Goal: Information Seeking & Learning: Learn about a topic

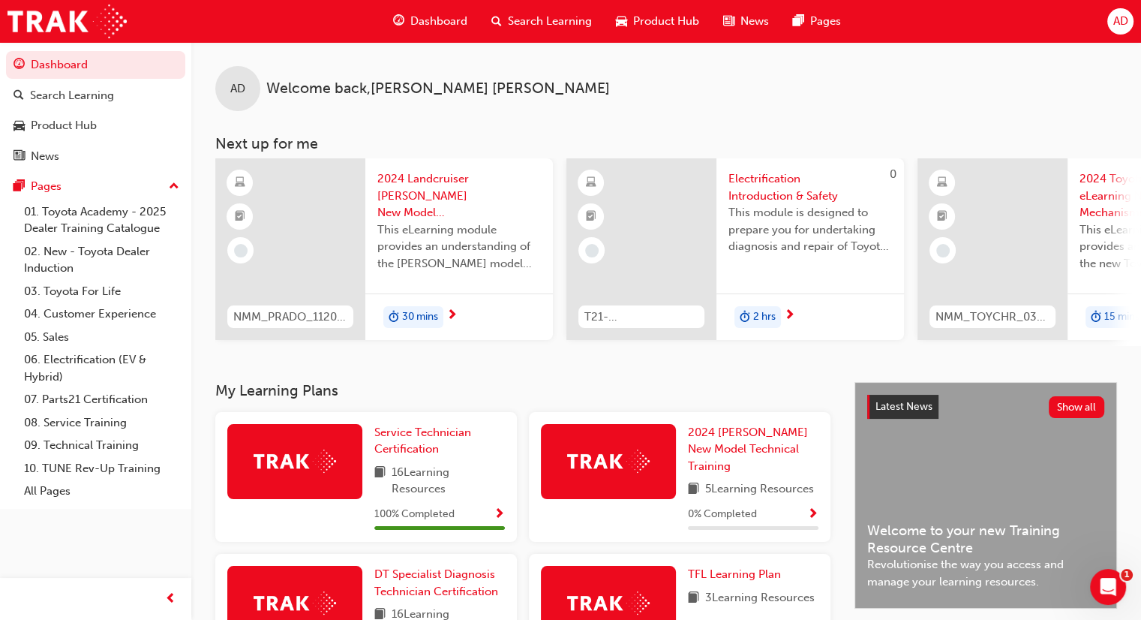
scroll to position [408, 0]
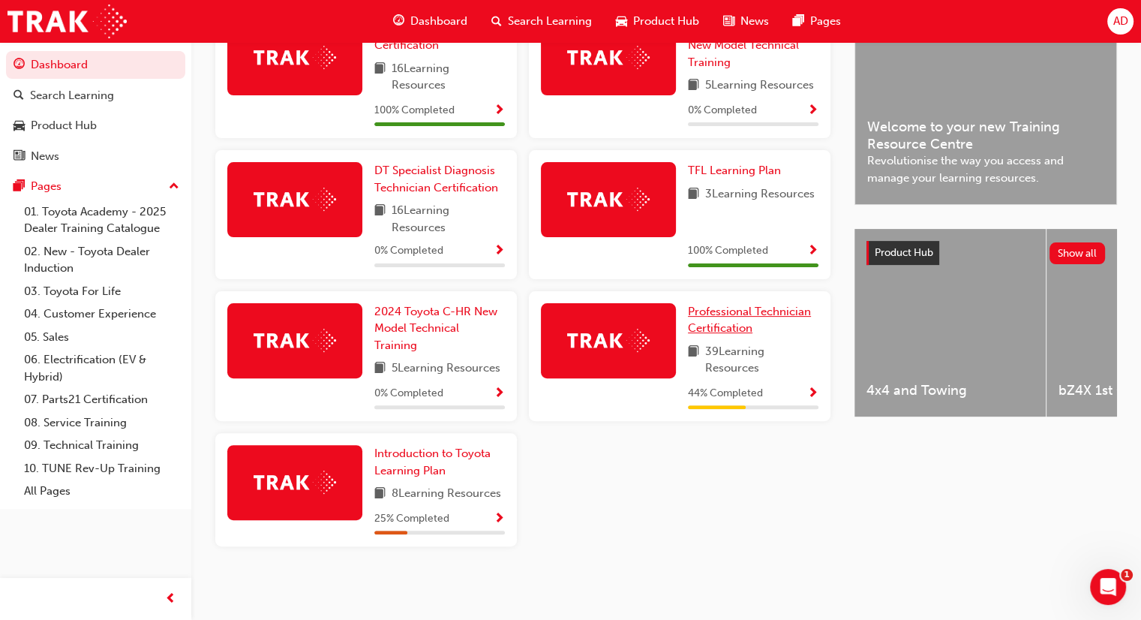
click at [705, 313] on span "Professional Technician Certification" at bounding box center [749, 320] width 123 height 31
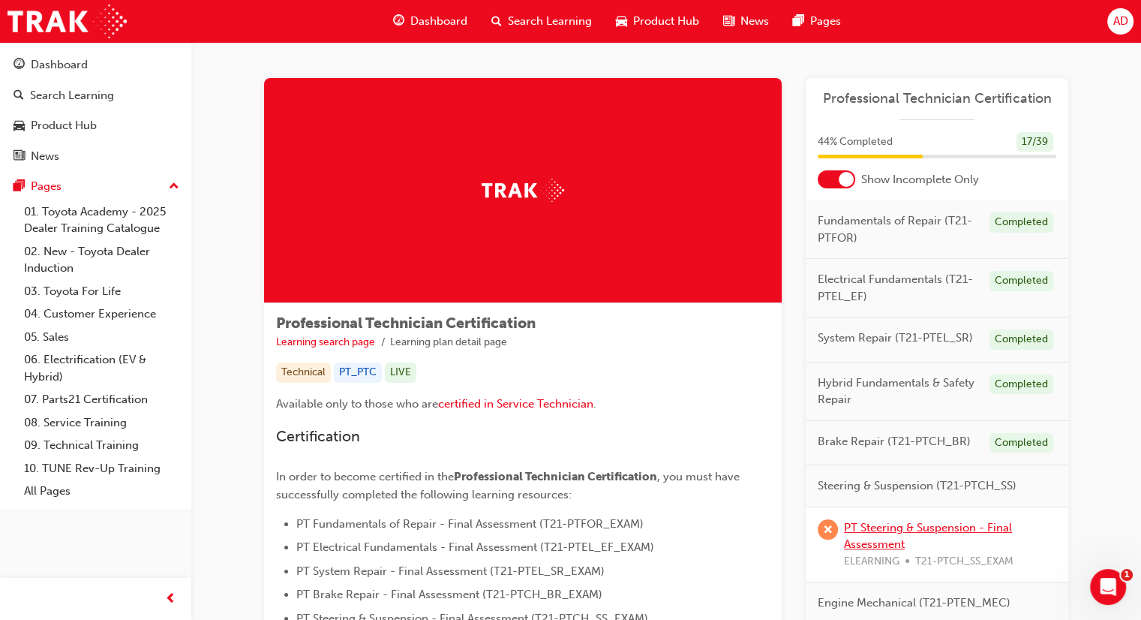
click at [886, 536] on link "PT Steering & Suspension - Final Assessment" at bounding box center [928, 536] width 168 height 31
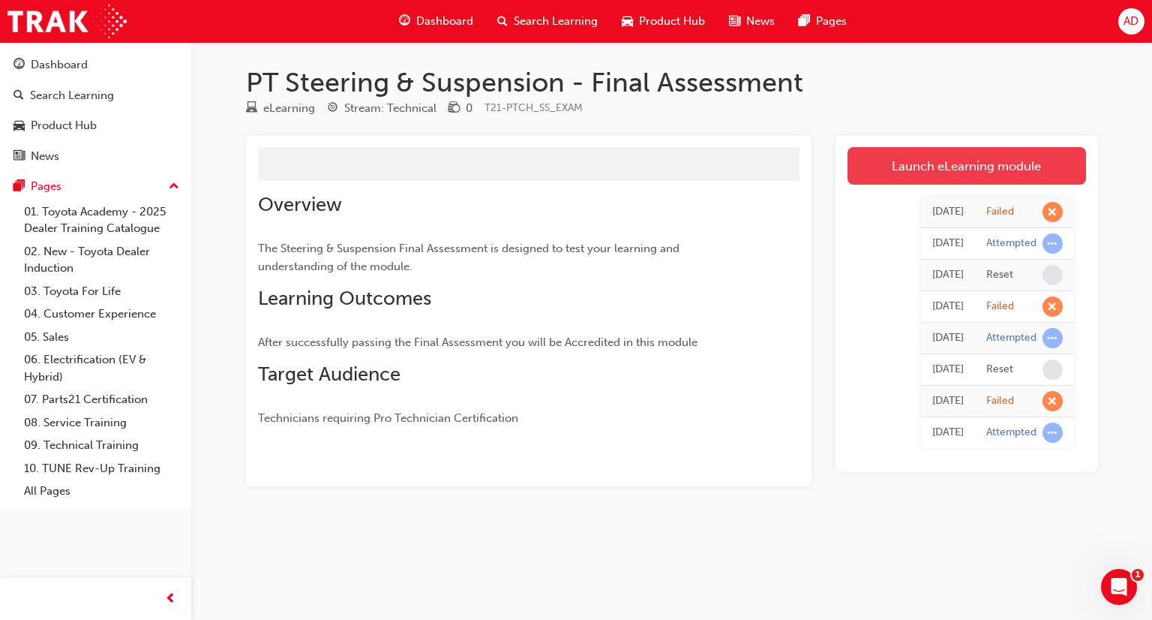
click at [914, 173] on link "Launch eLearning module" at bounding box center [967, 166] width 239 height 38
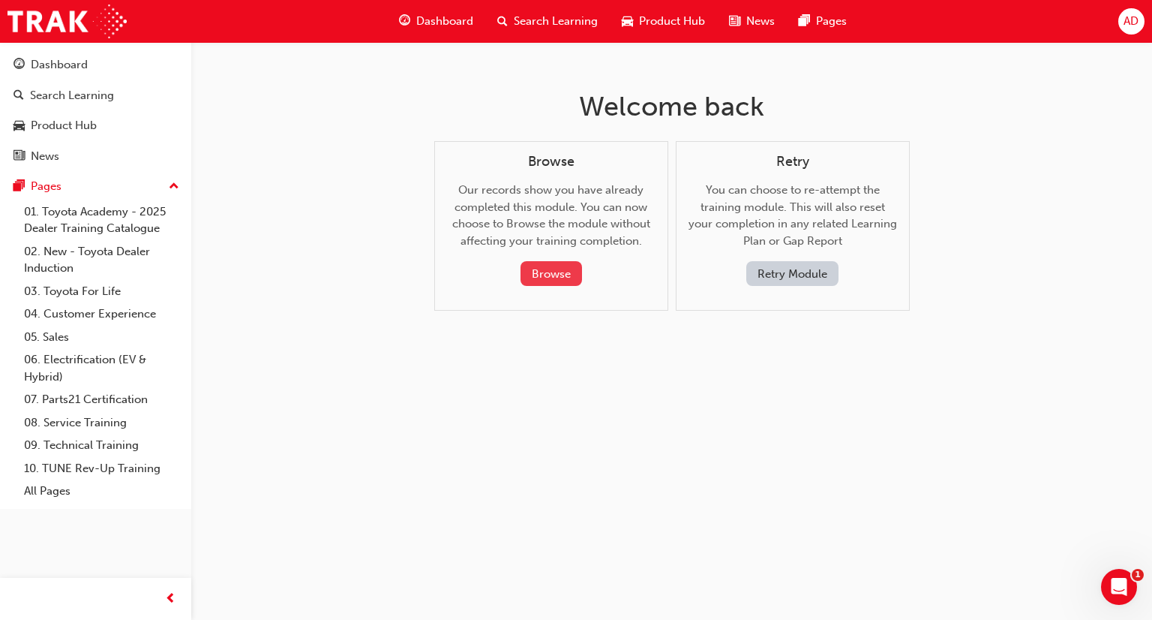
click at [566, 272] on button "Browse" at bounding box center [552, 273] width 62 height 25
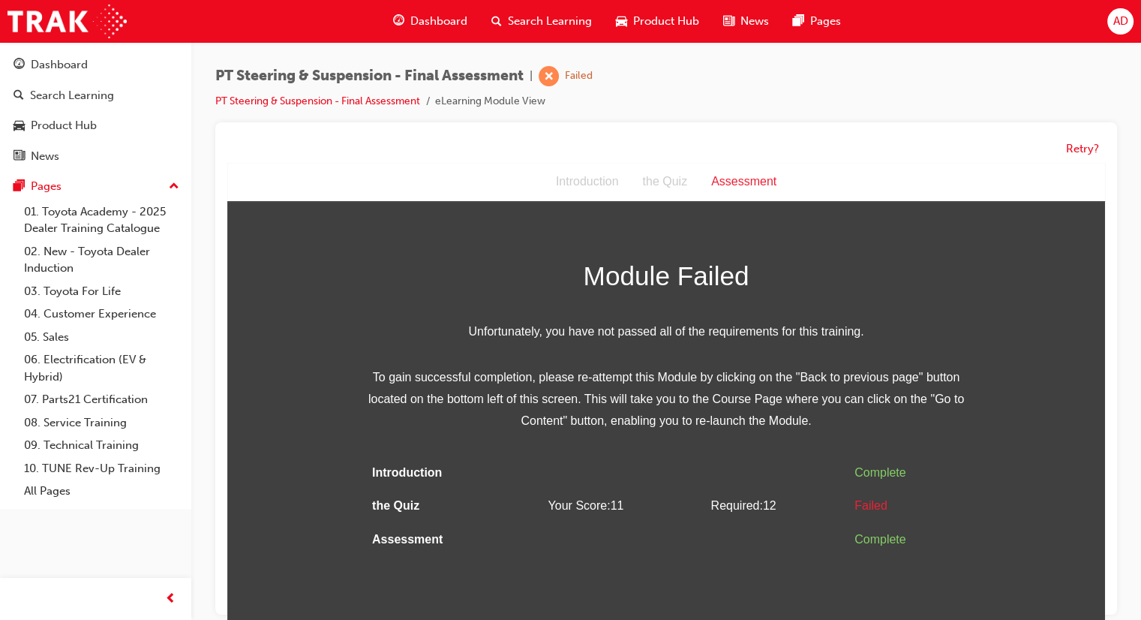
scroll to position [11, 0]
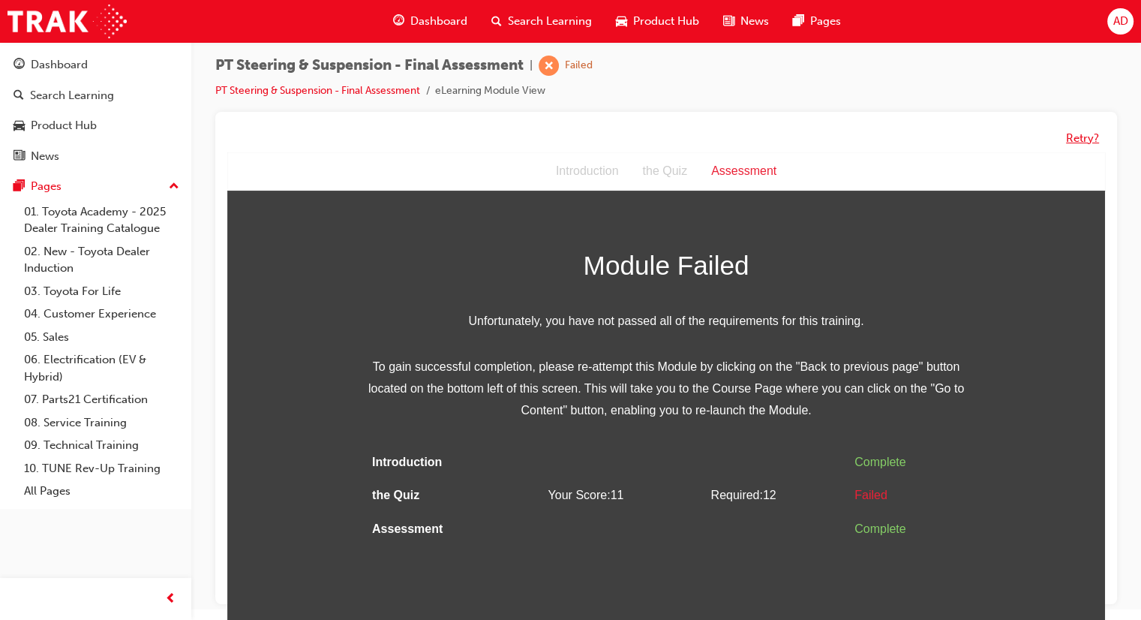
click at [1075, 137] on button "Retry?" at bounding box center [1082, 138] width 33 height 17
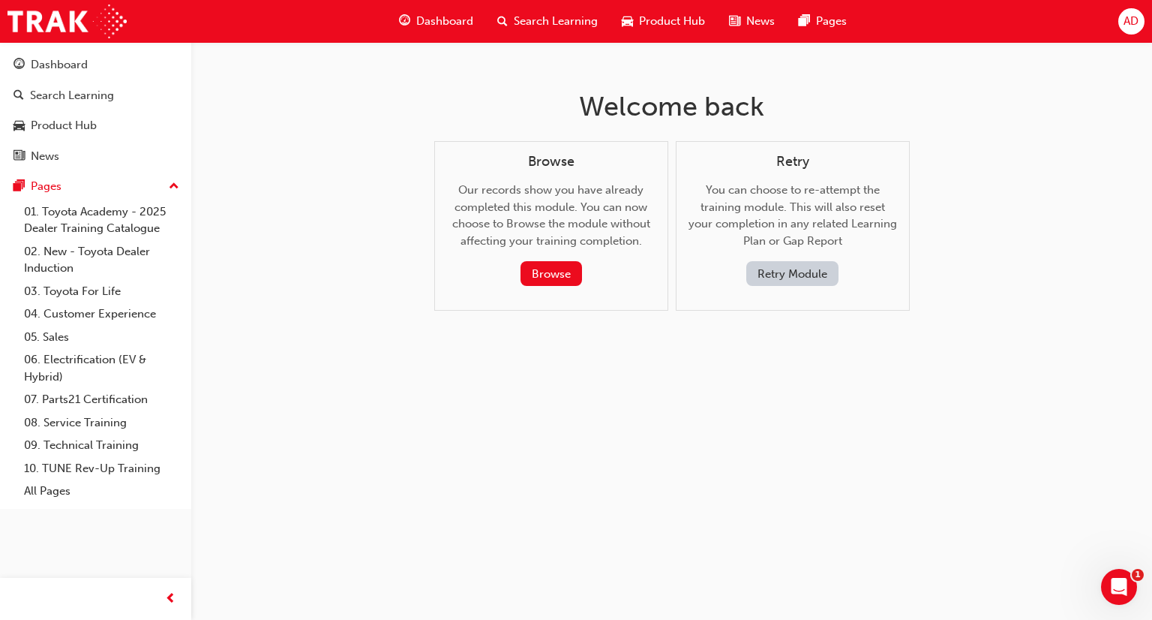
click at [771, 271] on button "Retry Module" at bounding box center [792, 273] width 92 height 25
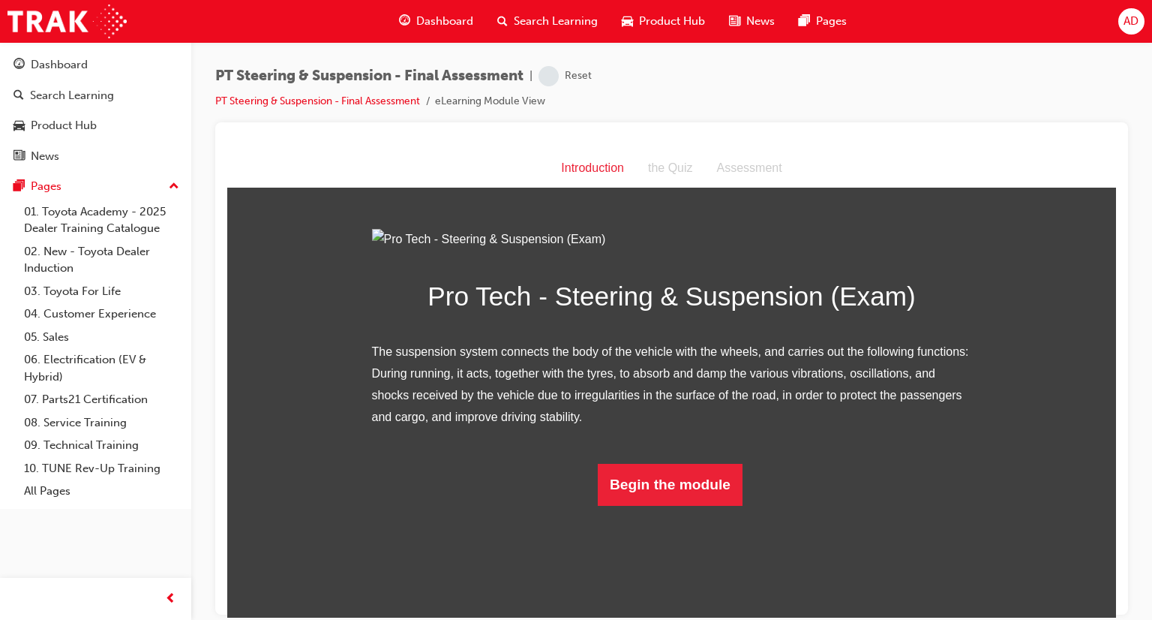
scroll to position [54, 0]
click at [690, 505] on button "Begin the module" at bounding box center [670, 484] width 145 height 42
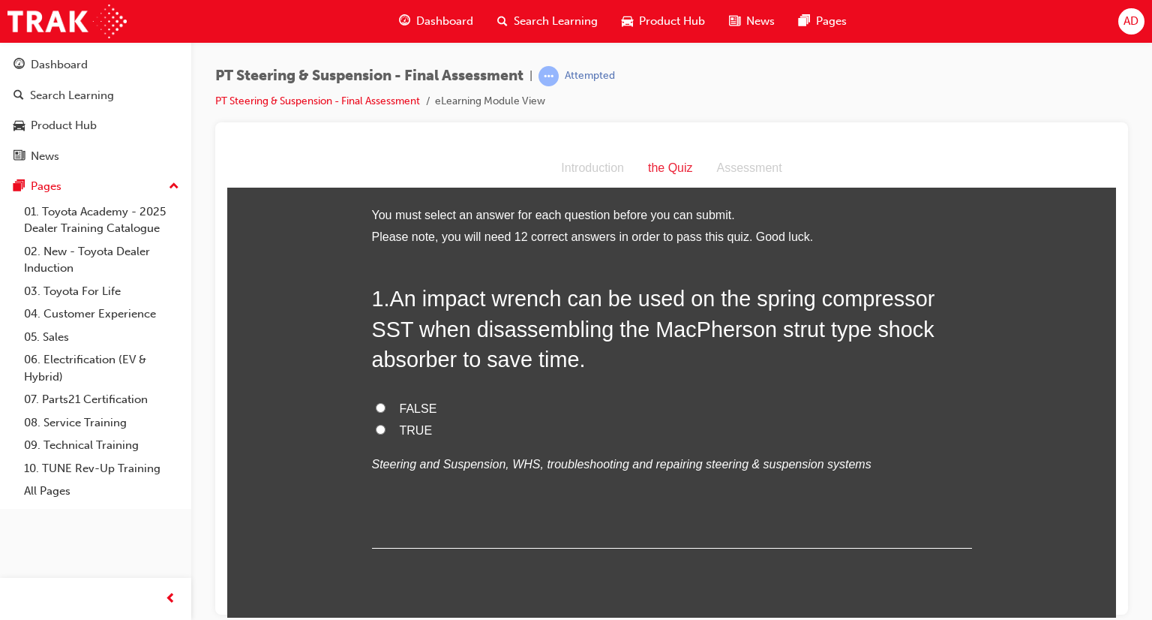
click at [376, 403] on input "FALSE" at bounding box center [381, 407] width 10 height 10
radio input "true"
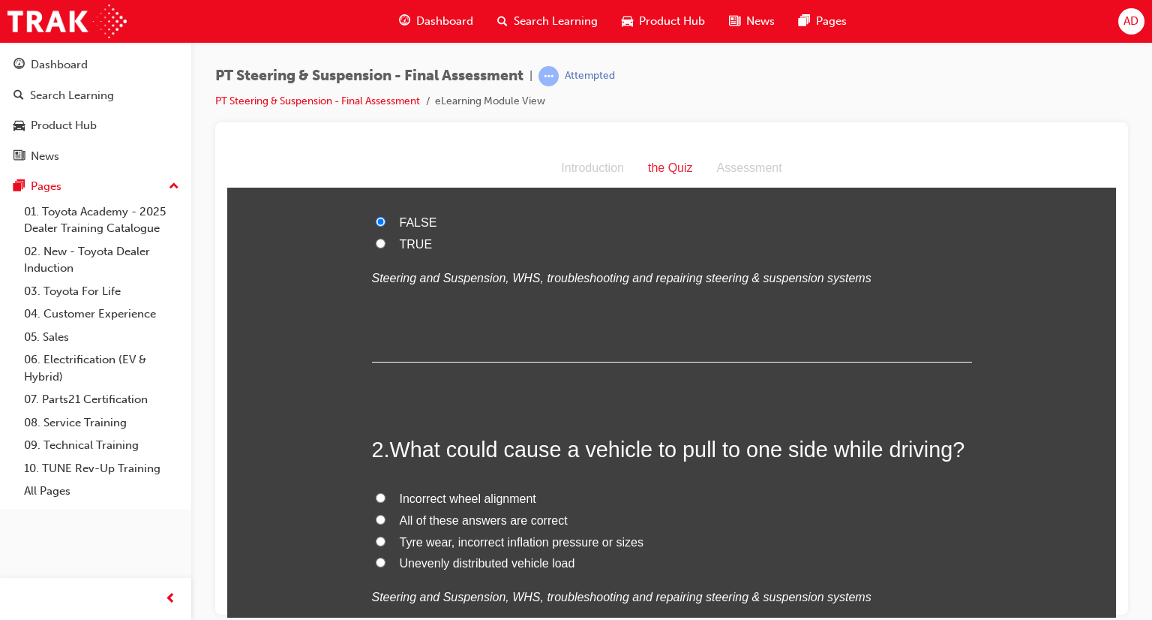
scroll to position [383, 0]
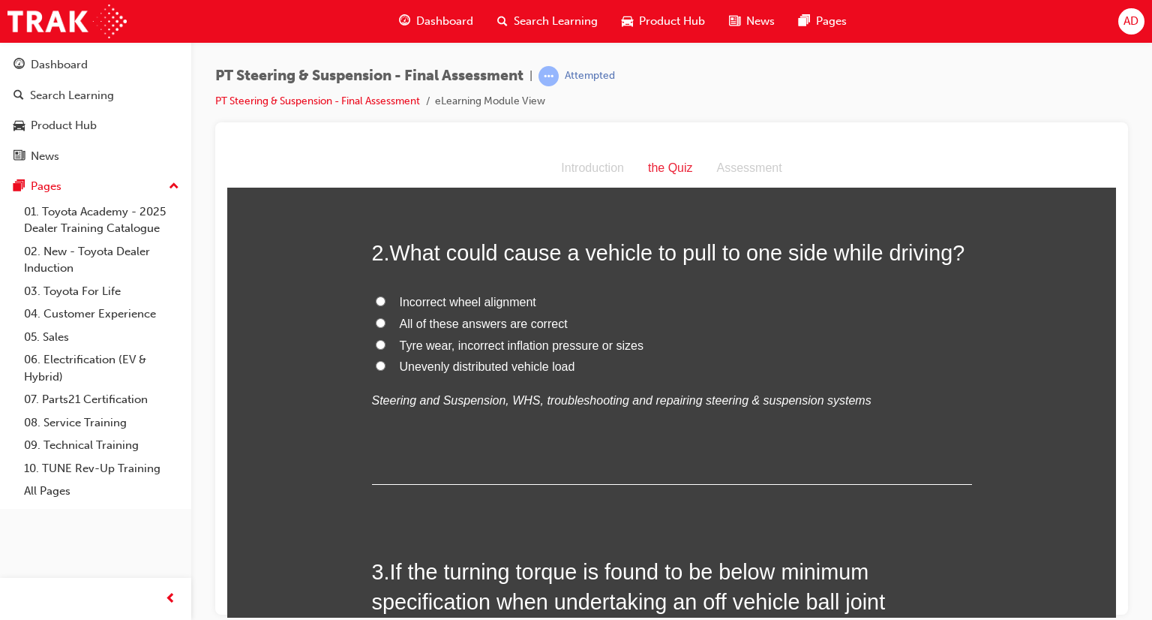
click at [376, 317] on input "All of these answers are correct" at bounding box center [381, 322] width 10 height 10
radio input "true"
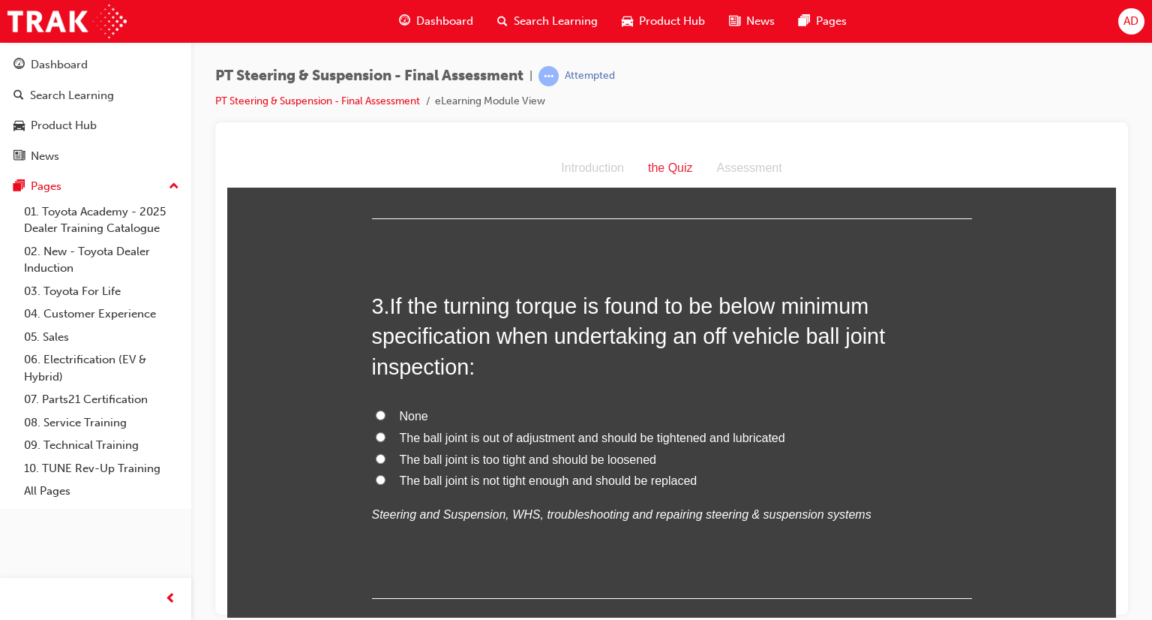
scroll to position [690, 0]
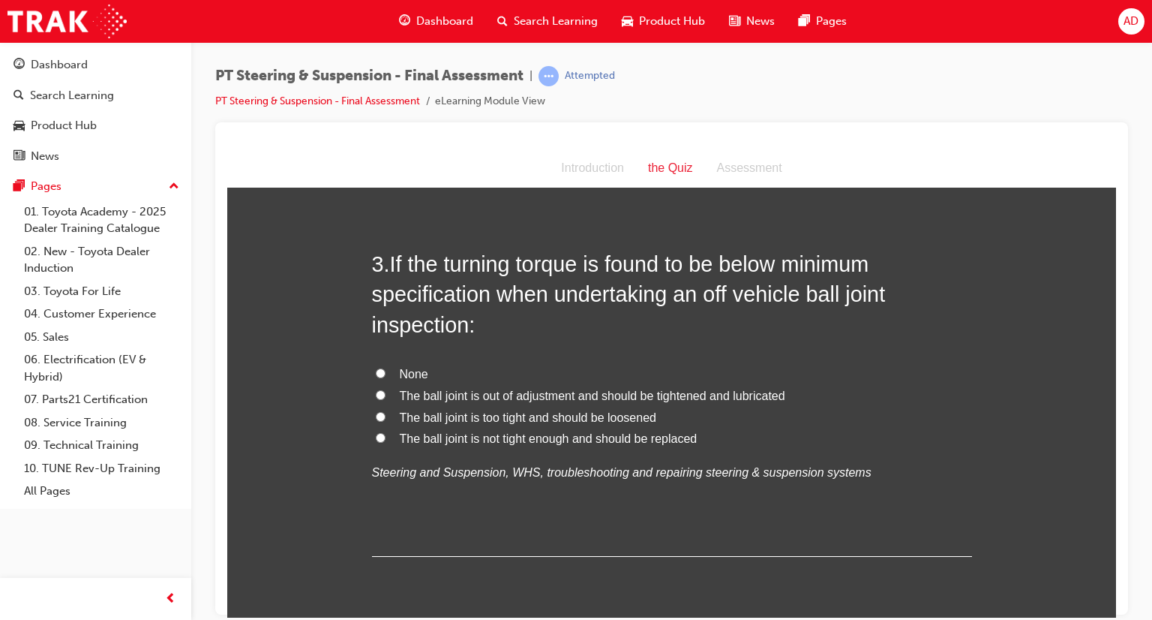
click at [376, 368] on input "None" at bounding box center [381, 373] width 10 height 10
radio input "true"
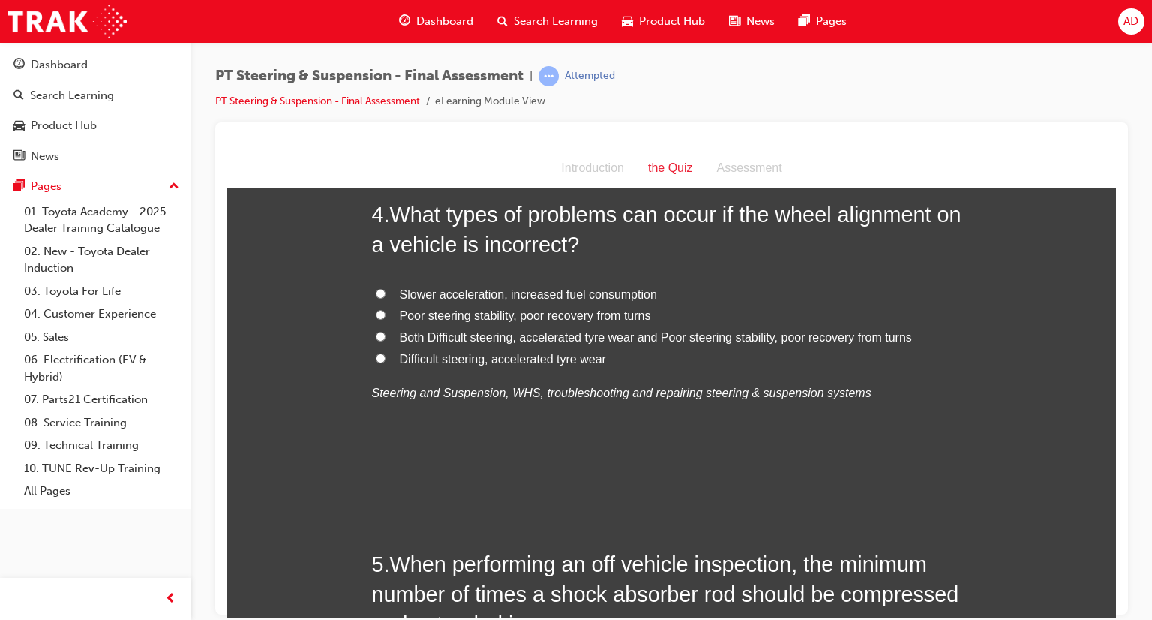
scroll to position [1121, 0]
click at [376, 309] on input "Poor steering stability, poor recovery from turns" at bounding box center [381, 313] width 10 height 10
radio input "true"
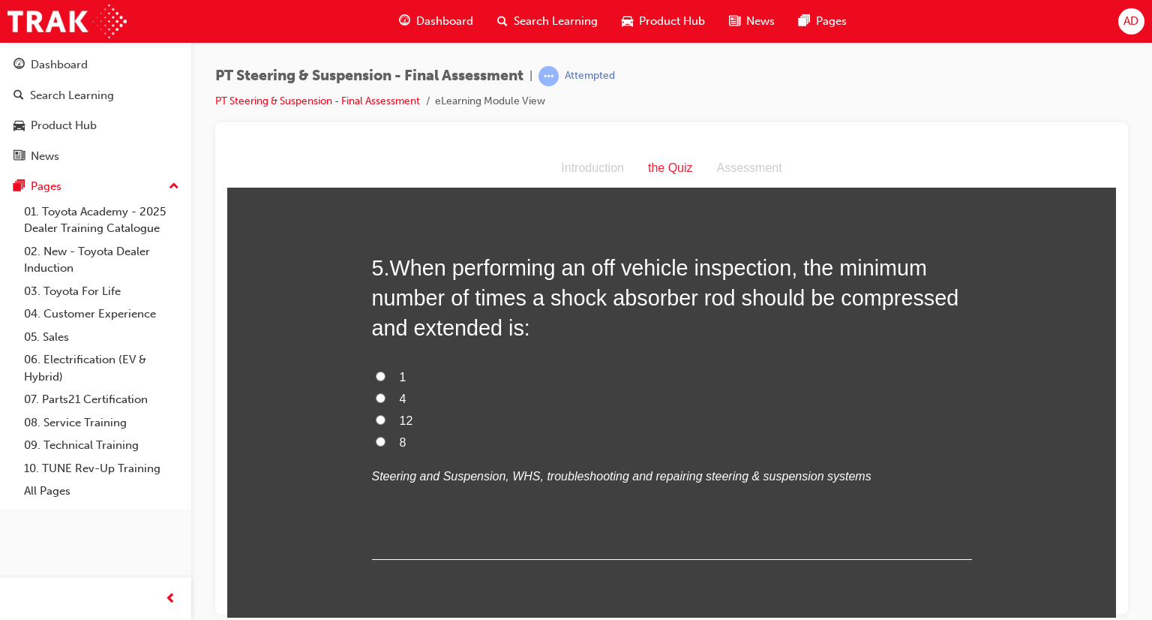
scroll to position [1416, 0]
click at [376, 371] on input "1" at bounding box center [381, 375] width 10 height 10
radio input "true"
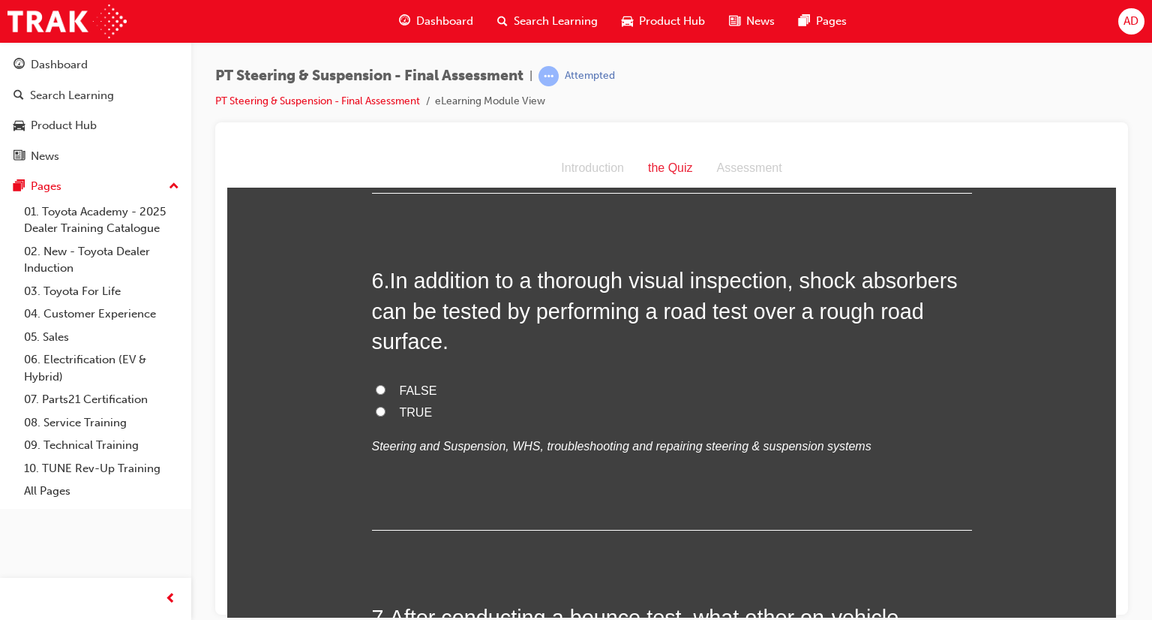
scroll to position [1782, 0]
click at [376, 410] on input "TRUE" at bounding box center [381, 410] width 10 height 10
radio input "true"
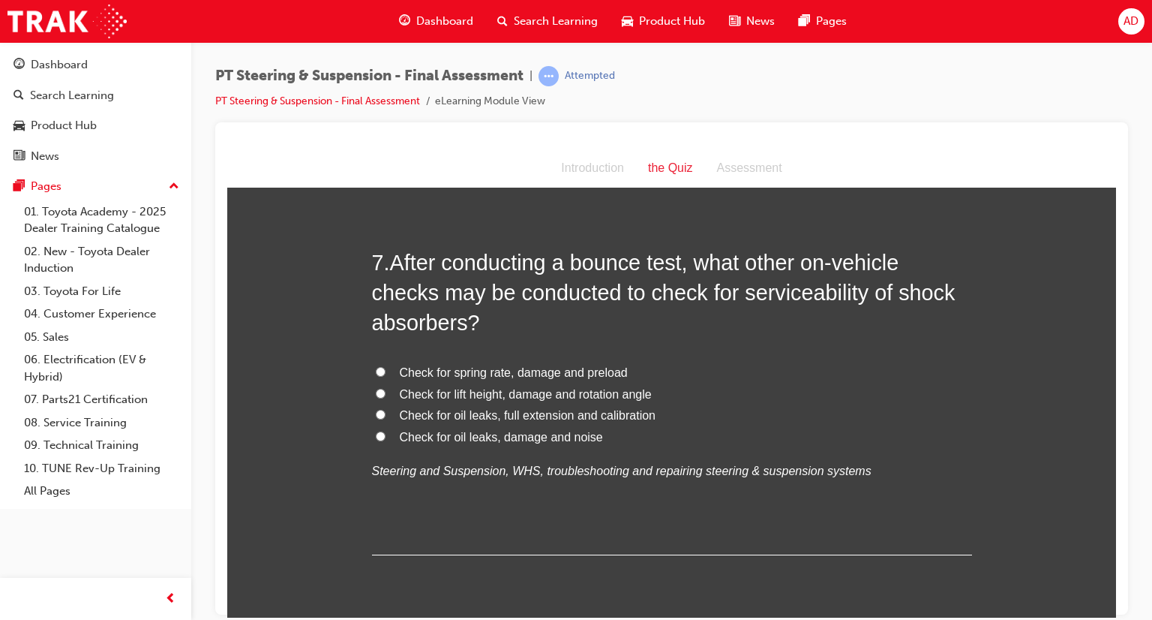
scroll to position [2144, 0]
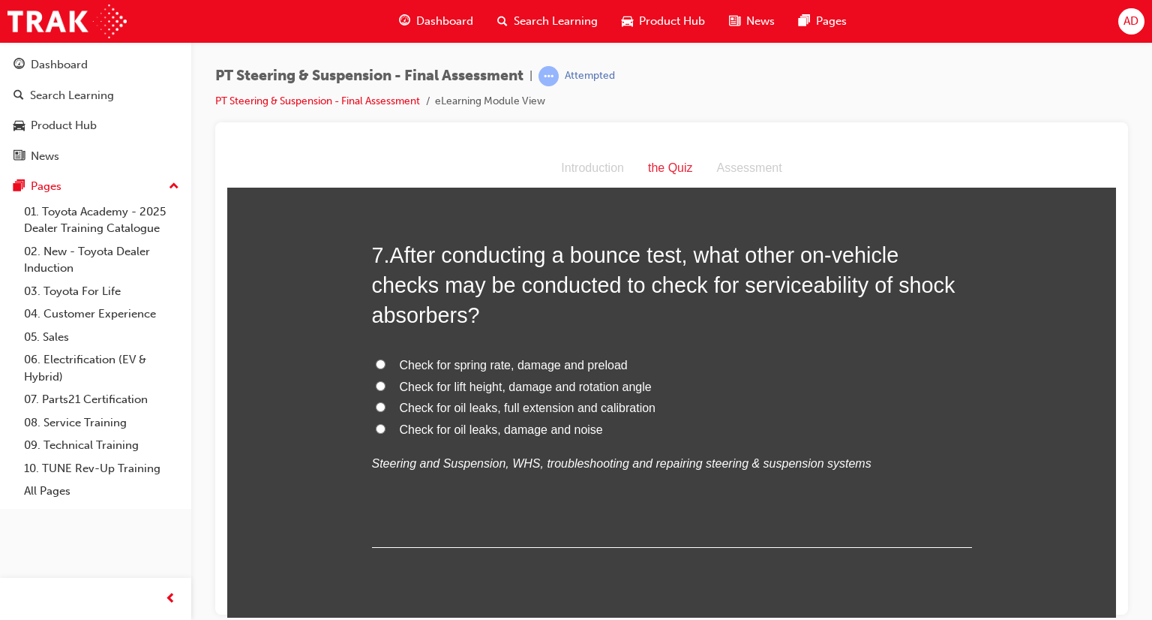
click at [376, 428] on input "Check for oil leaks, damage and noise" at bounding box center [381, 428] width 10 height 10
radio input "true"
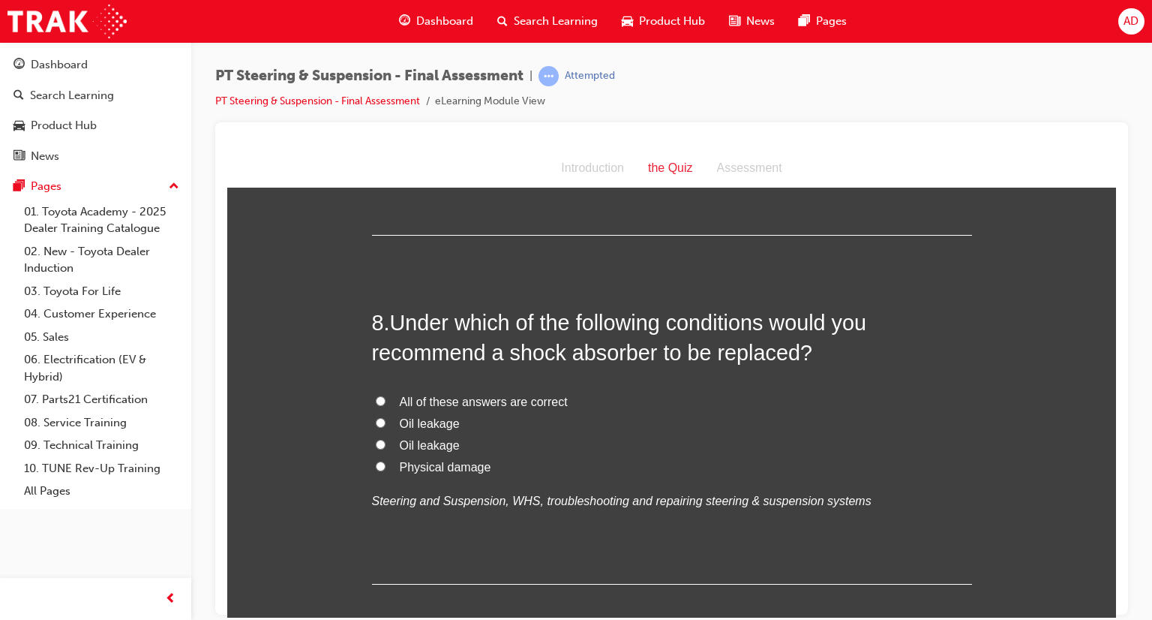
scroll to position [2457, 0]
click at [376, 398] on input "All of these answers are correct" at bounding box center [381, 399] width 10 height 10
radio input "true"
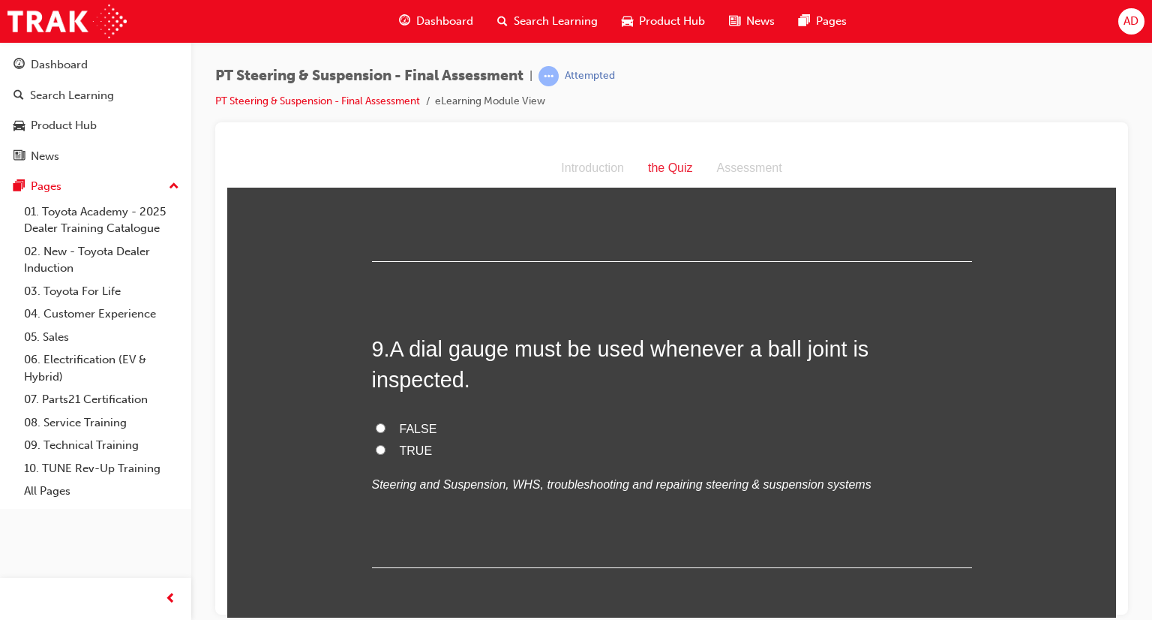
scroll to position [2799, 0]
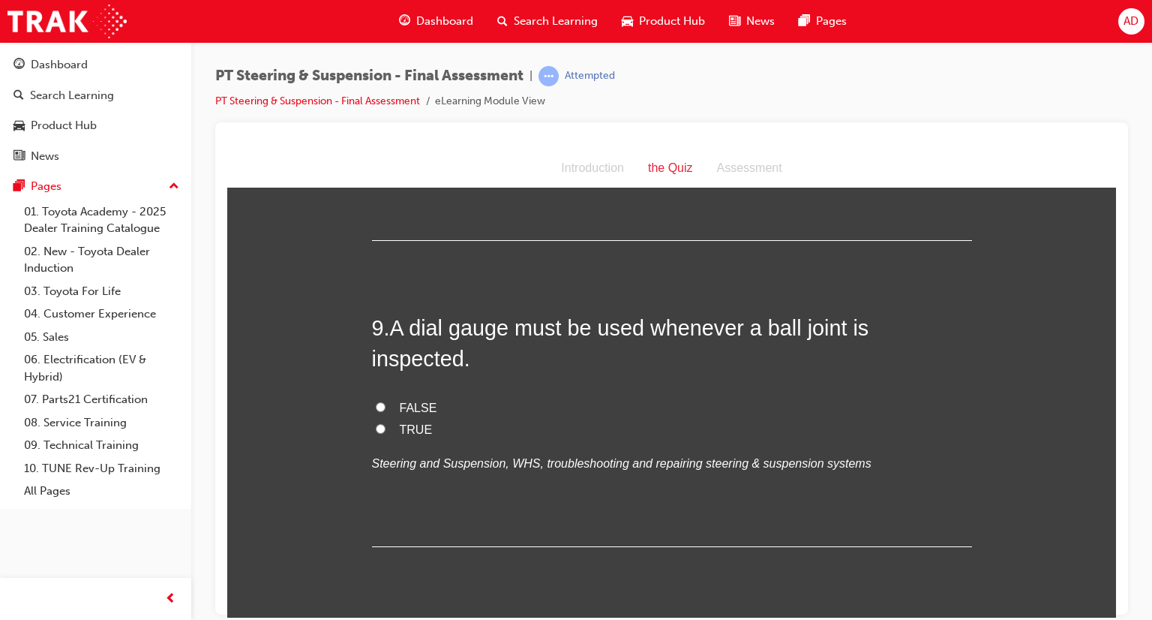
click at [376, 401] on input "FALSE" at bounding box center [381, 406] width 10 height 10
radio input "true"
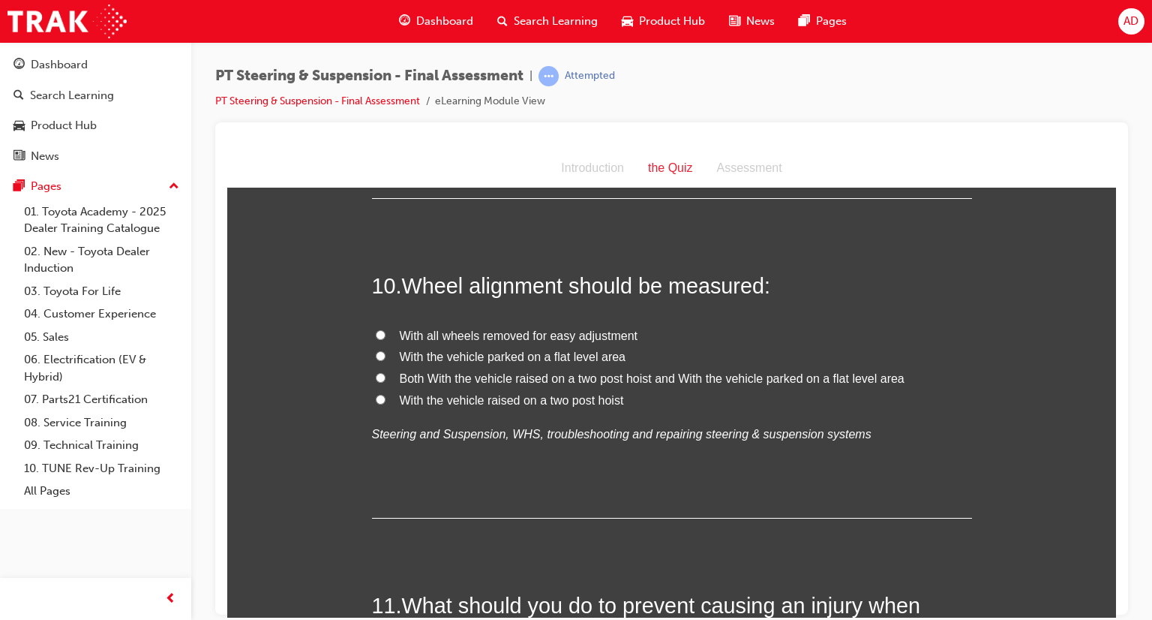
scroll to position [3150, 0]
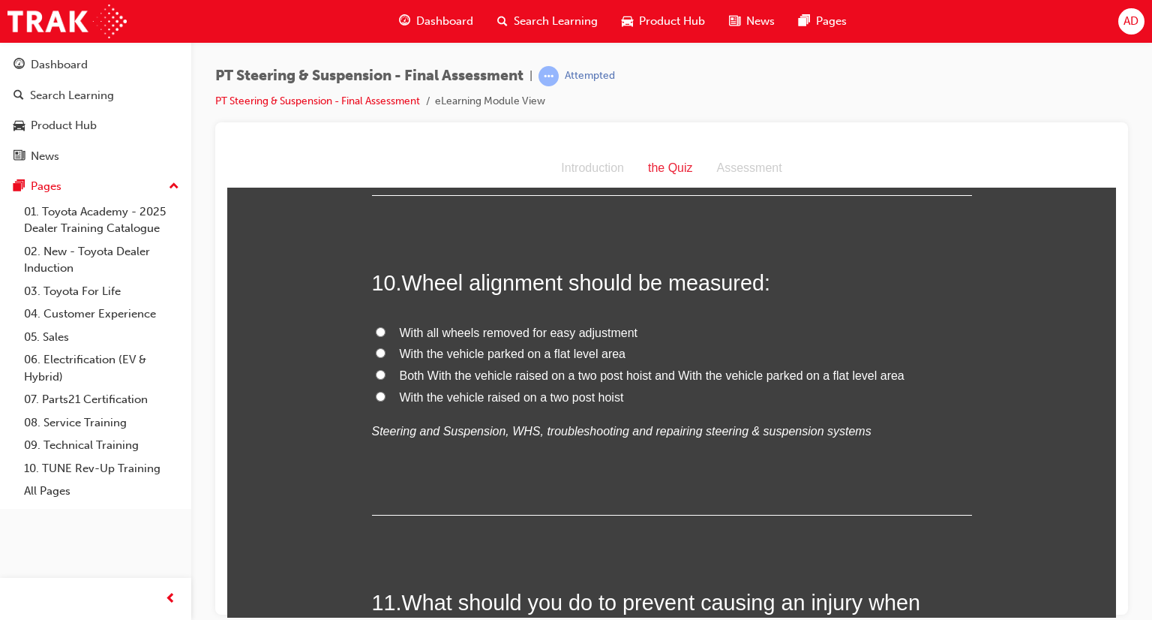
click at [379, 347] on input "With the vehicle parked on a flat level area" at bounding box center [381, 352] width 10 height 10
radio input "true"
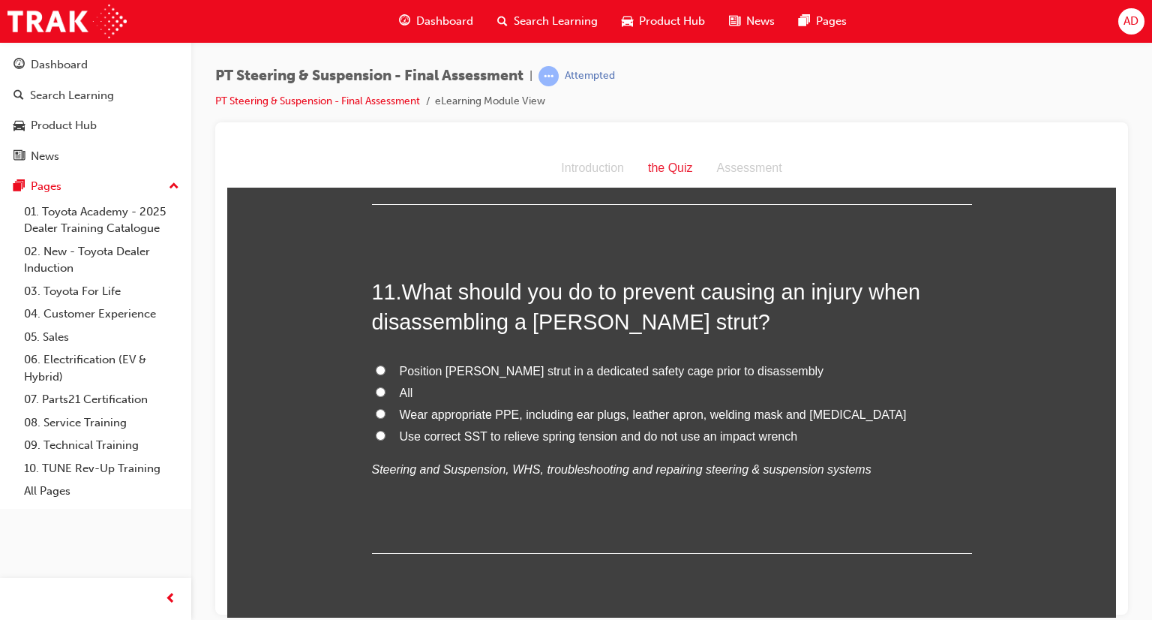
scroll to position [3517, 0]
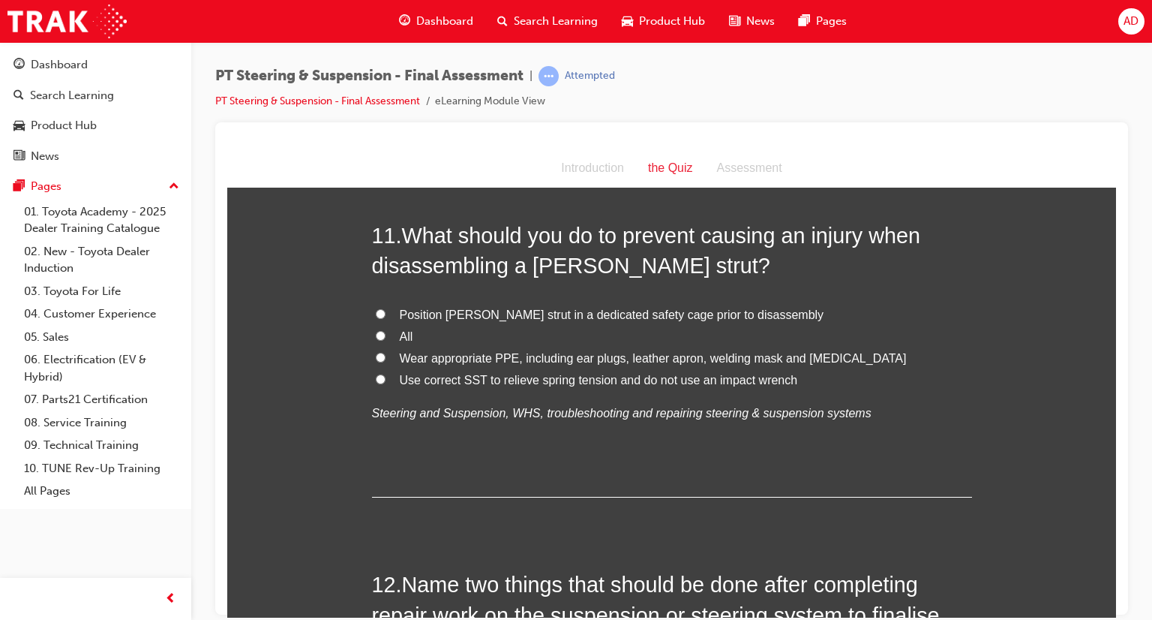
click at [376, 374] on input "Use correct SST to relieve spring tension and do not use an impact wrench" at bounding box center [381, 379] width 10 height 10
radio input "true"
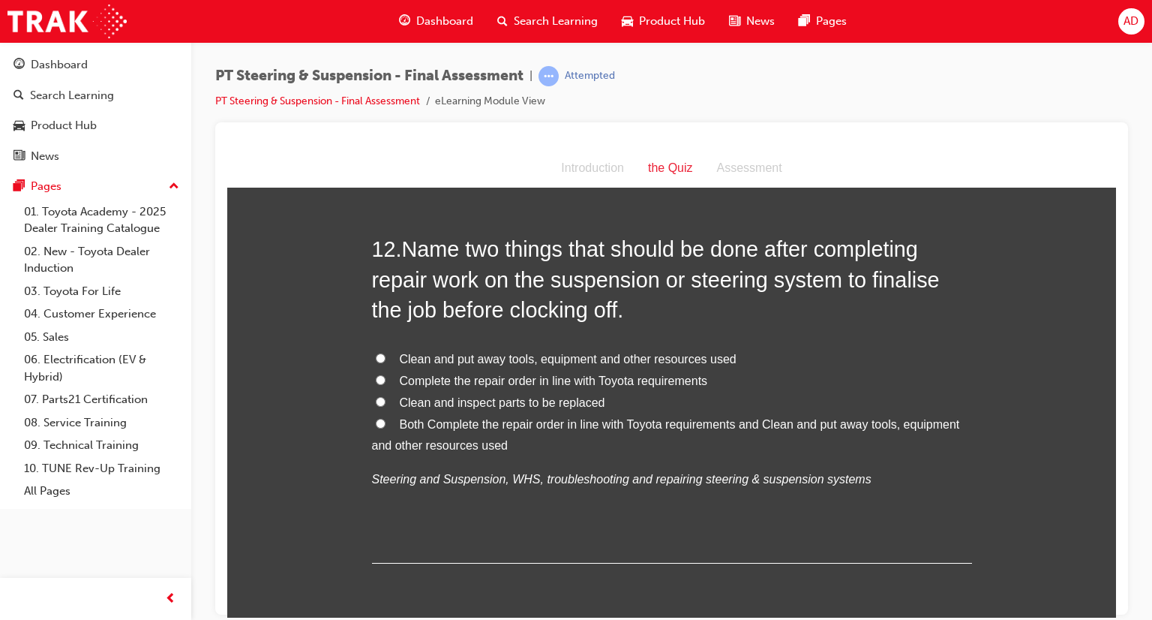
scroll to position [3853, 0]
click at [376, 374] on input "Complete the repair order in line with Toyota requirements" at bounding box center [381, 379] width 10 height 10
radio input "true"
click at [378, 417] on input "Both Complete the repair order in line with Toyota requirements and Clean and p…" at bounding box center [381, 422] width 10 height 10
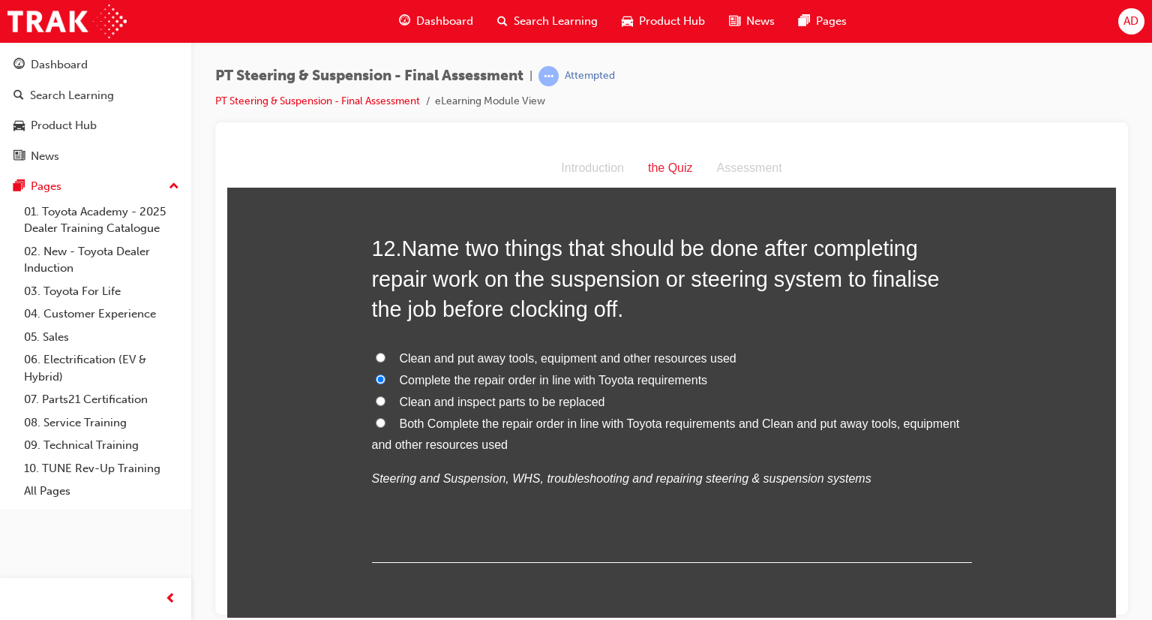
radio input "true"
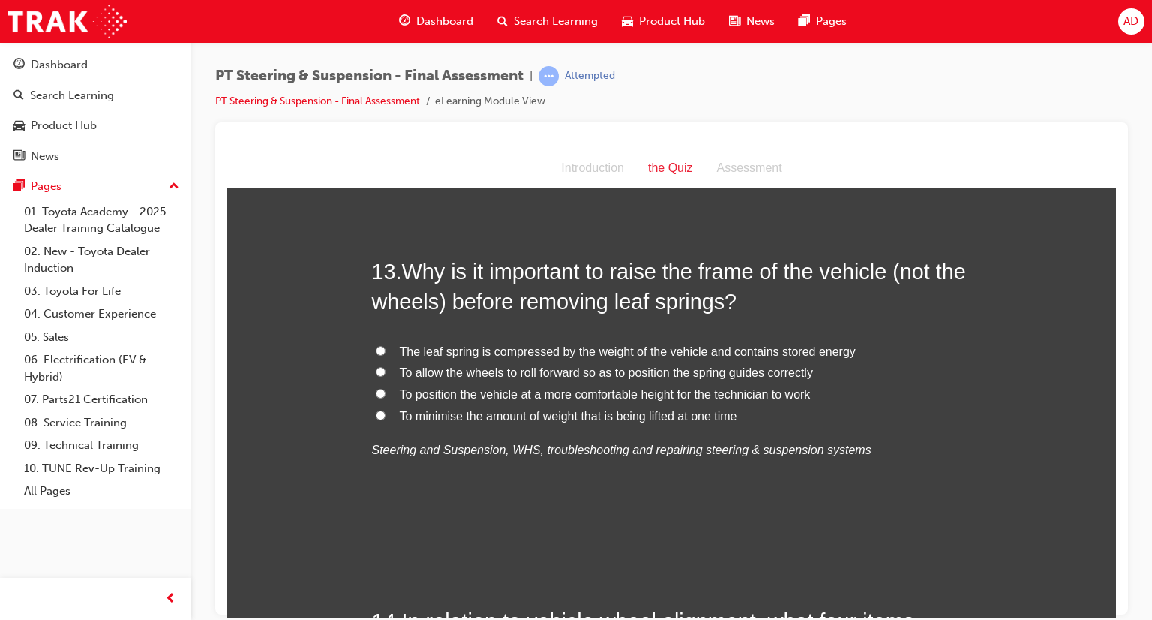
scroll to position [4232, 0]
click at [377, 344] on input "The leaf spring is compressed by the weight of the vehicle and contains stored …" at bounding box center [381, 349] width 10 height 10
radio input "true"
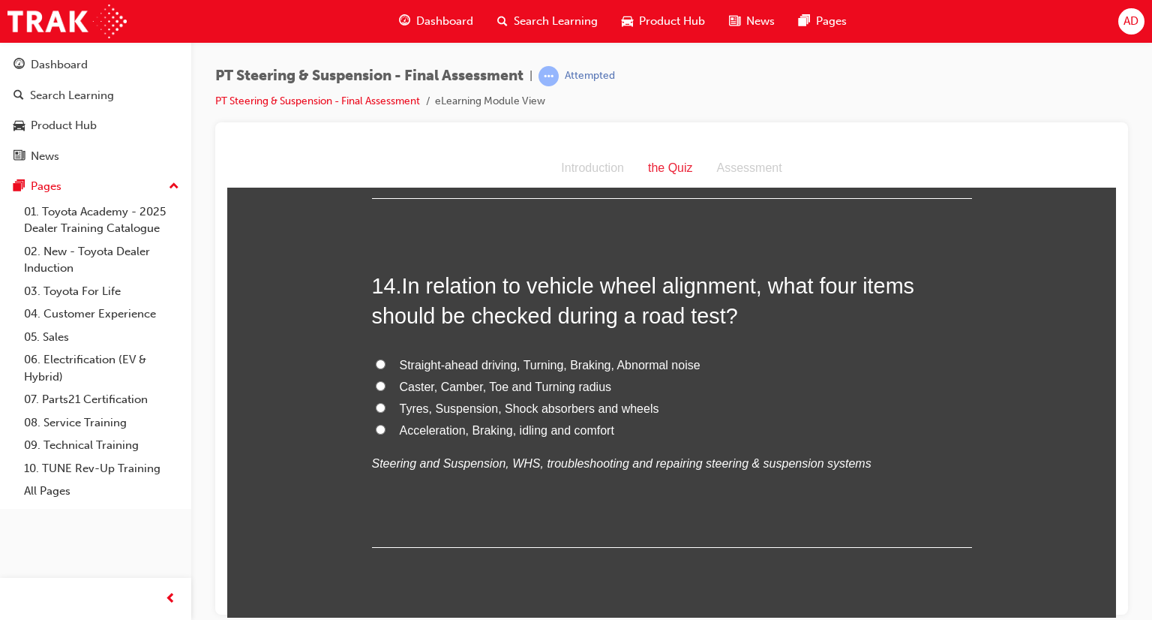
scroll to position [4571, 0]
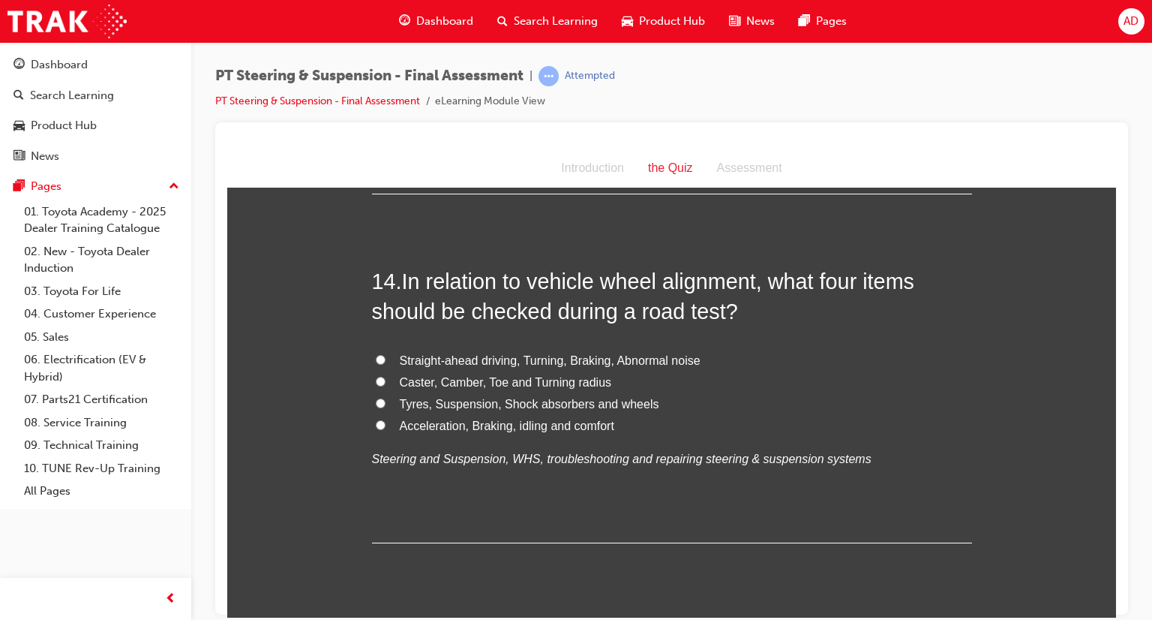
click at [376, 376] on input "Caster, Camber, Toe and Turning radius" at bounding box center [381, 381] width 10 height 10
radio input "true"
click at [377, 354] on input "Straight-ahead driving, Turning, Braking, Abnormal noise" at bounding box center [381, 359] width 10 height 10
radio input "true"
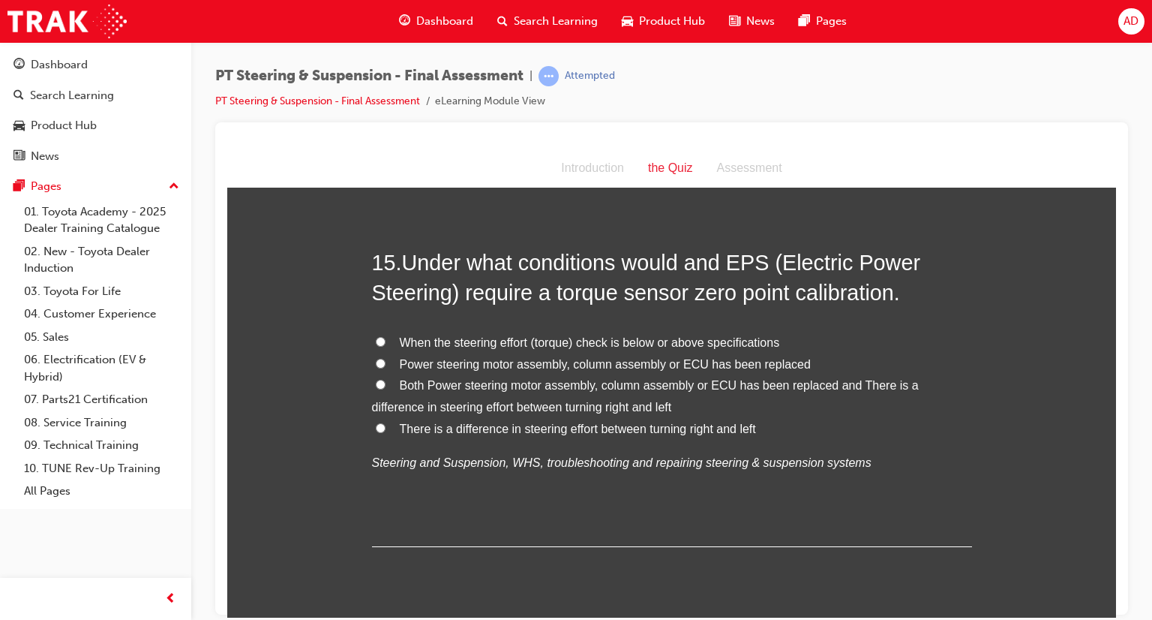
scroll to position [4948, 0]
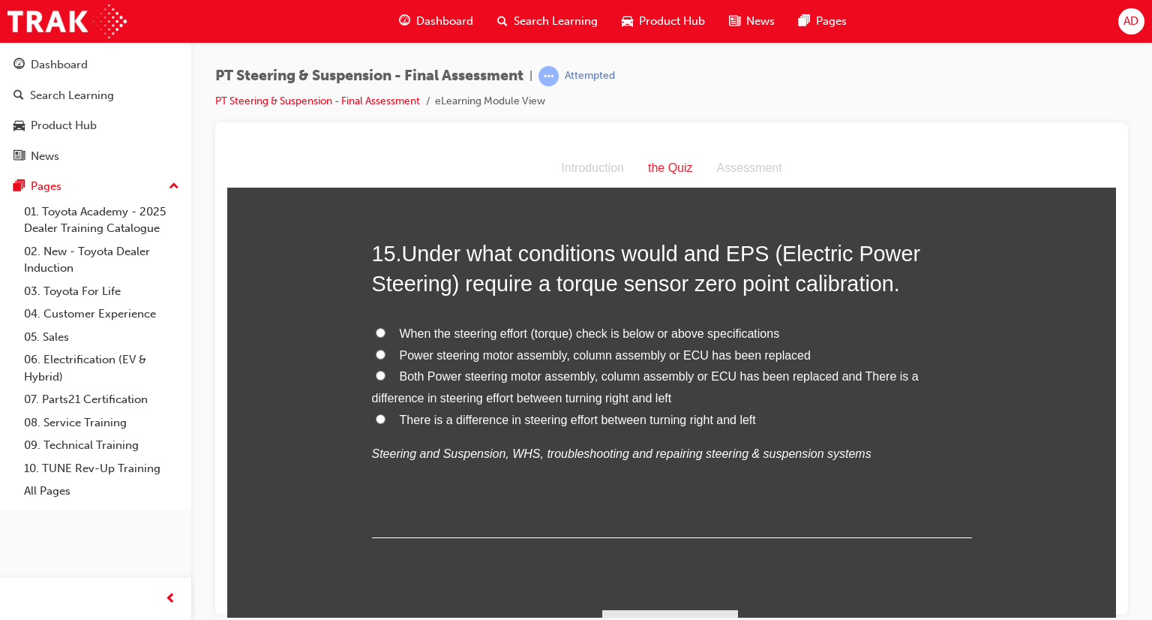
click at [376, 370] on input "Both Power steering motor assembly, column assembly or ECU has been replaced an…" at bounding box center [381, 375] width 10 height 10
radio input "true"
click at [686, 608] on button "Submit Answers" at bounding box center [670, 629] width 137 height 42
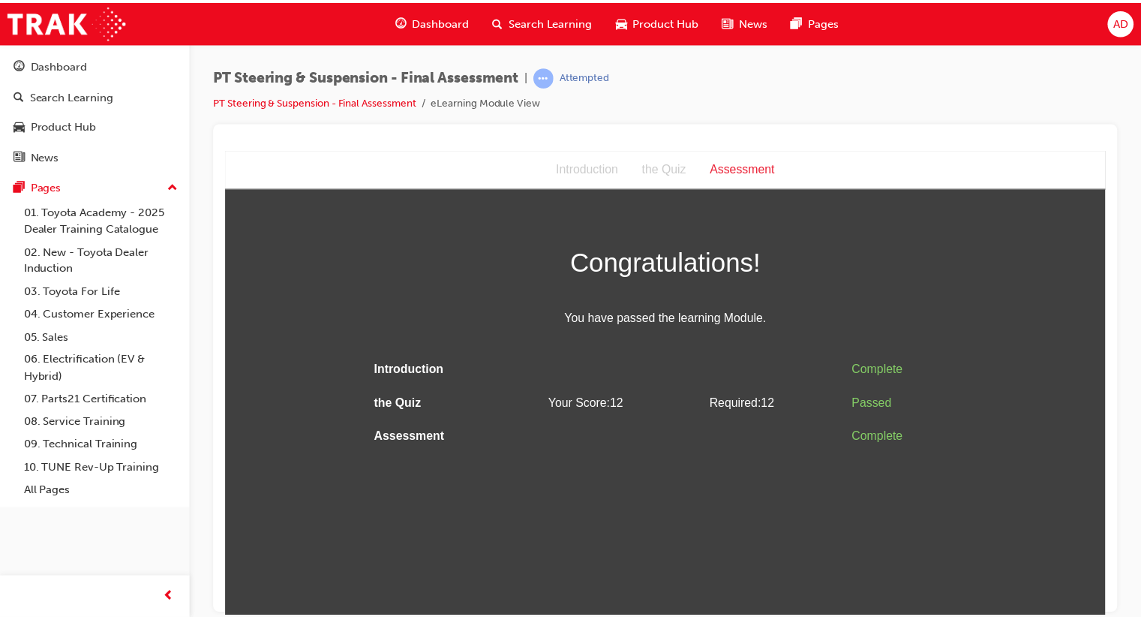
scroll to position [0, 0]
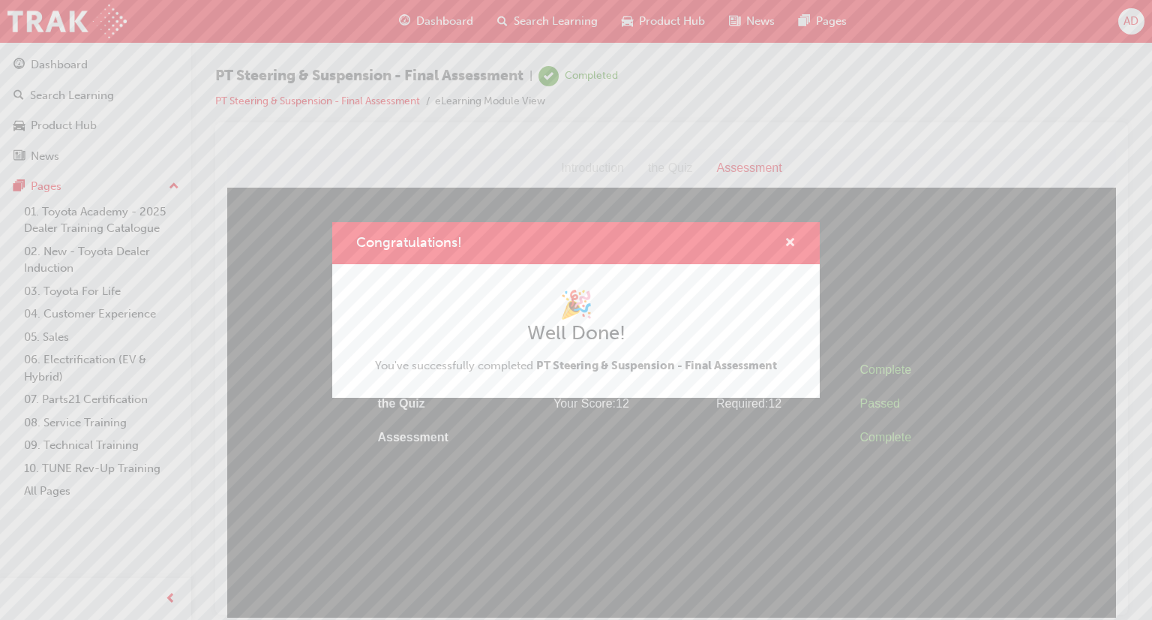
click at [788, 241] on span "cross-icon" at bounding box center [790, 244] width 11 height 14
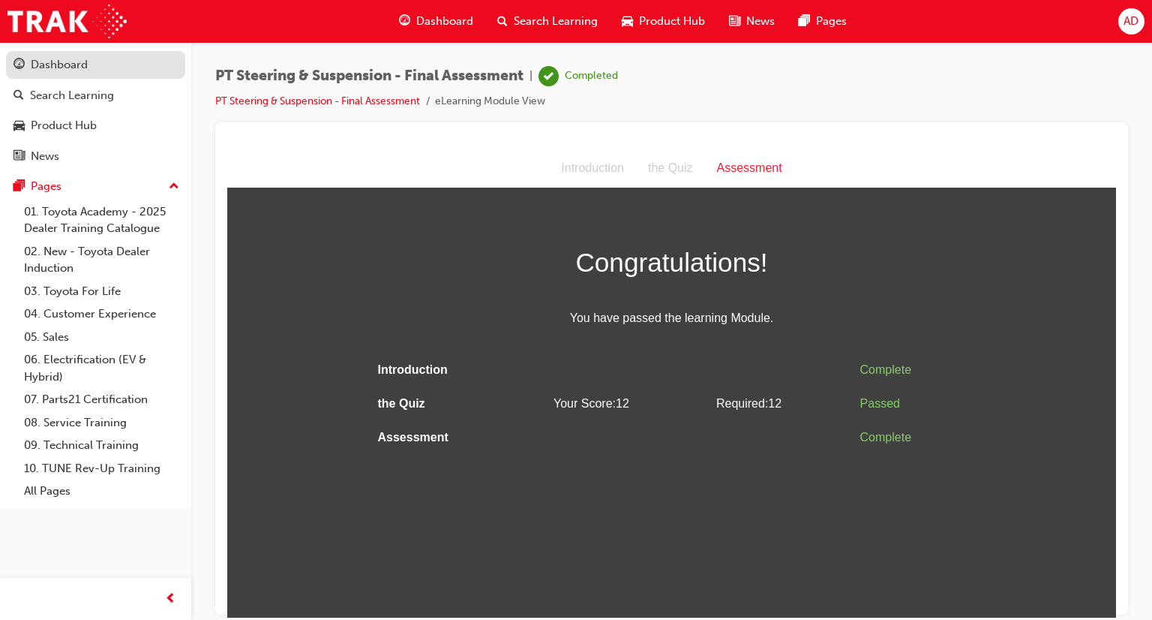
click at [51, 62] on div "Dashboard" at bounding box center [59, 64] width 57 height 17
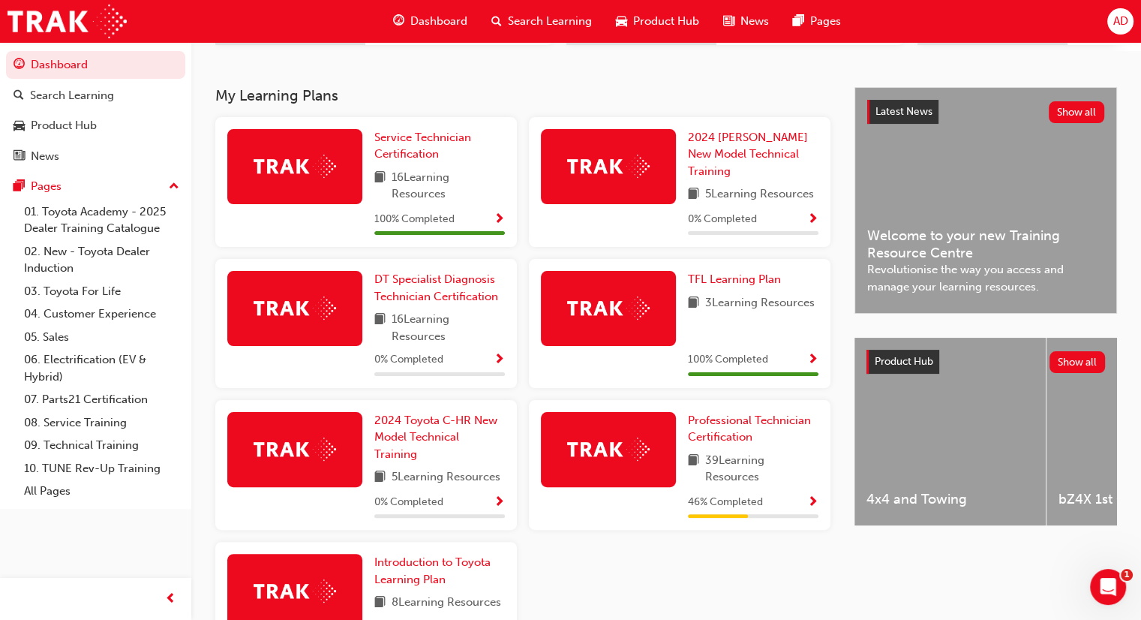
scroll to position [330, 0]
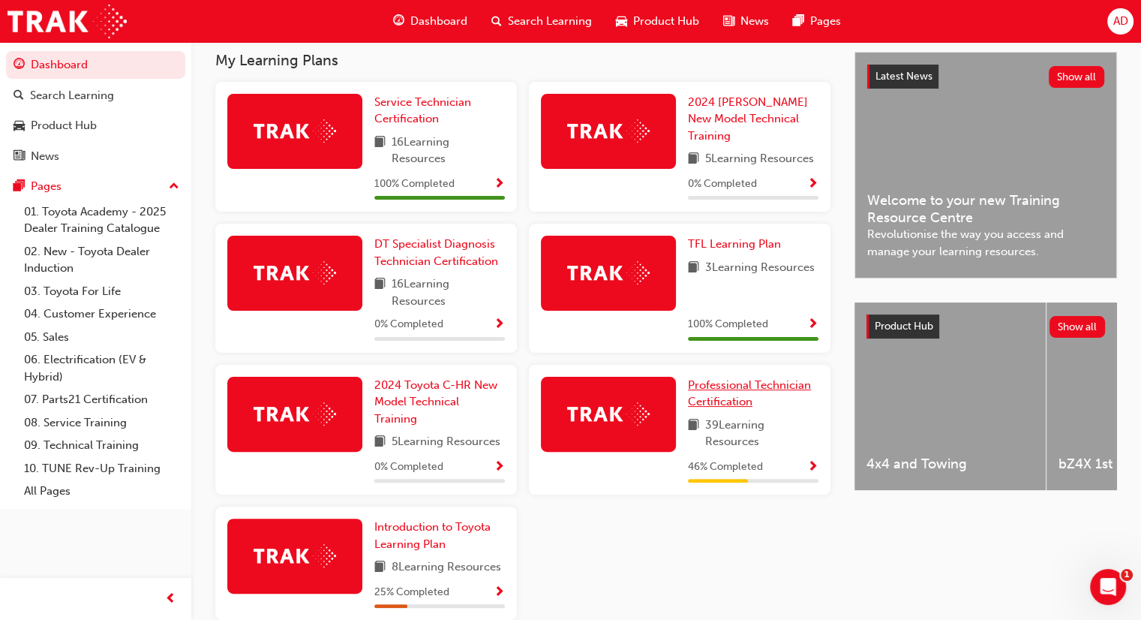
click at [715, 406] on span "Professional Technician Certification" at bounding box center [749, 393] width 123 height 31
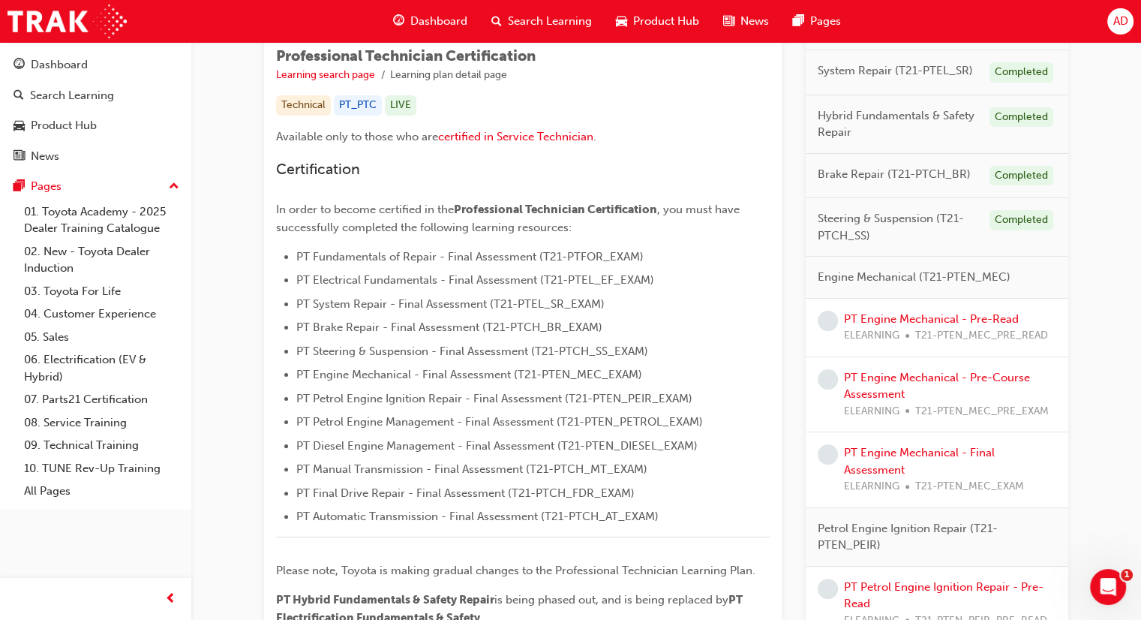
scroll to position [270, 0]
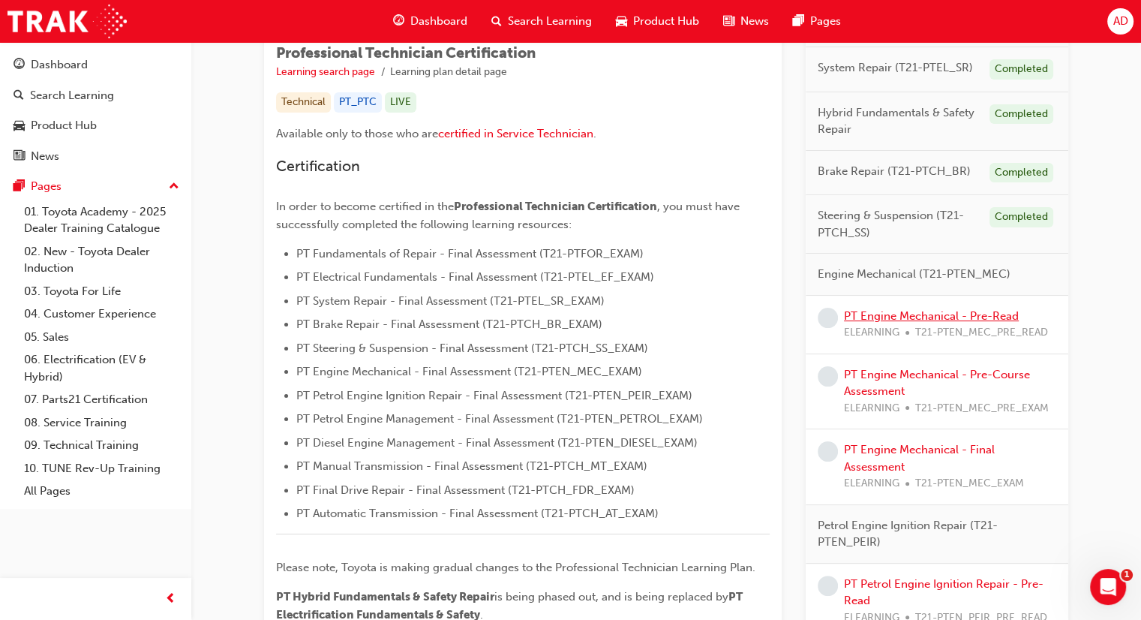
click at [911, 314] on link "PT Engine Mechanical - Pre-Read" at bounding box center [931, 316] width 175 height 14
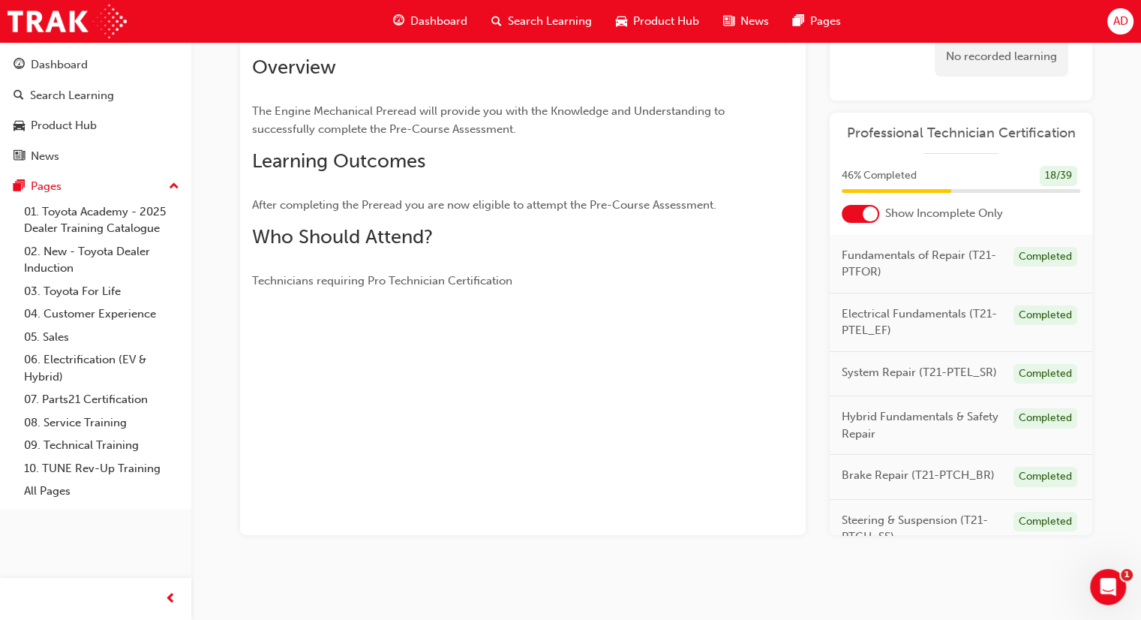
scroll to position [17, 0]
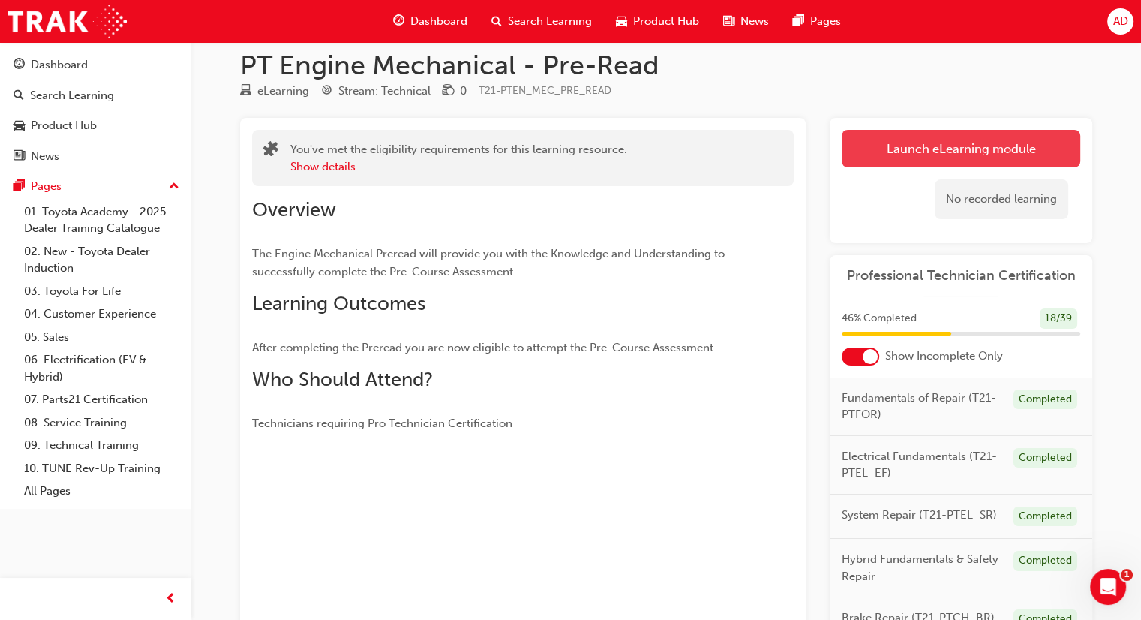
click at [929, 151] on link "Launch eLearning module" at bounding box center [961, 149] width 239 height 38
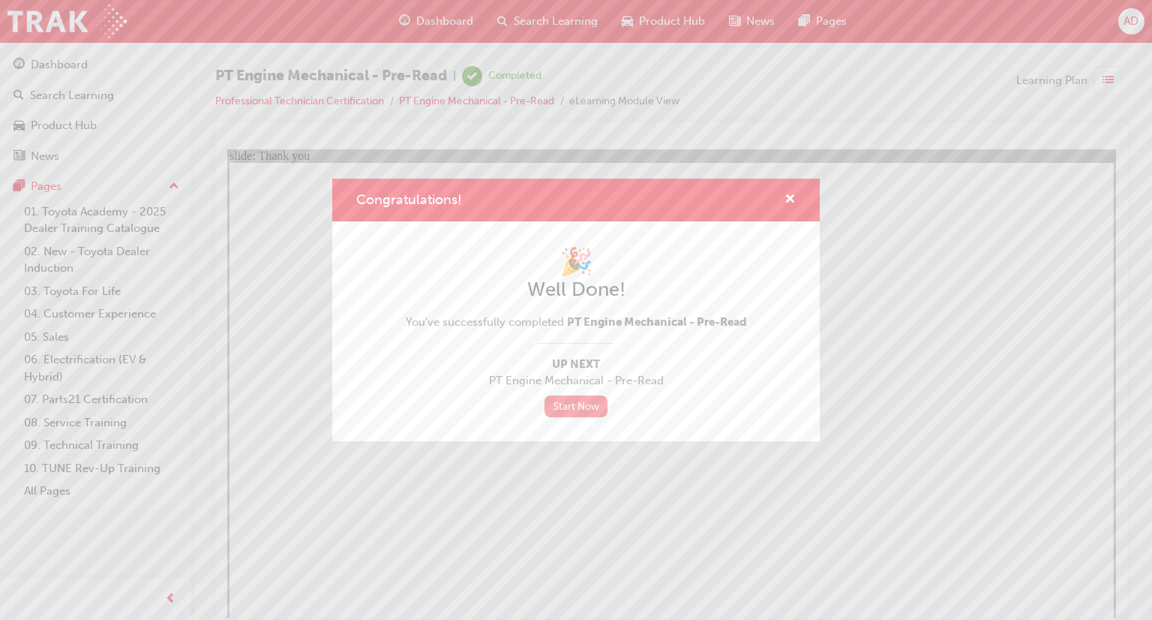
click at [580, 405] on link "Start Now" at bounding box center [576, 406] width 63 height 22
click at [788, 202] on span "cross-icon" at bounding box center [790, 201] width 11 height 14
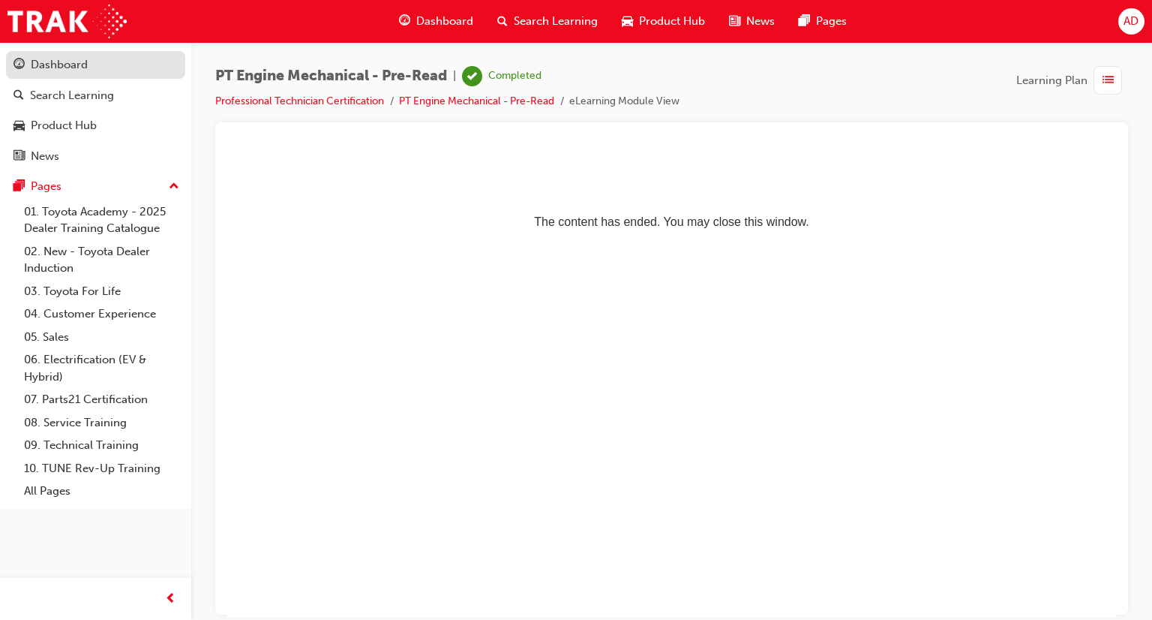
click at [54, 62] on div "Dashboard" at bounding box center [59, 64] width 57 height 17
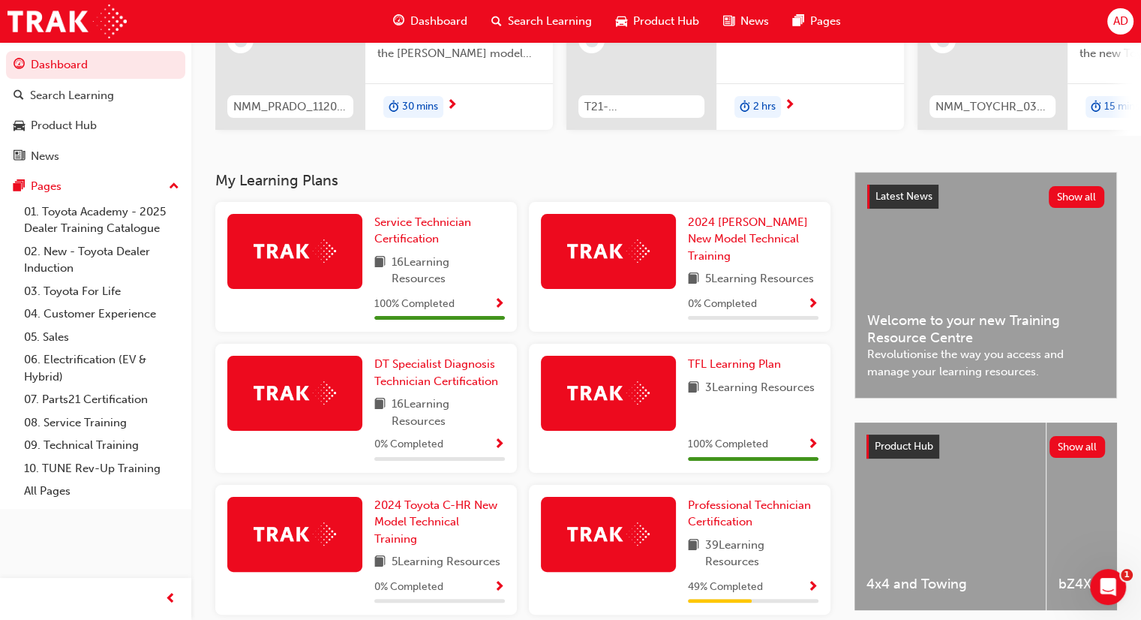
scroll to position [207, 0]
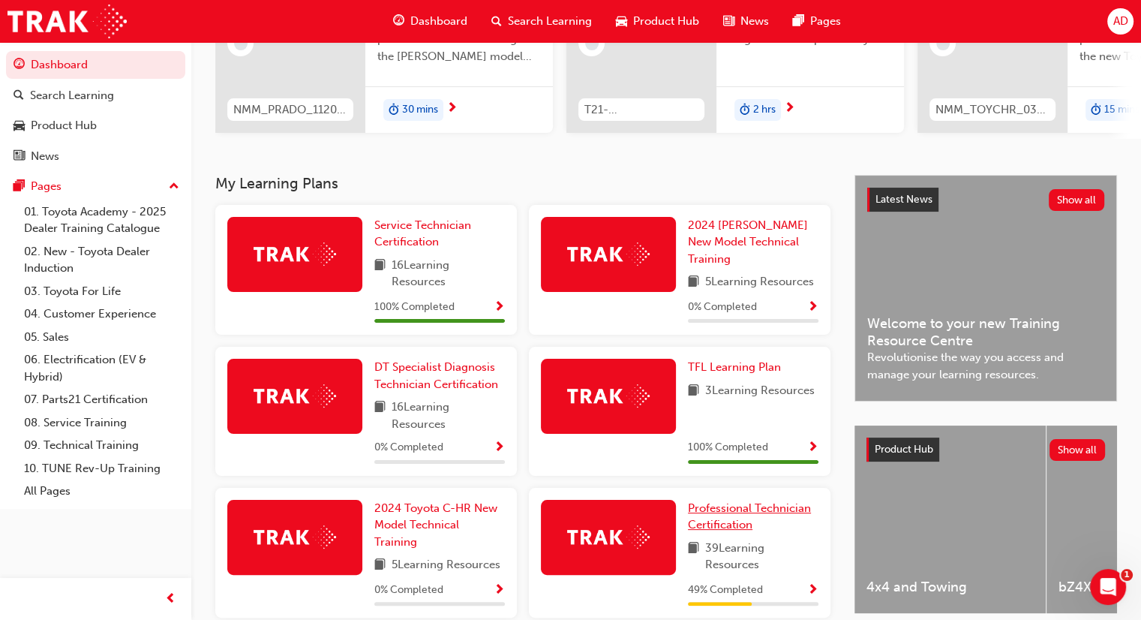
click at [743, 512] on span "Professional Technician Certification" at bounding box center [749, 516] width 123 height 31
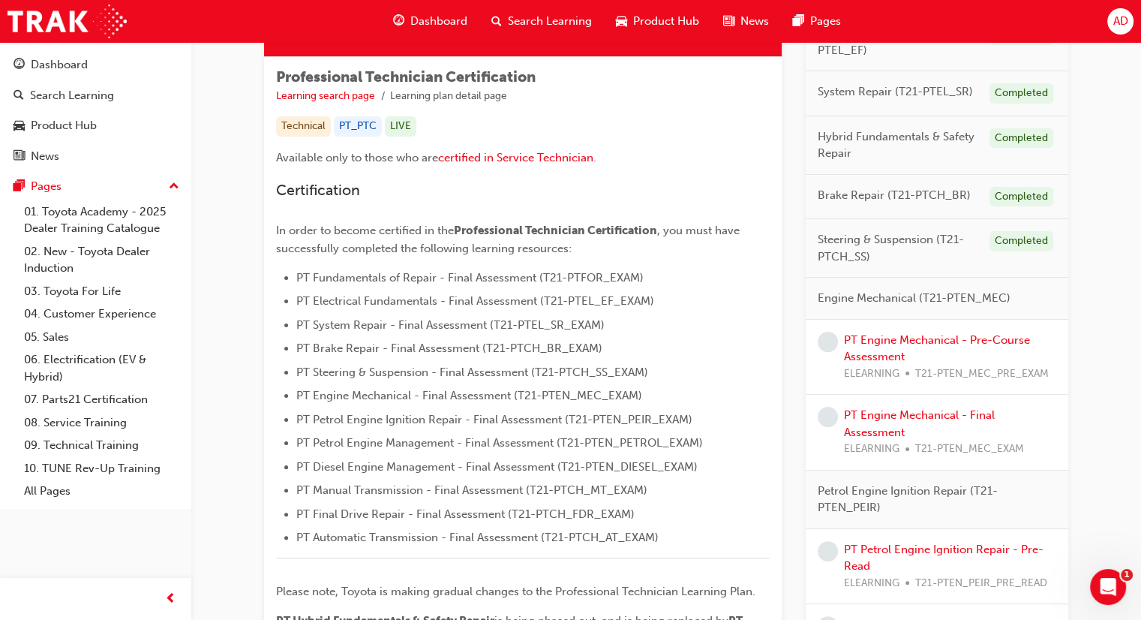
scroll to position [249, 0]
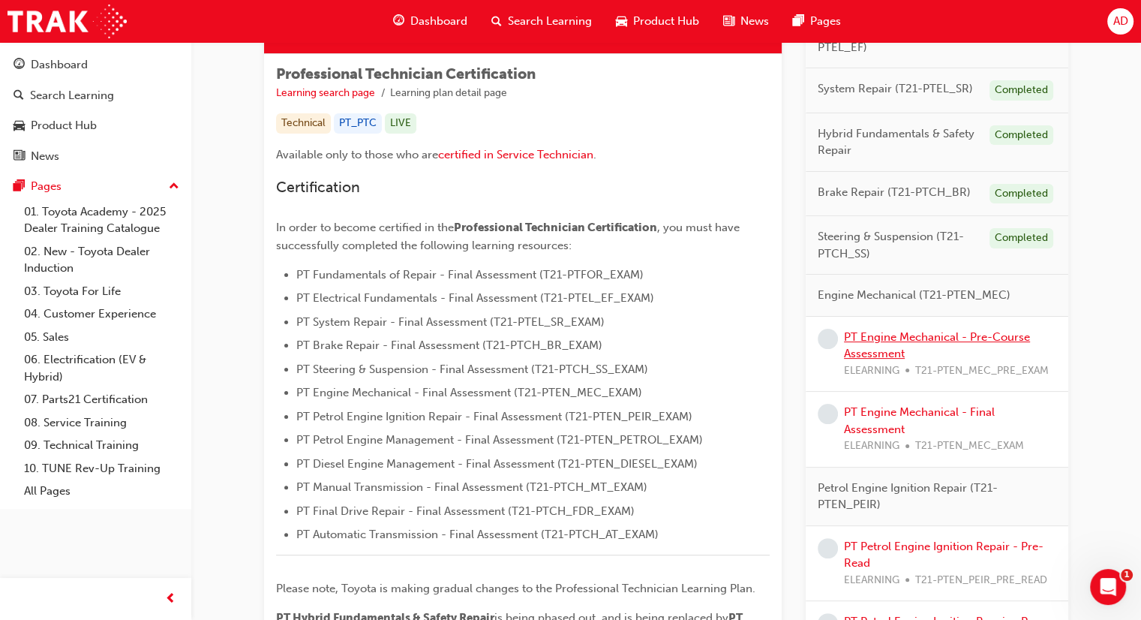
click at [902, 330] on link "PT Engine Mechanical - Pre-Course Assessment" at bounding box center [937, 345] width 186 height 31
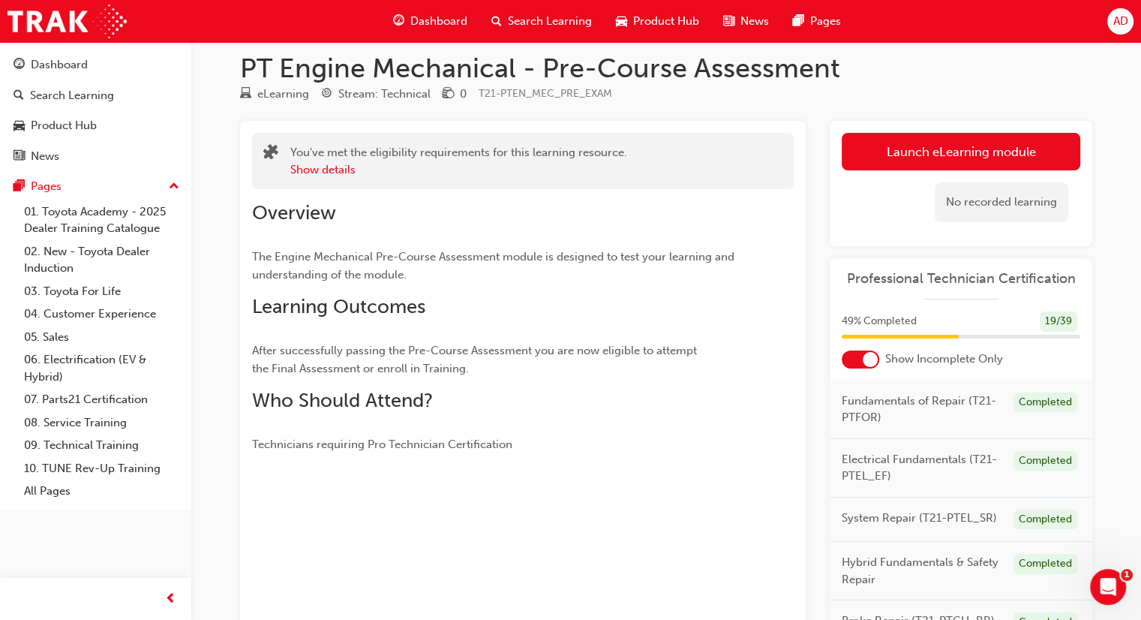
scroll to position [15, 0]
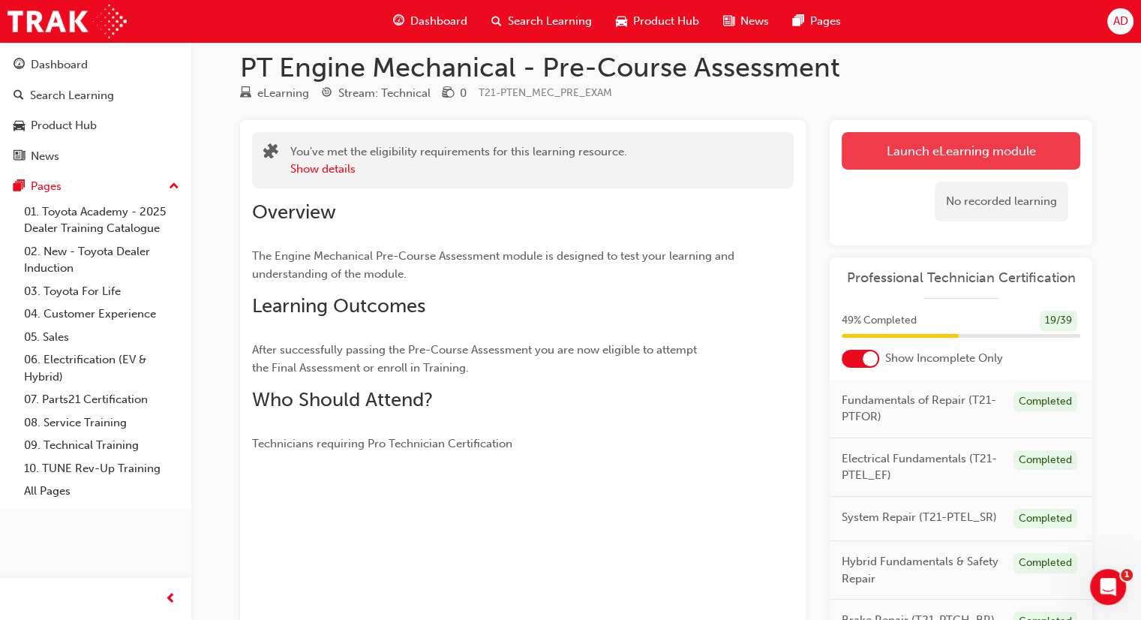
click at [954, 148] on link "Launch eLearning module" at bounding box center [961, 151] width 239 height 38
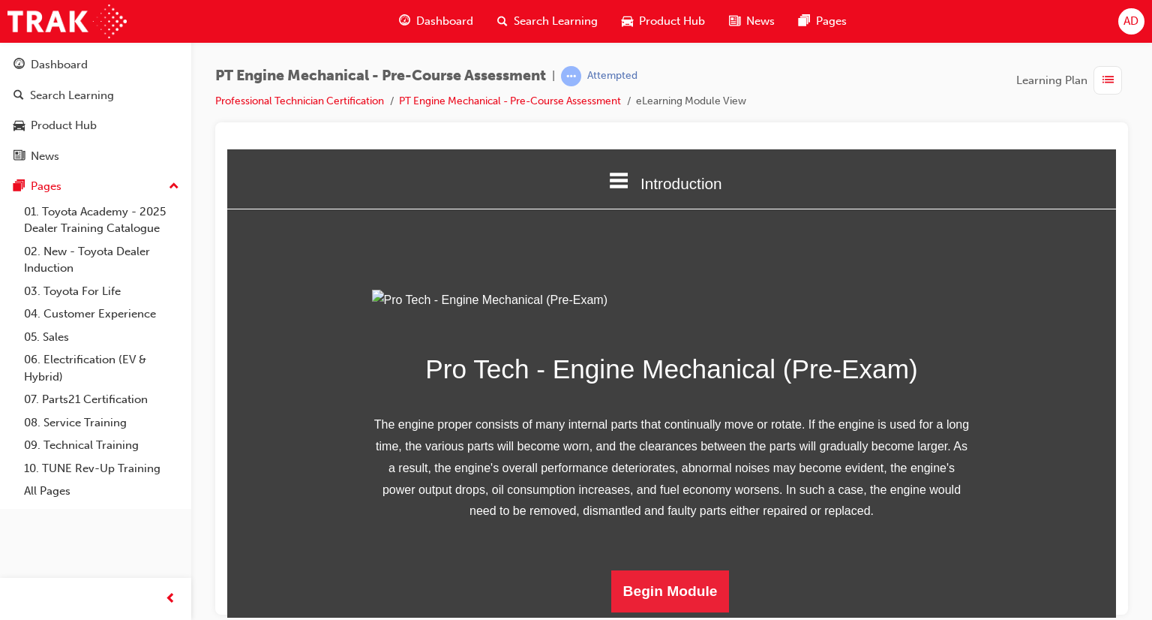
scroll to position [160, 0]
click at [651, 593] on button "Begin Module" at bounding box center [670, 590] width 119 height 42
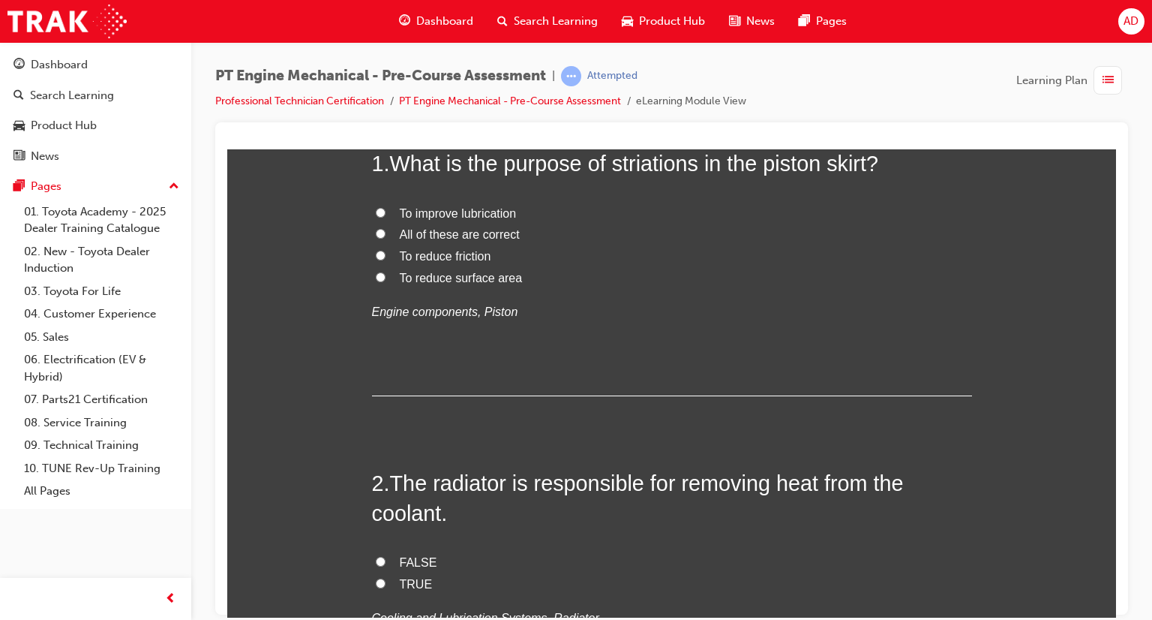
scroll to position [0, 0]
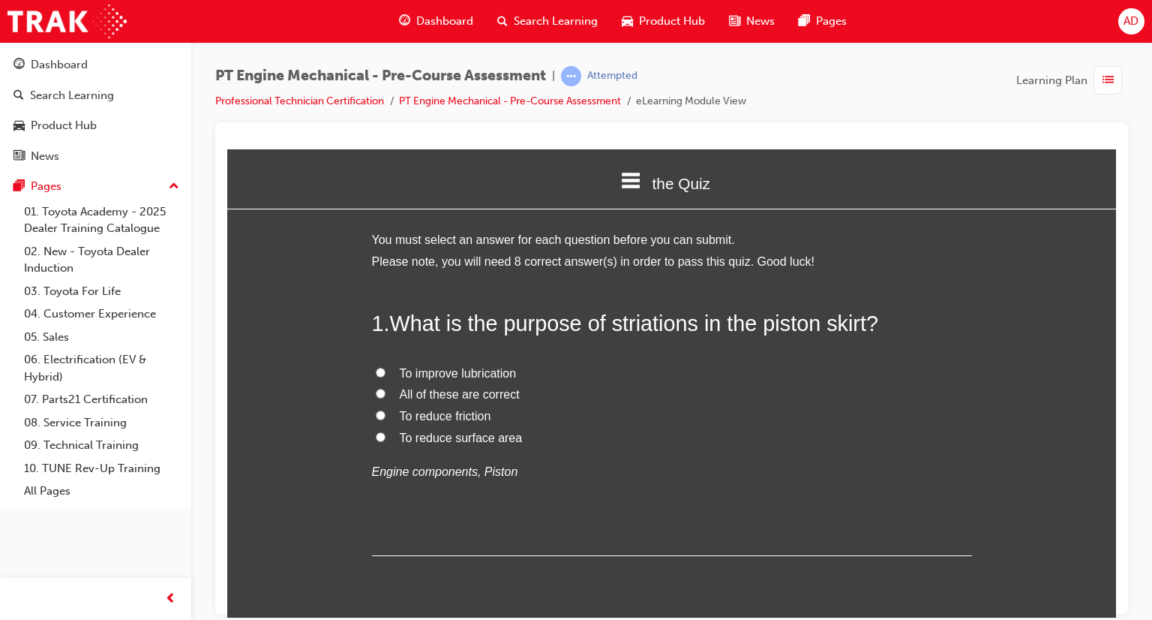
click at [376, 392] on input "All of these are correct" at bounding box center [381, 393] width 10 height 10
radio input "true"
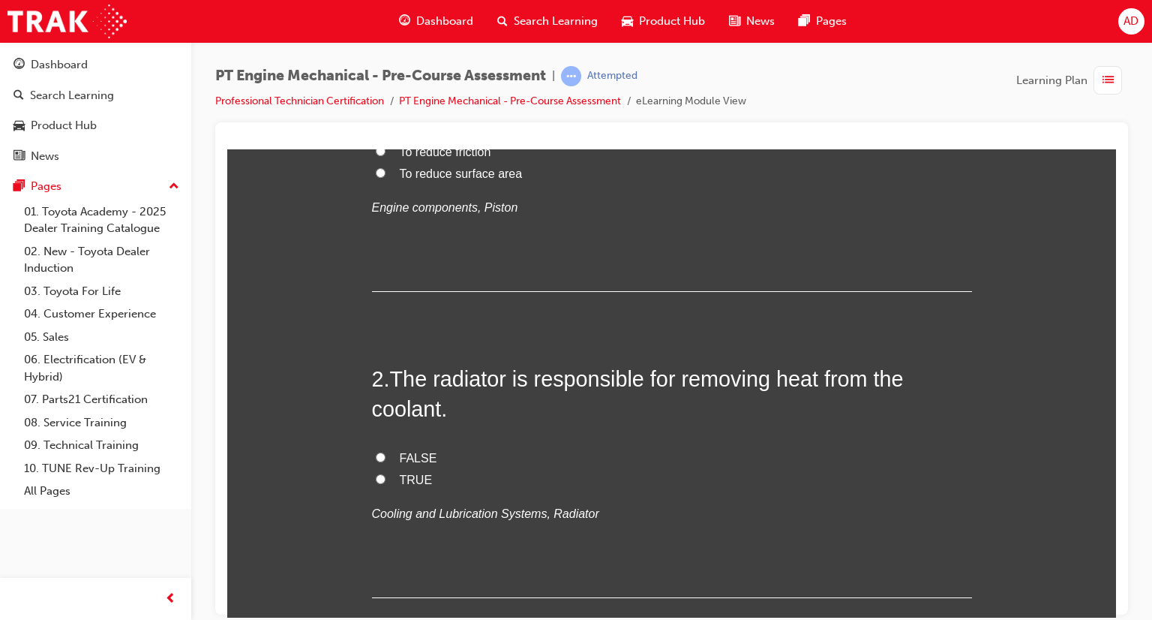
scroll to position [270, 0]
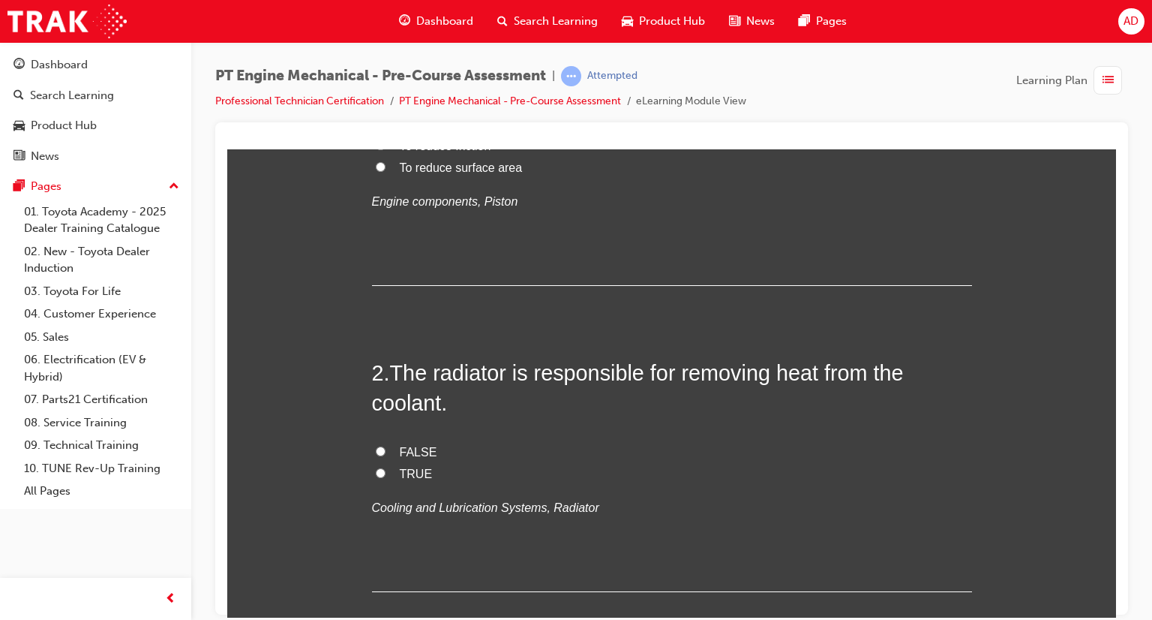
click at [376, 450] on input "FALSE" at bounding box center [381, 451] width 10 height 10
radio input "true"
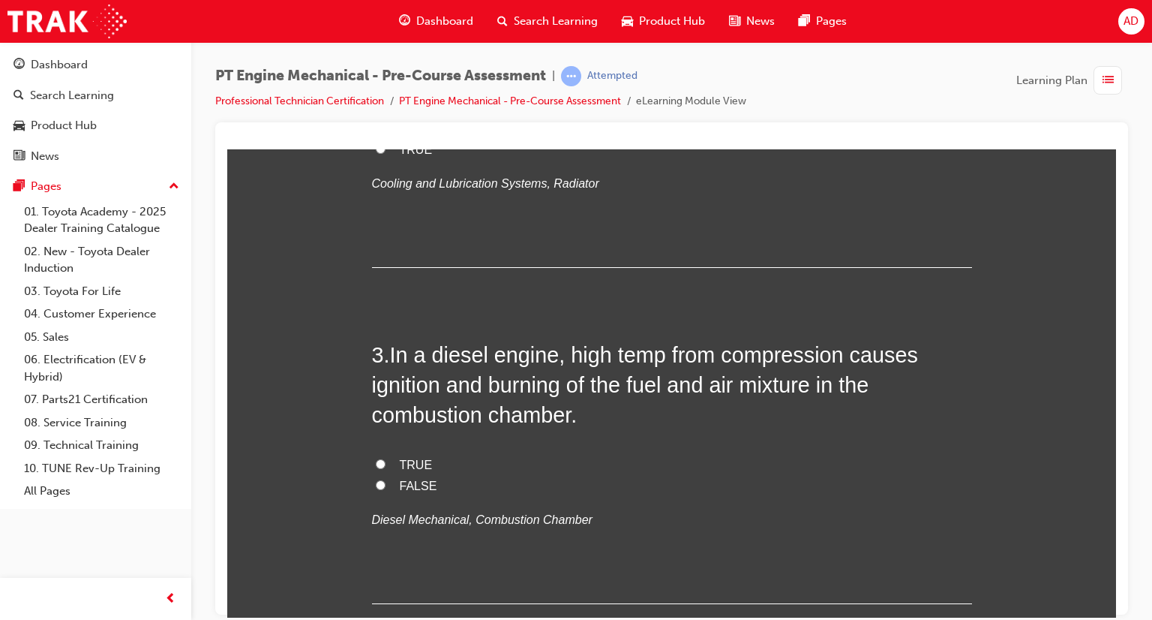
scroll to position [600, 0]
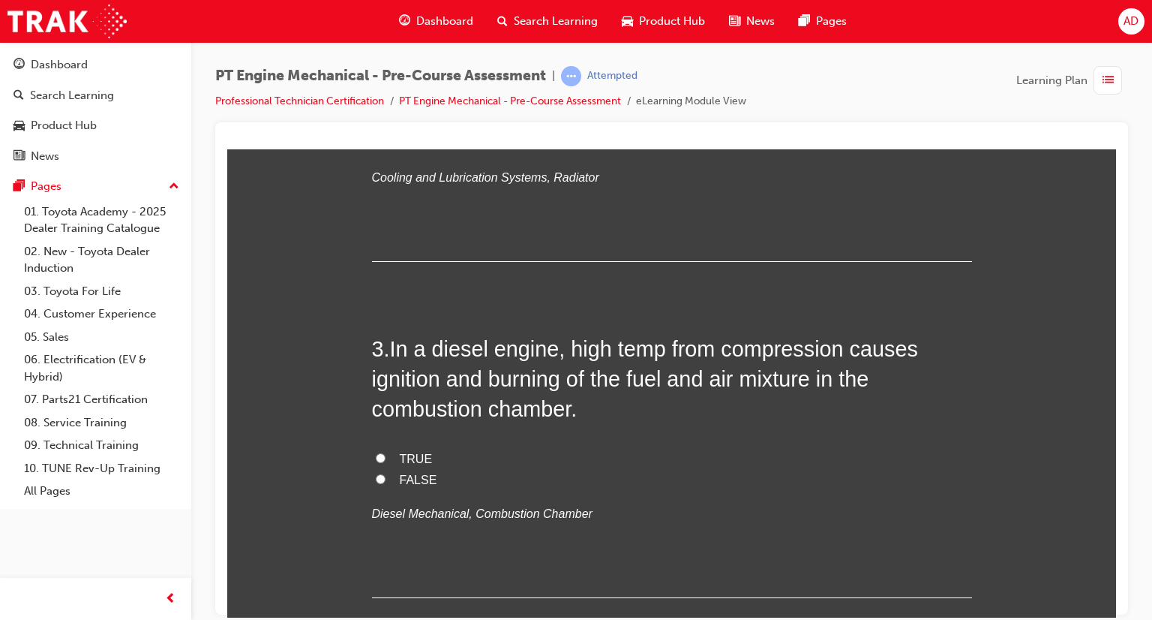
click at [376, 478] on input "FALSE" at bounding box center [381, 478] width 10 height 10
radio input "true"
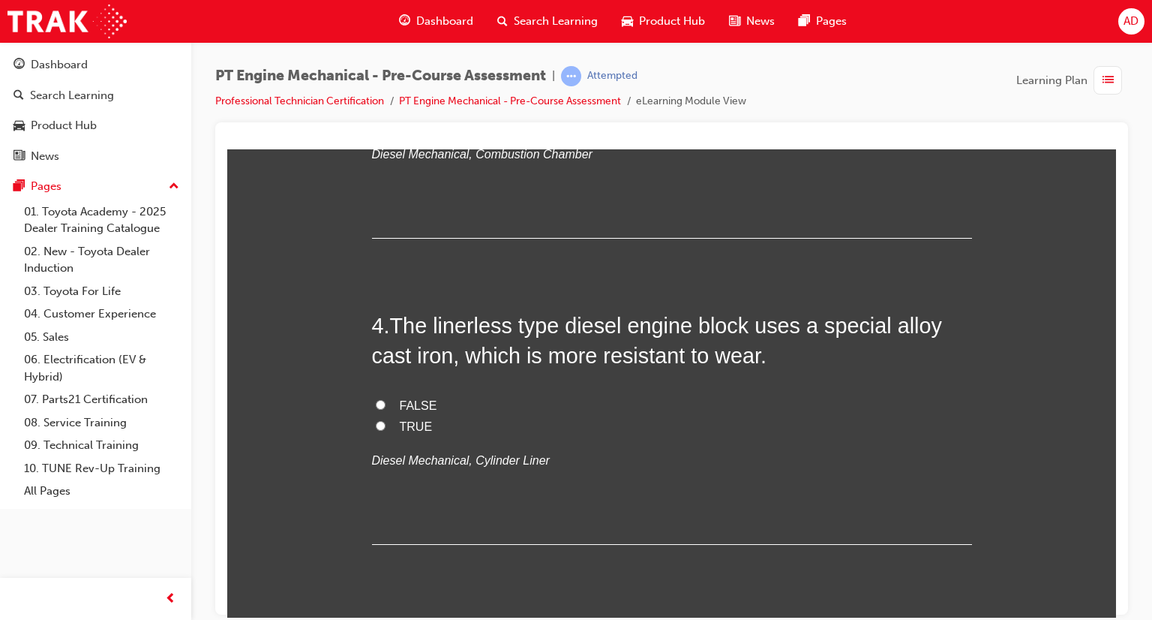
scroll to position [960, 0]
click at [376, 424] on input "TRUE" at bounding box center [381, 424] width 10 height 10
radio input "true"
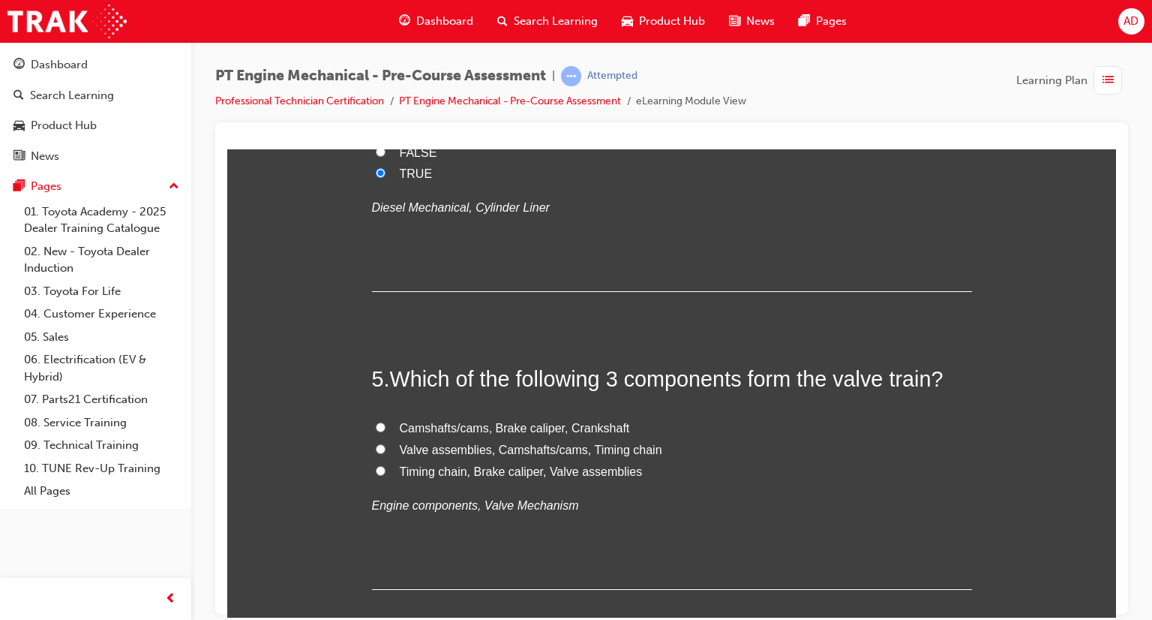
scroll to position [1230, 0]
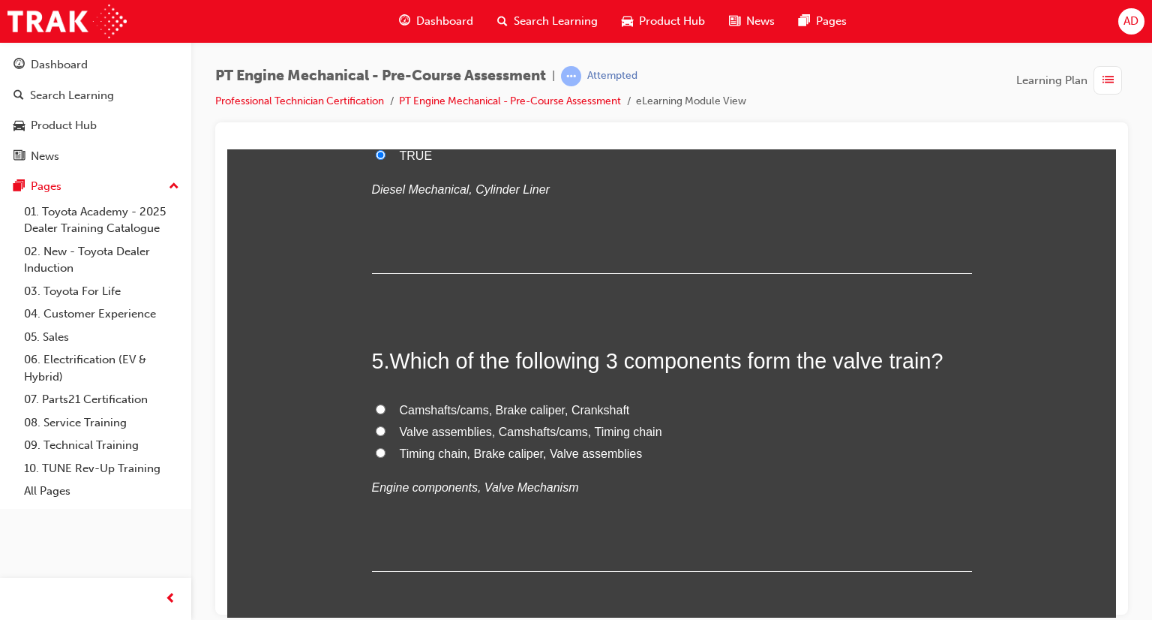
click at [376, 428] on input "Valve assemblies, Camshafts/cams, Timing chain" at bounding box center [381, 430] width 10 height 10
radio input "true"
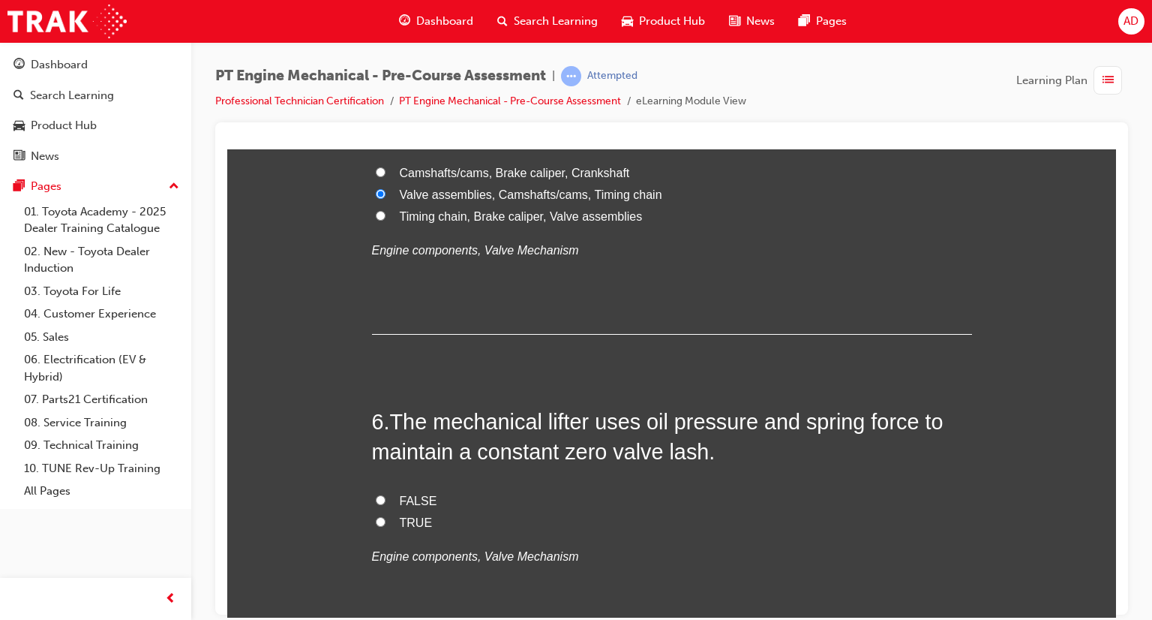
scroll to position [1470, 0]
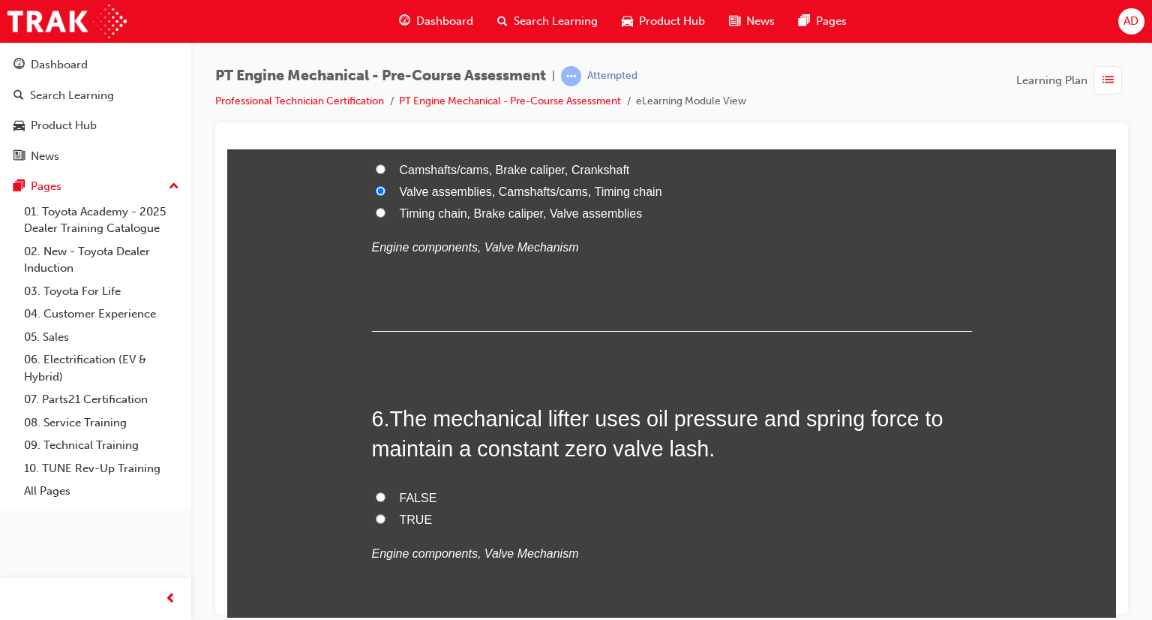
click at [376, 513] on input "TRUE" at bounding box center [381, 518] width 10 height 10
radio input "true"
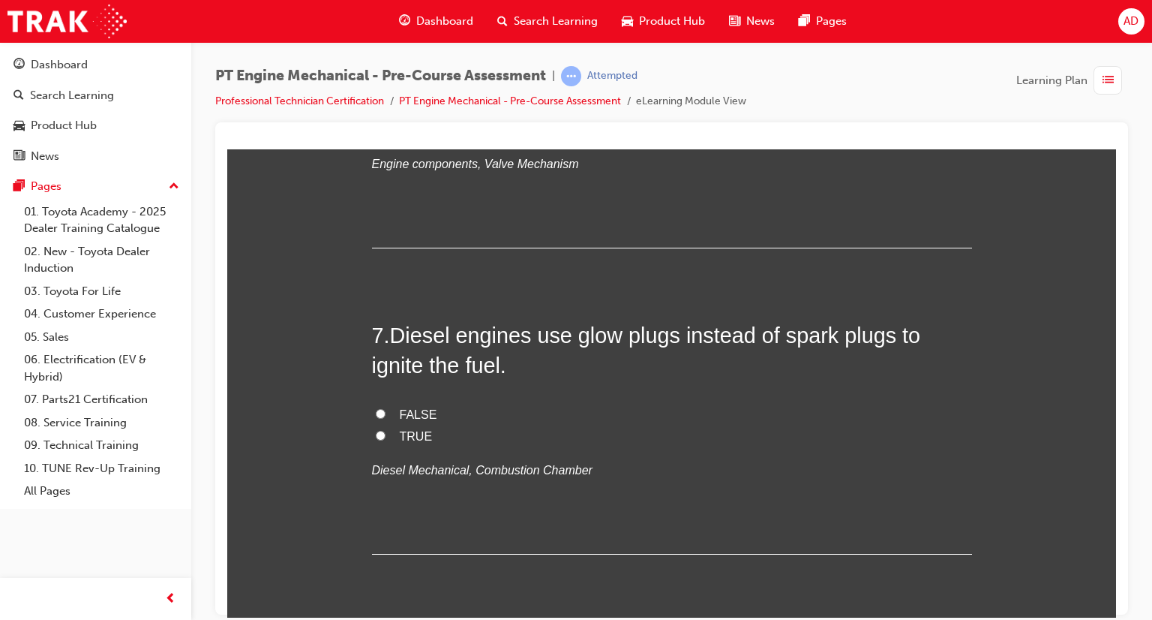
scroll to position [1860, 0]
click at [376, 435] on input "TRUE" at bounding box center [381, 434] width 10 height 10
radio input "true"
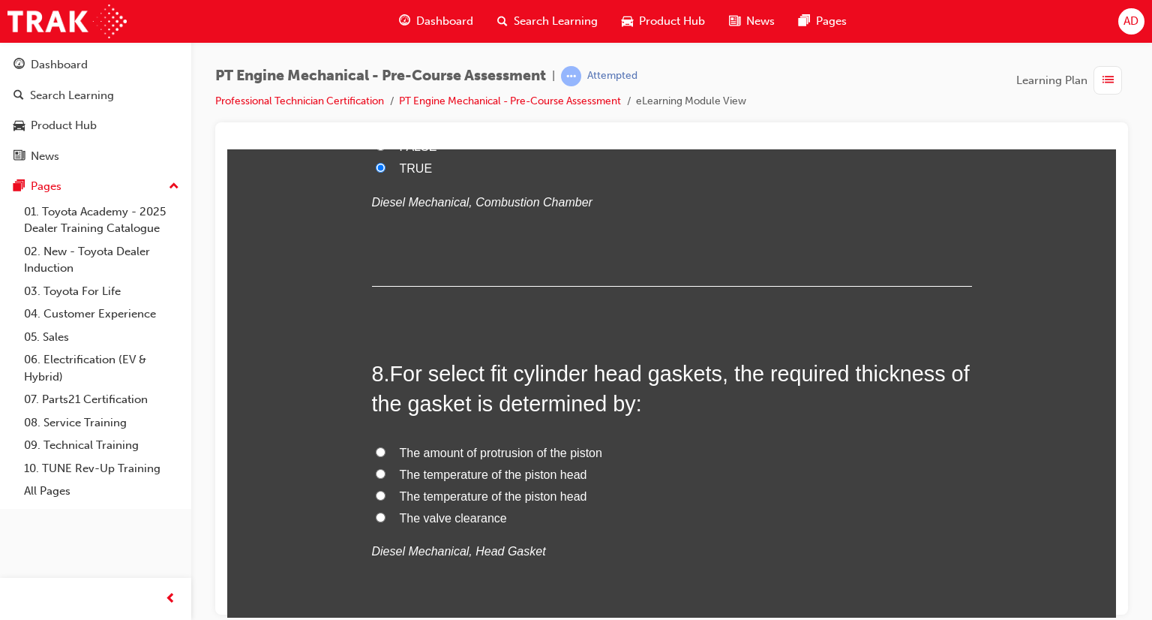
scroll to position [2160, 0]
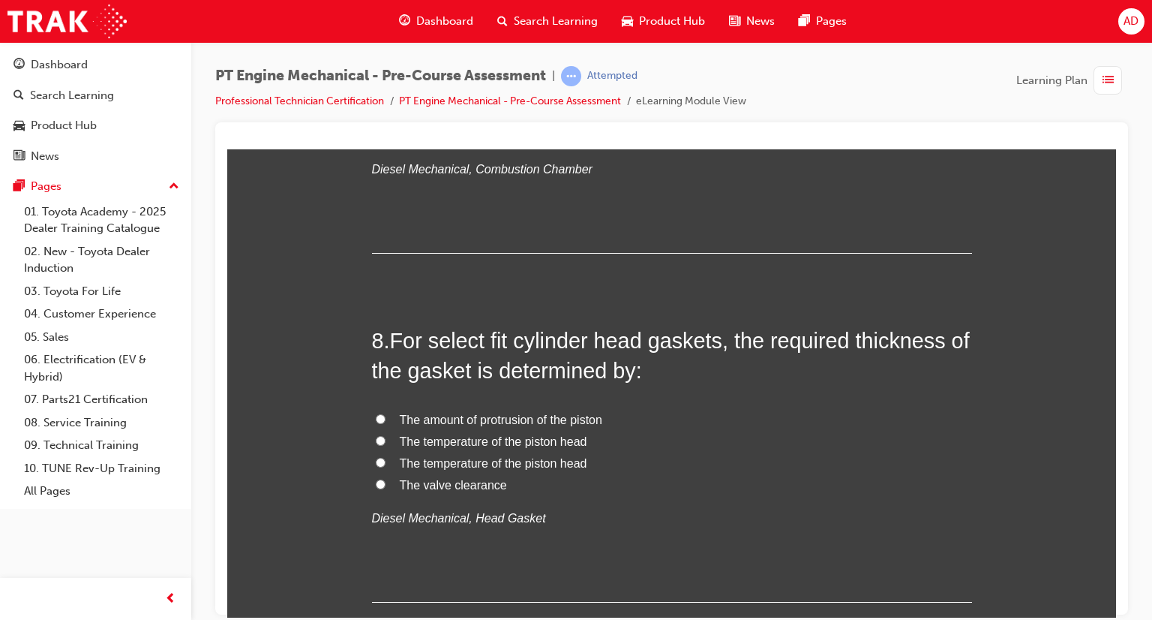
click at [378, 418] on input "The amount of protrusion of the piston" at bounding box center [381, 418] width 10 height 10
radio input "true"
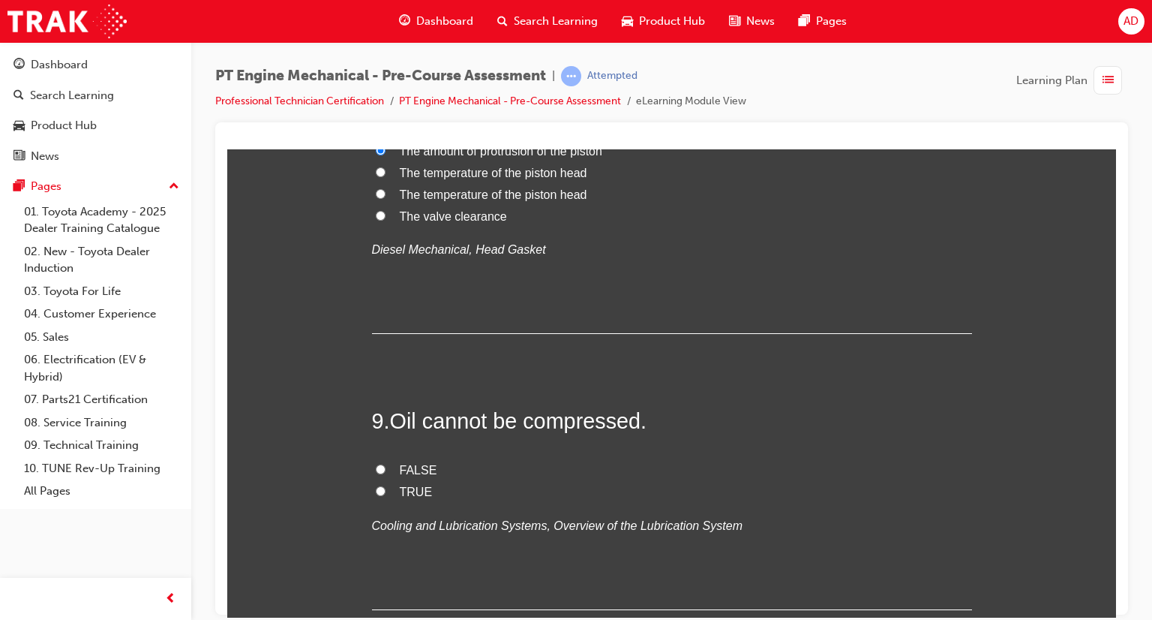
scroll to position [2460, 0]
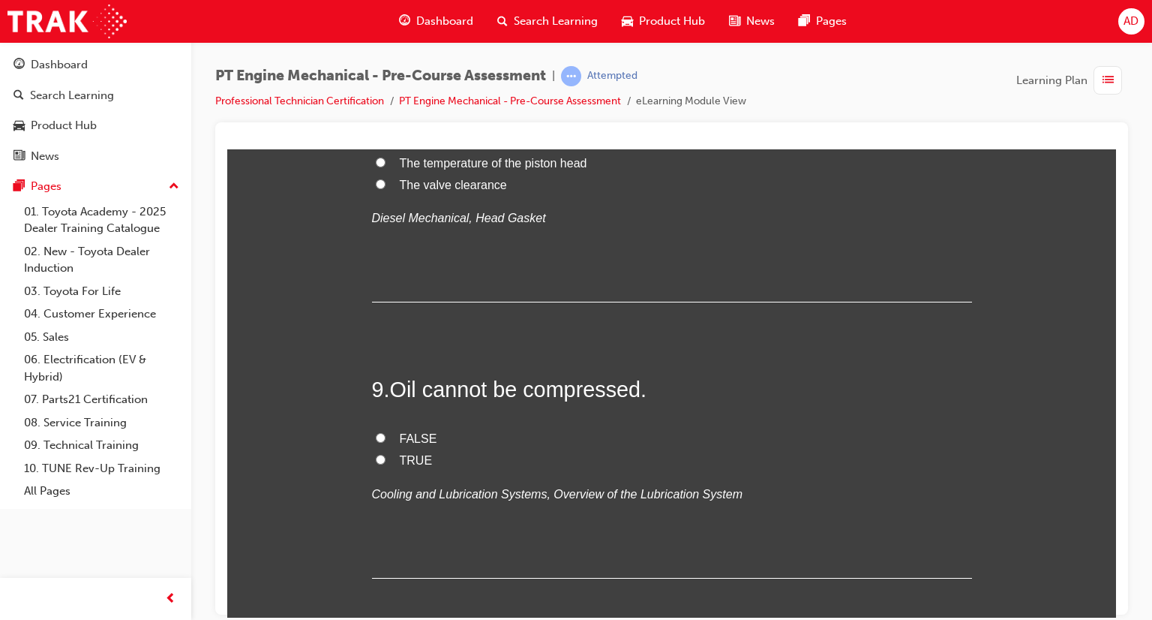
click at [377, 455] on input "TRUE" at bounding box center [381, 459] width 10 height 10
radio input "true"
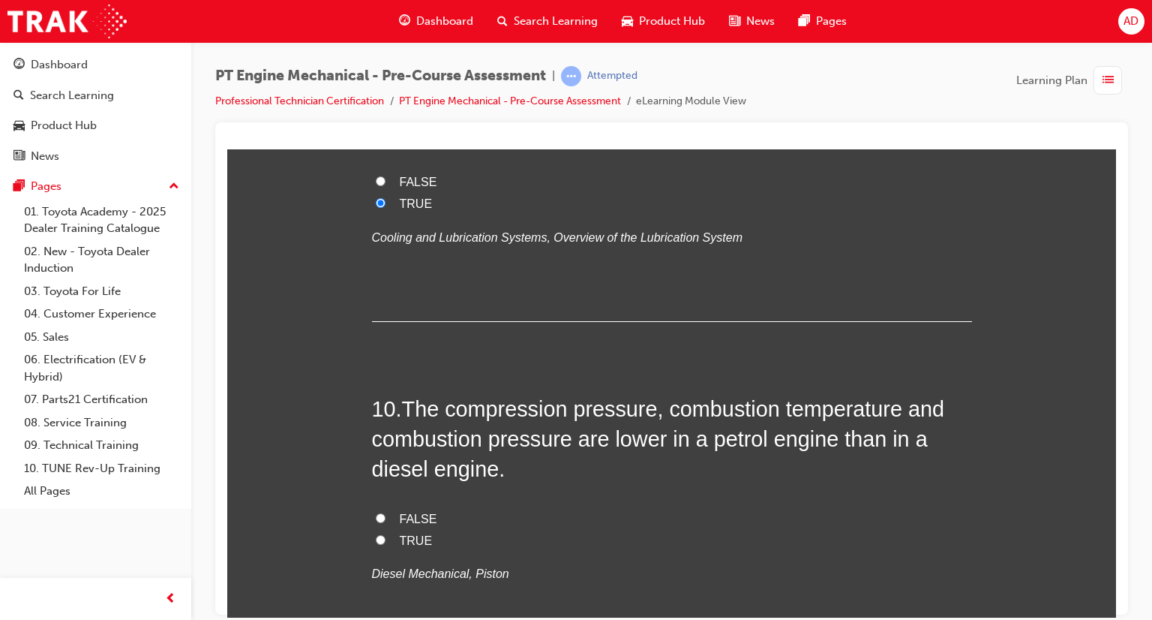
scroll to position [2730, 0]
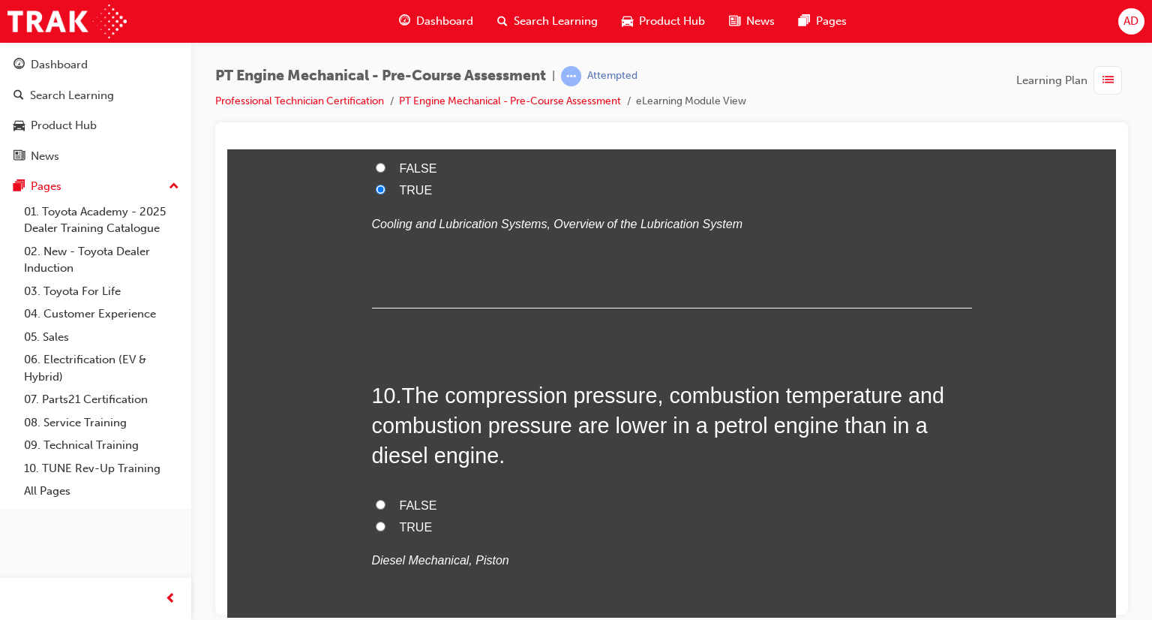
click at [376, 524] on input "TRUE" at bounding box center [381, 526] width 10 height 10
radio input "true"
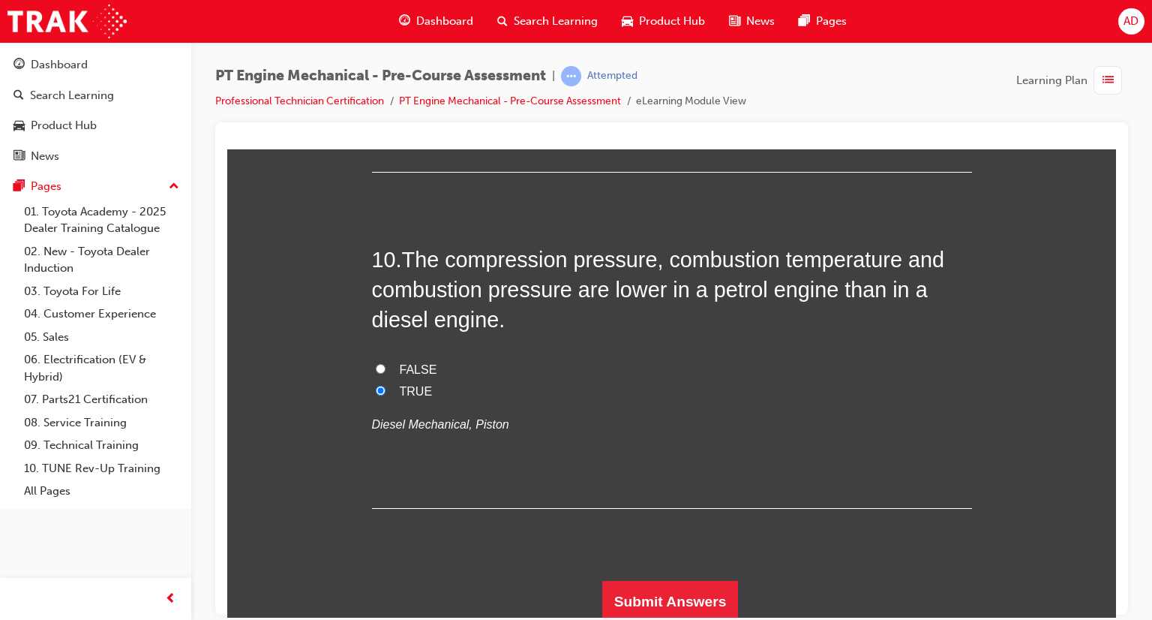
scroll to position [2868, 0]
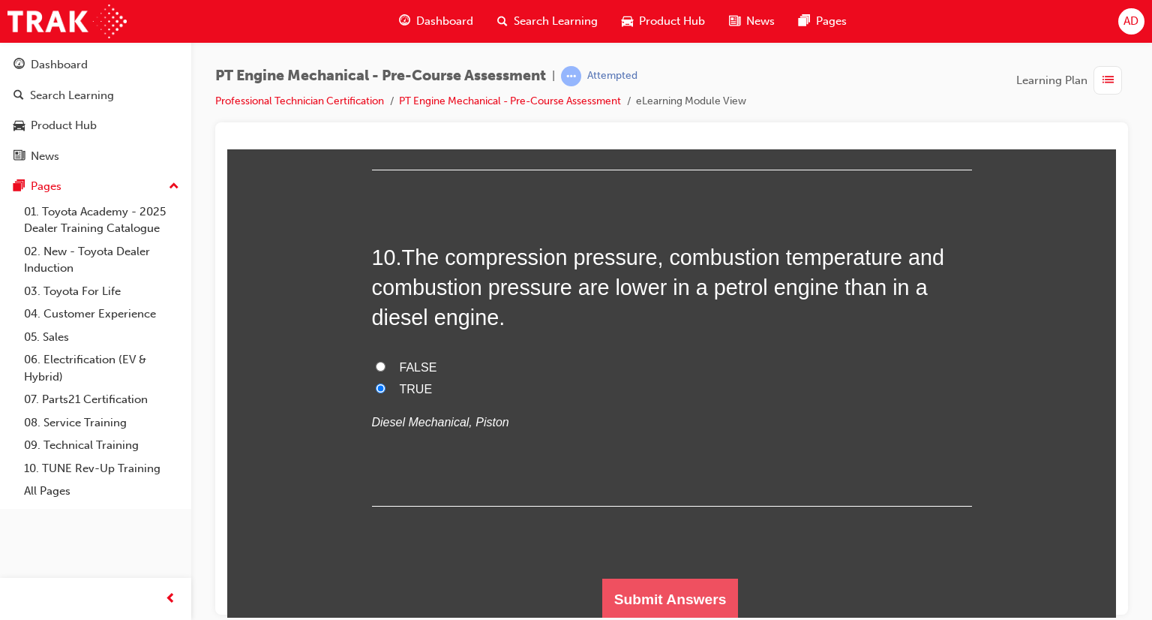
click at [632, 584] on button "Submit Answers" at bounding box center [670, 599] width 137 height 42
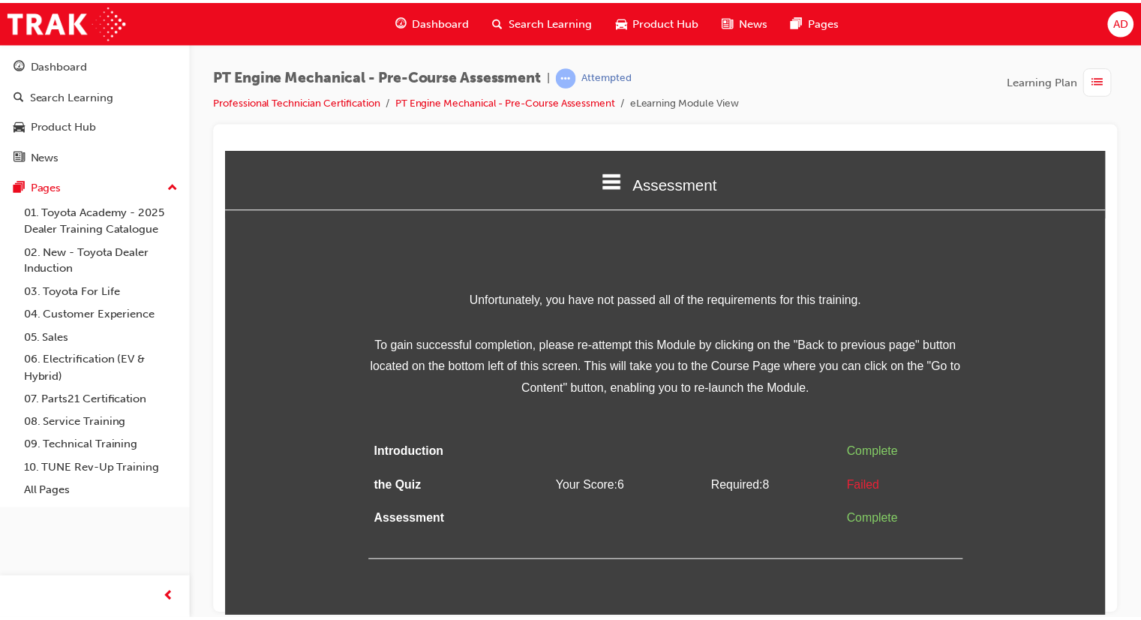
scroll to position [0, 0]
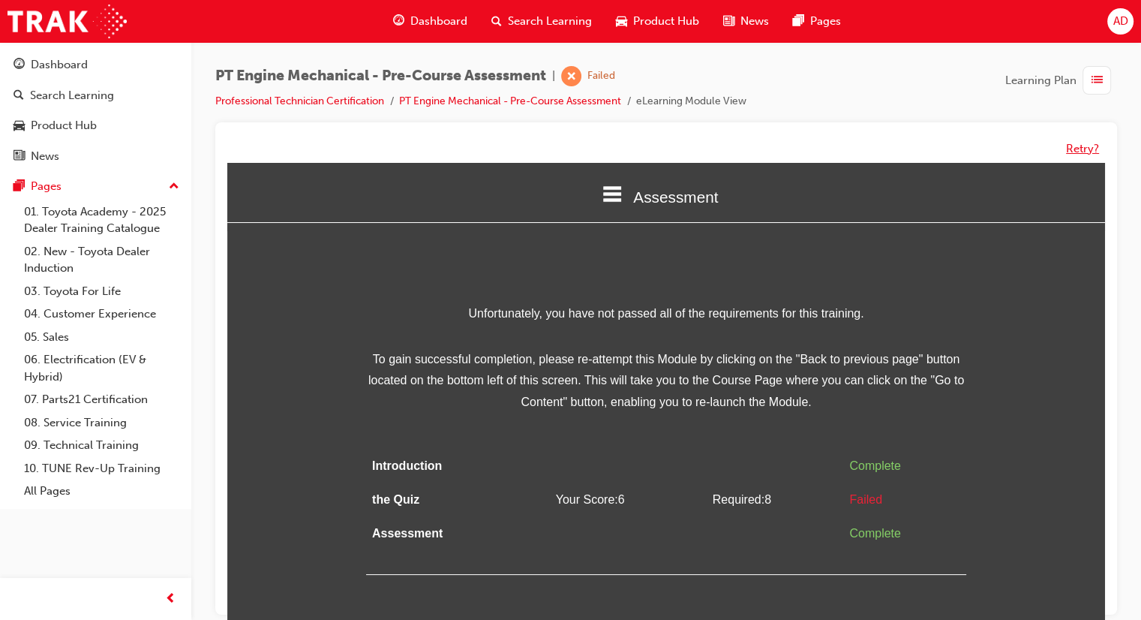
click at [1082, 145] on button "Retry?" at bounding box center [1082, 148] width 33 height 17
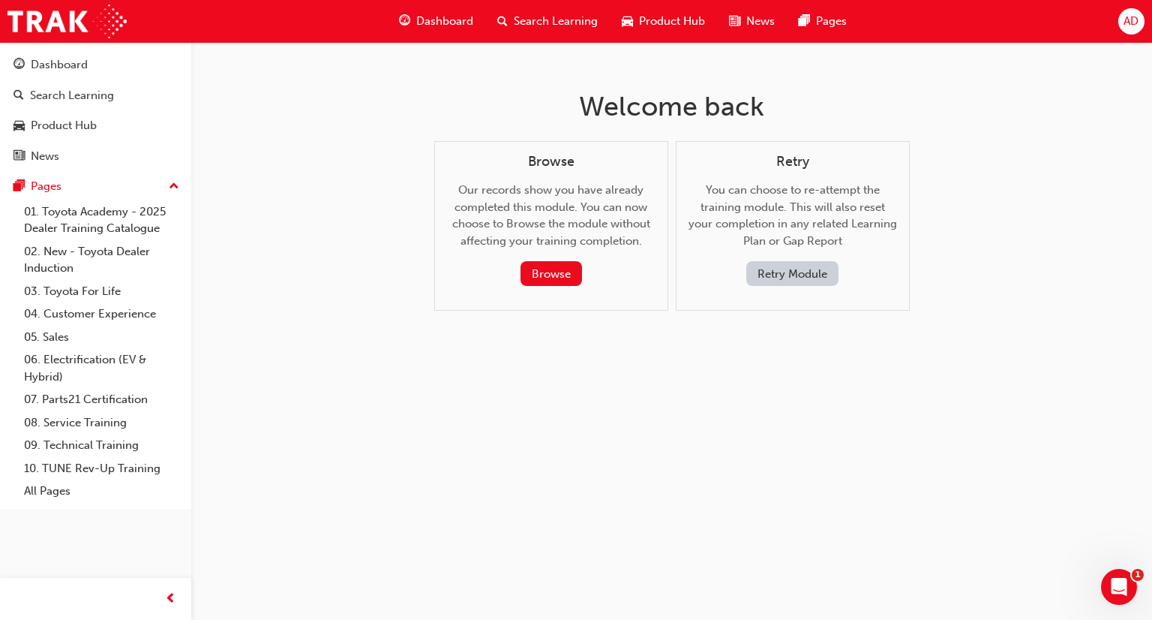
click at [782, 272] on button "Retry Module" at bounding box center [792, 273] width 92 height 25
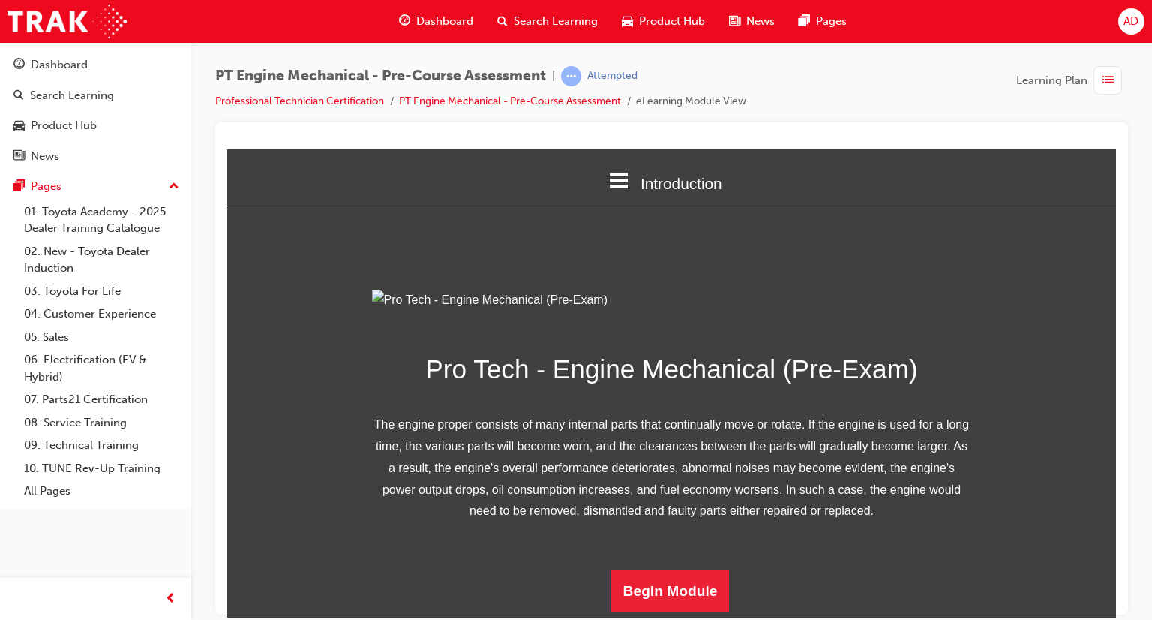
scroll to position [160, 0]
click at [646, 576] on button "Begin Module" at bounding box center [670, 590] width 119 height 42
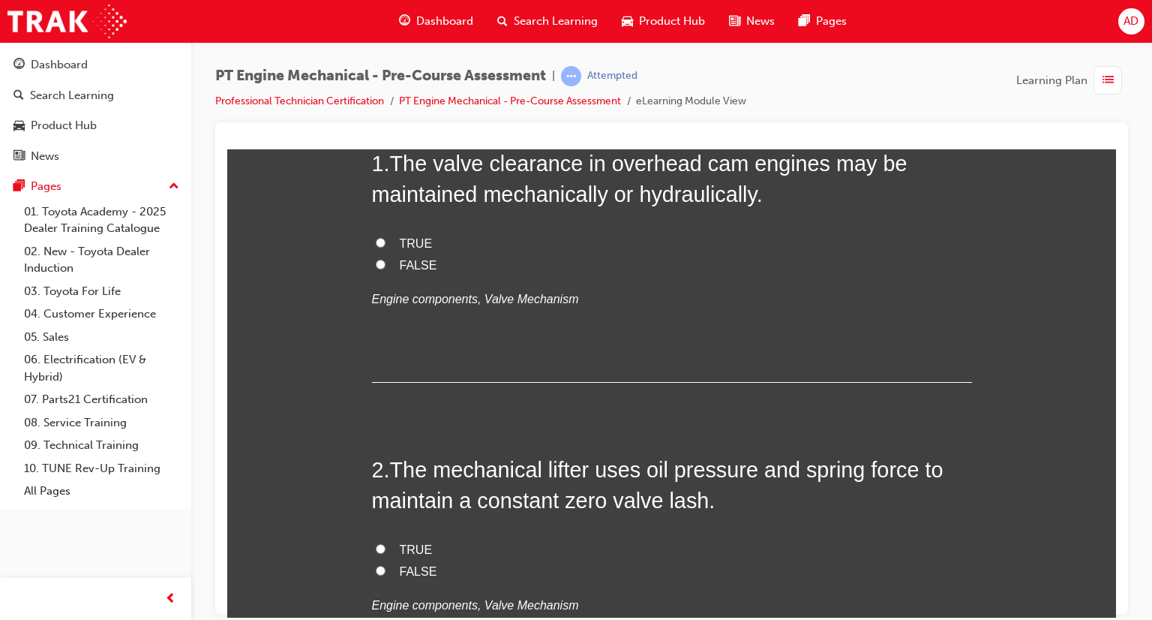
scroll to position [0, 0]
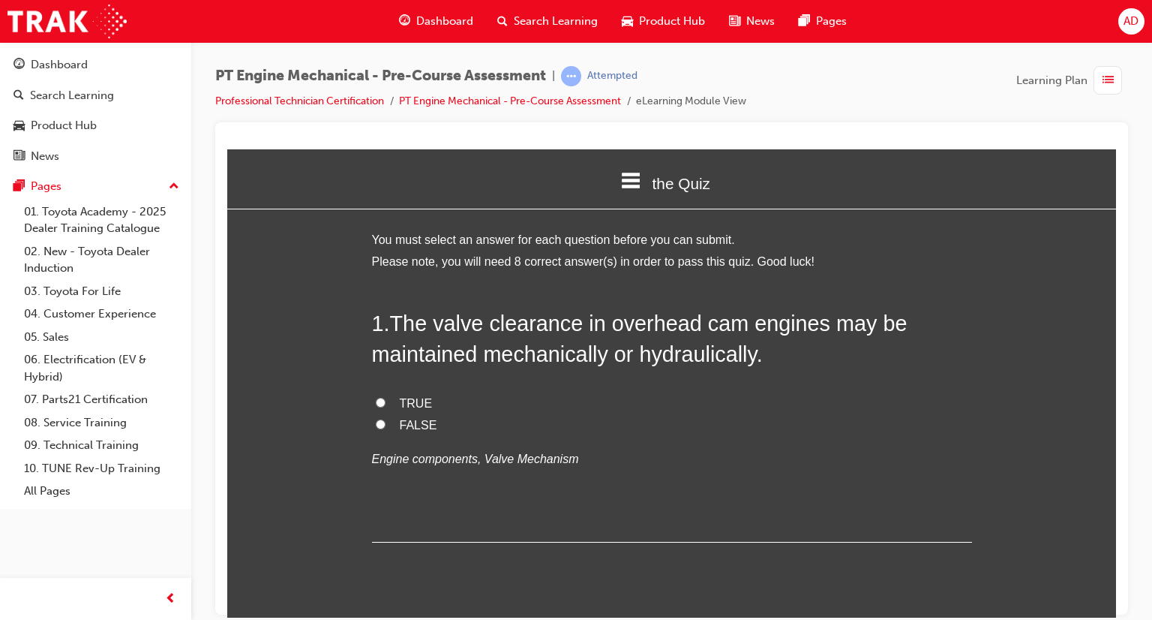
click at [376, 402] on input "TRUE" at bounding box center [381, 402] width 10 height 10
radio input "true"
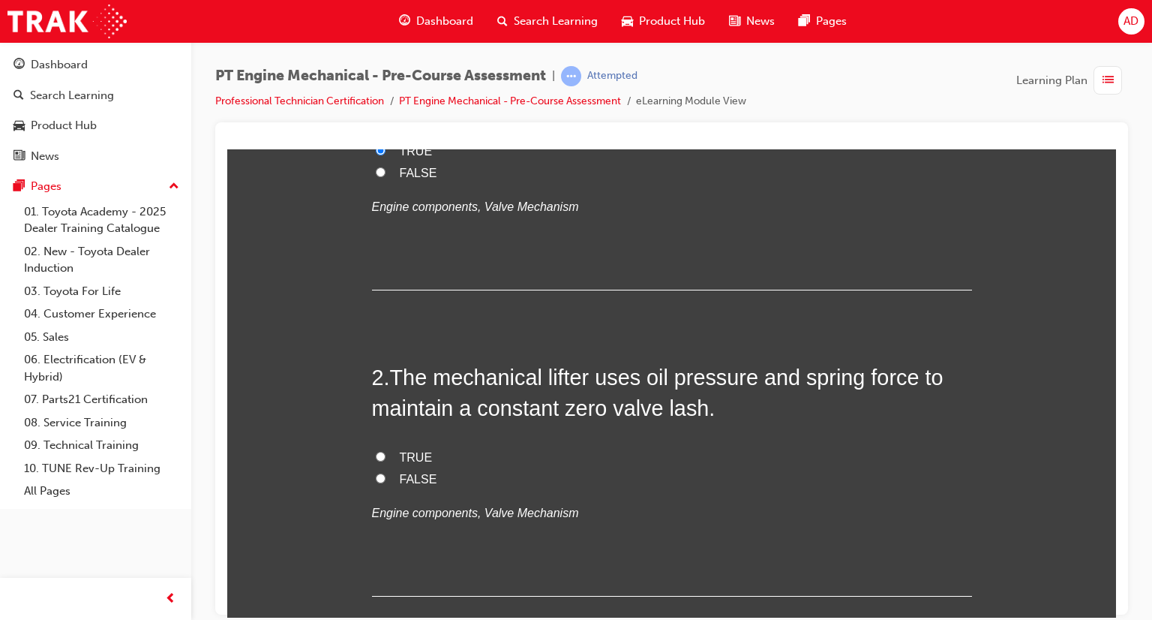
scroll to position [270, 0]
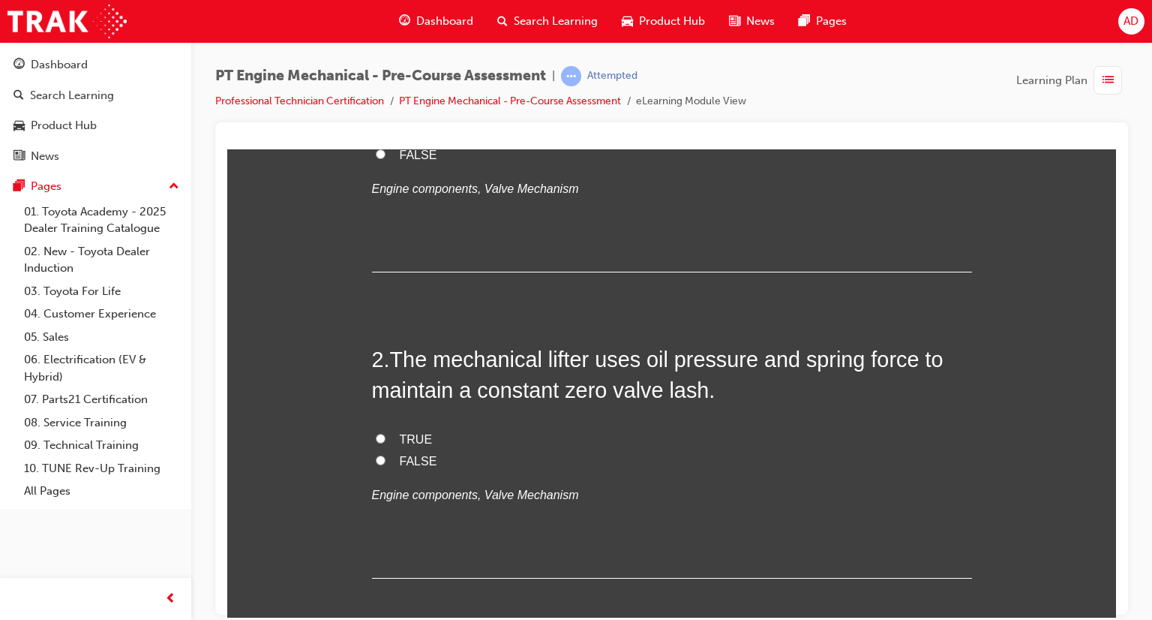
click at [376, 460] on input "FALSE" at bounding box center [381, 460] width 10 height 10
radio input "true"
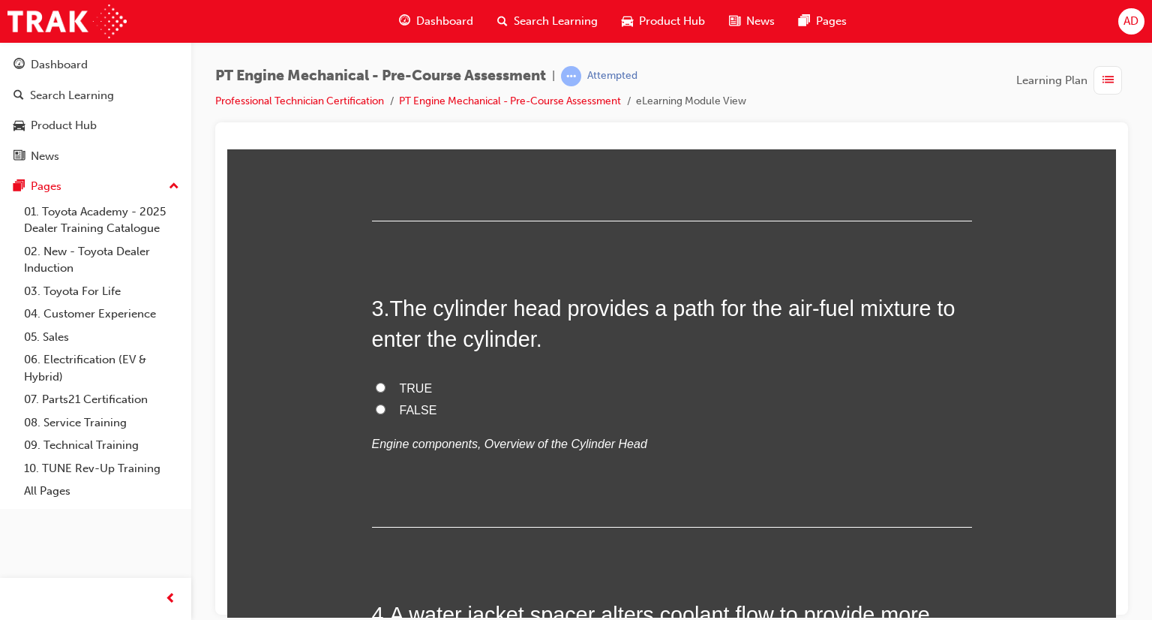
scroll to position [630, 0]
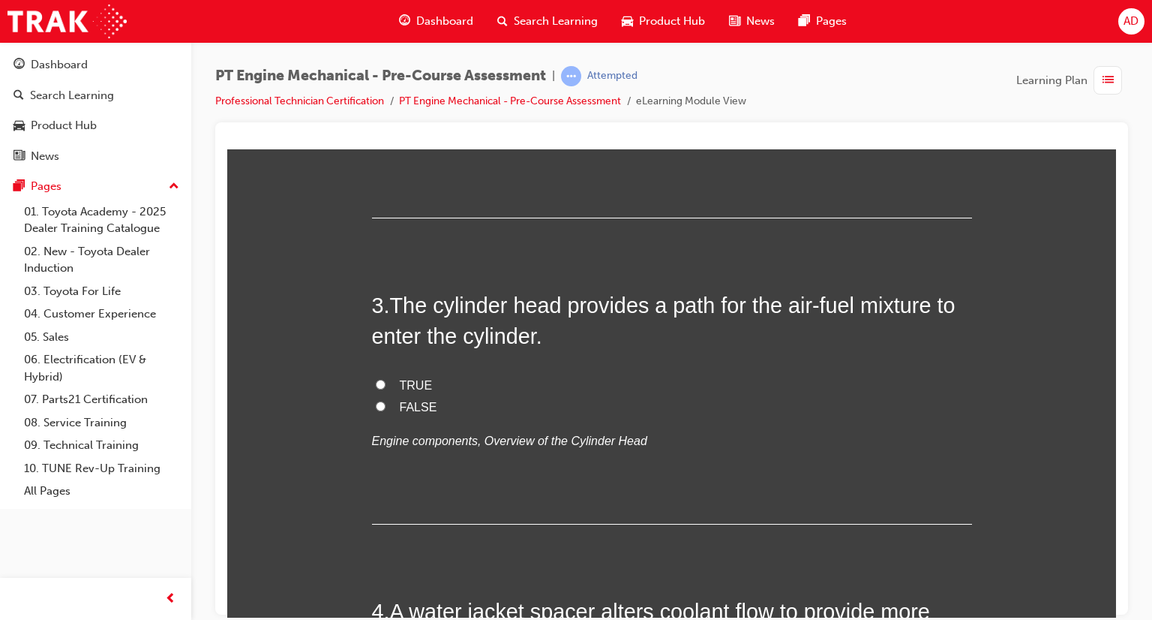
click at [376, 380] on input "TRUE" at bounding box center [381, 384] width 10 height 10
radio input "true"
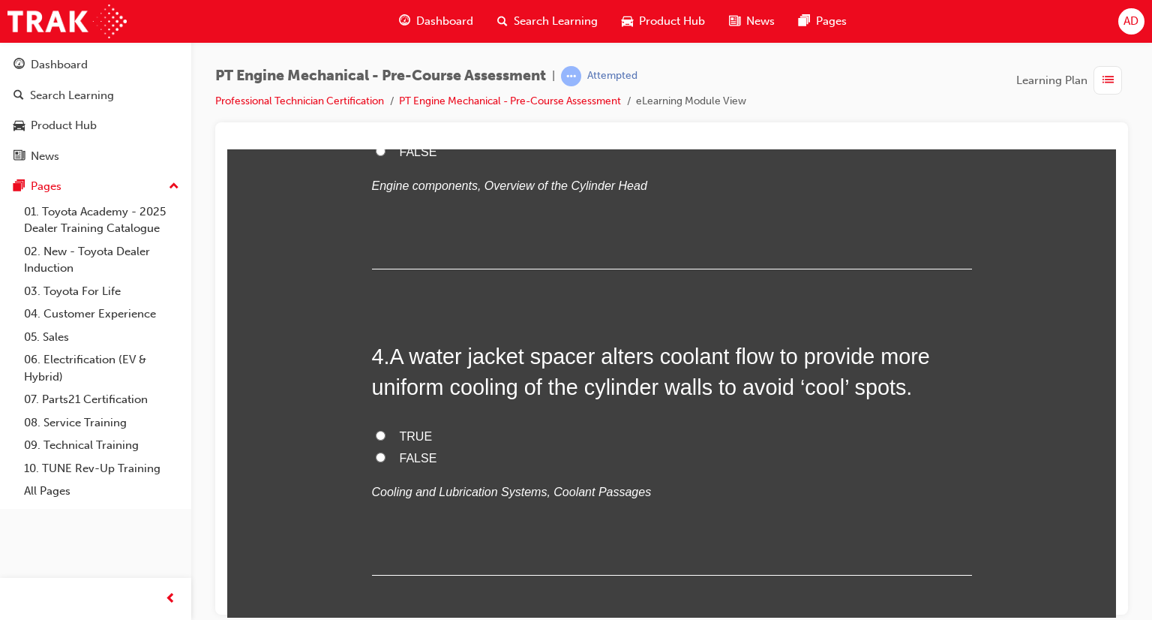
scroll to position [900, 0]
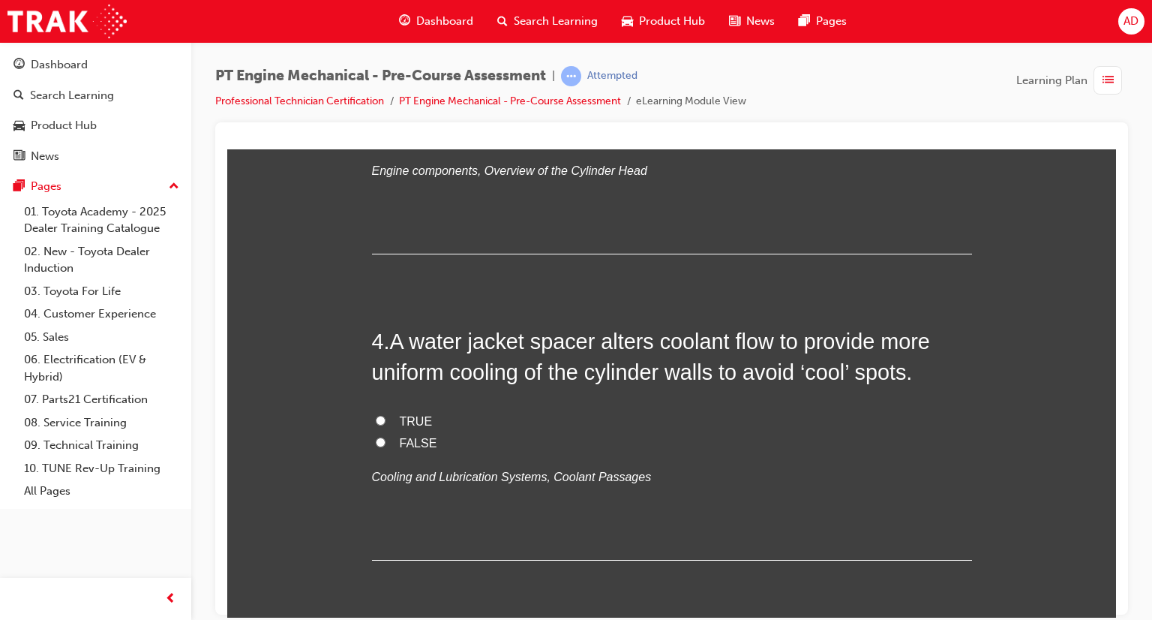
click at [376, 419] on input "TRUE" at bounding box center [381, 420] width 10 height 10
radio input "true"
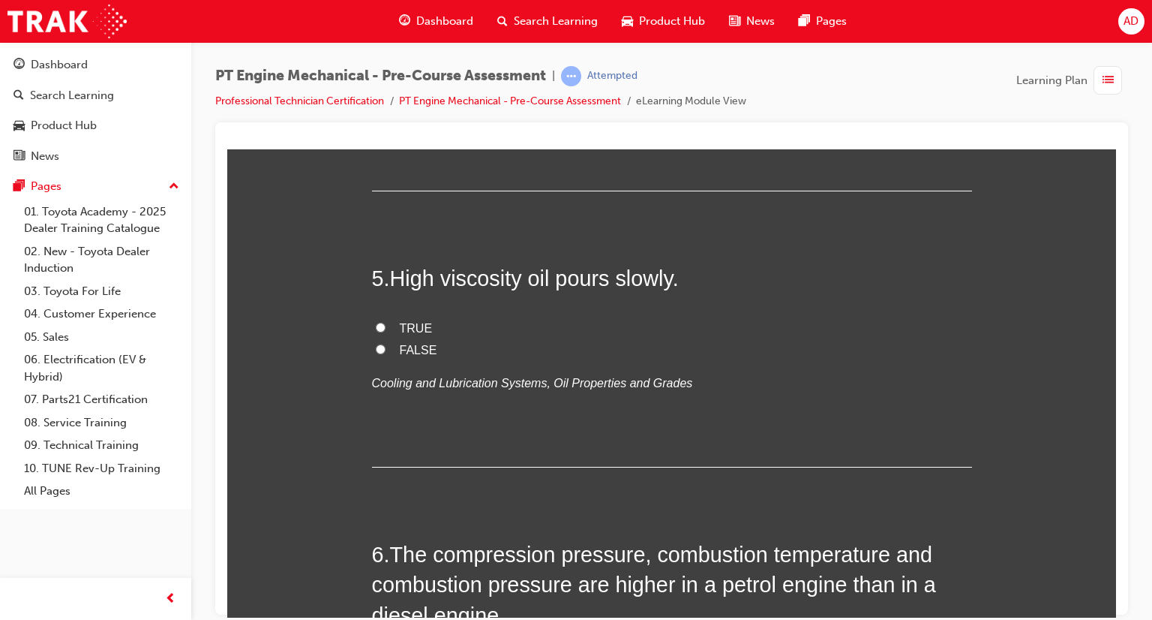
scroll to position [1290, 0]
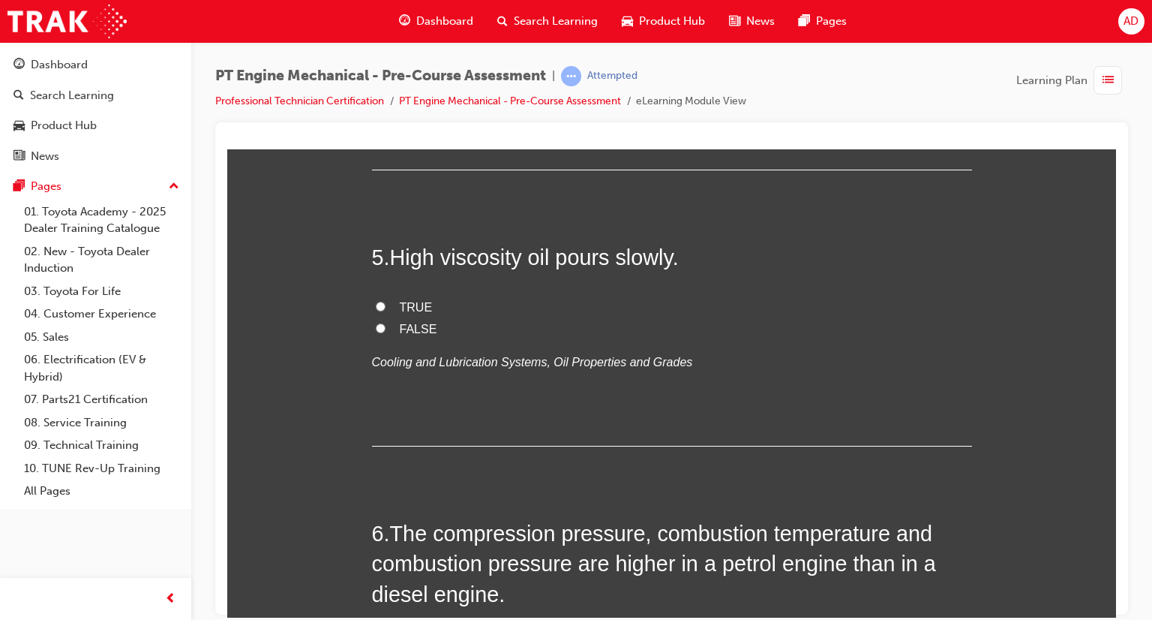
click at [376, 303] on input "TRUE" at bounding box center [381, 306] width 10 height 10
radio input "true"
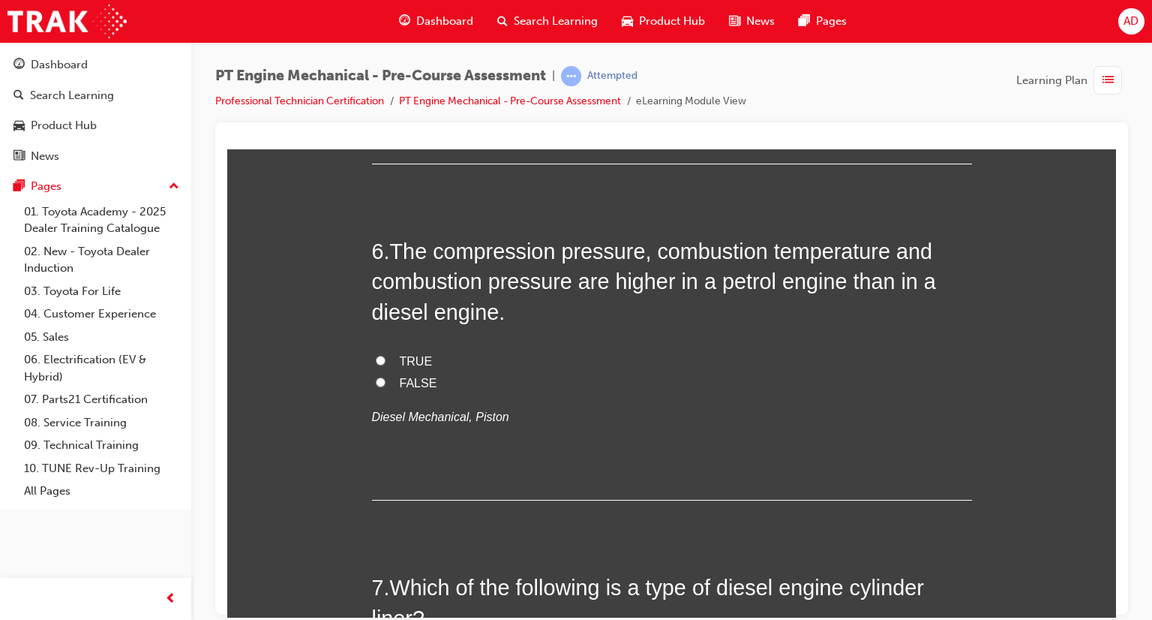
scroll to position [1590, 0]
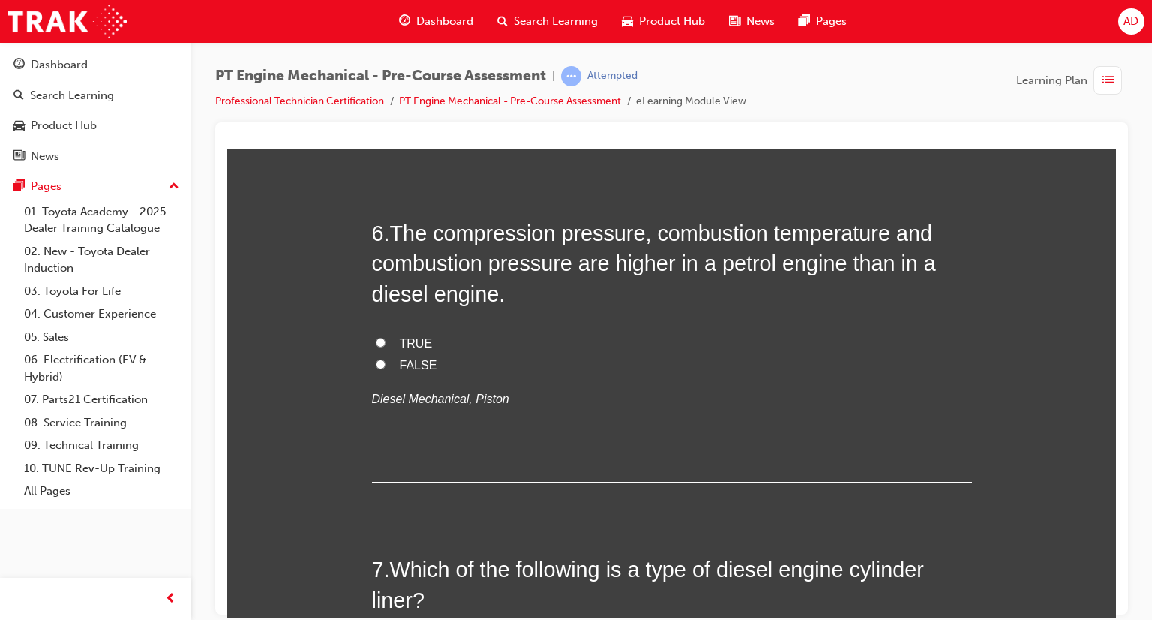
click at [376, 361] on input "FALSE" at bounding box center [381, 364] width 10 height 10
radio input "true"
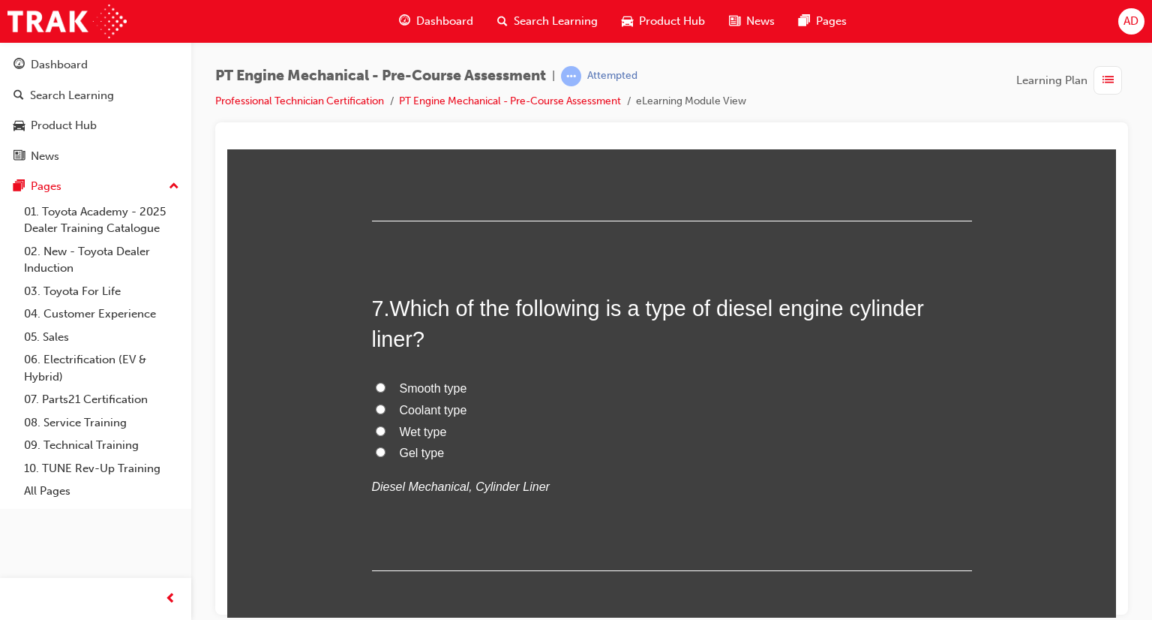
scroll to position [1860, 0]
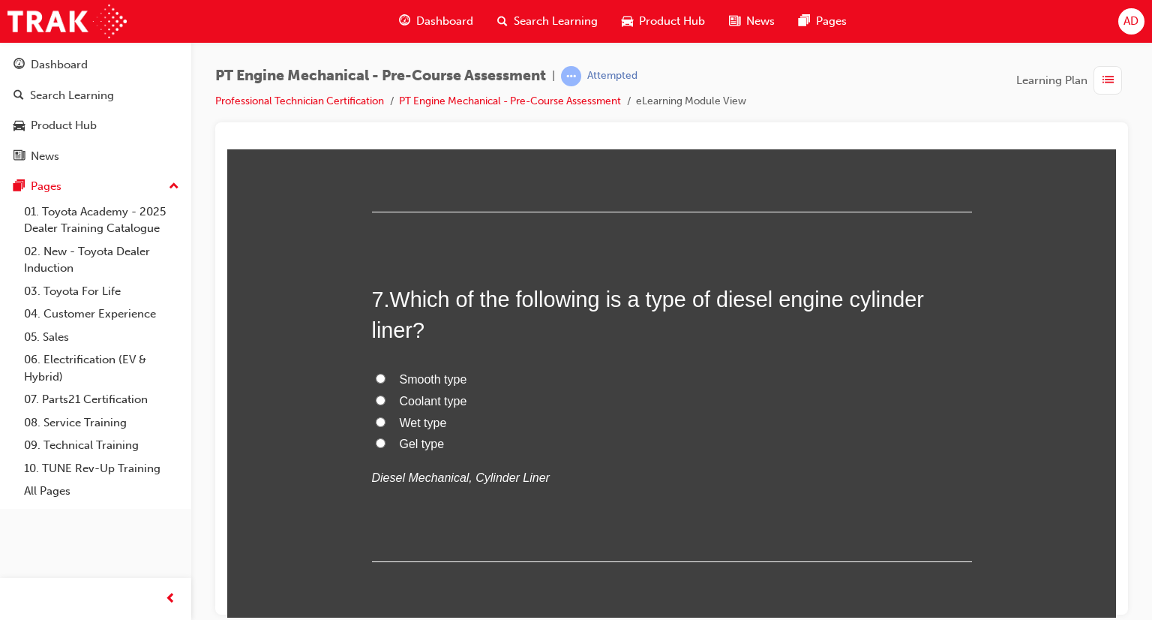
click at [377, 416] on input "Wet type" at bounding box center [381, 421] width 10 height 10
radio input "true"
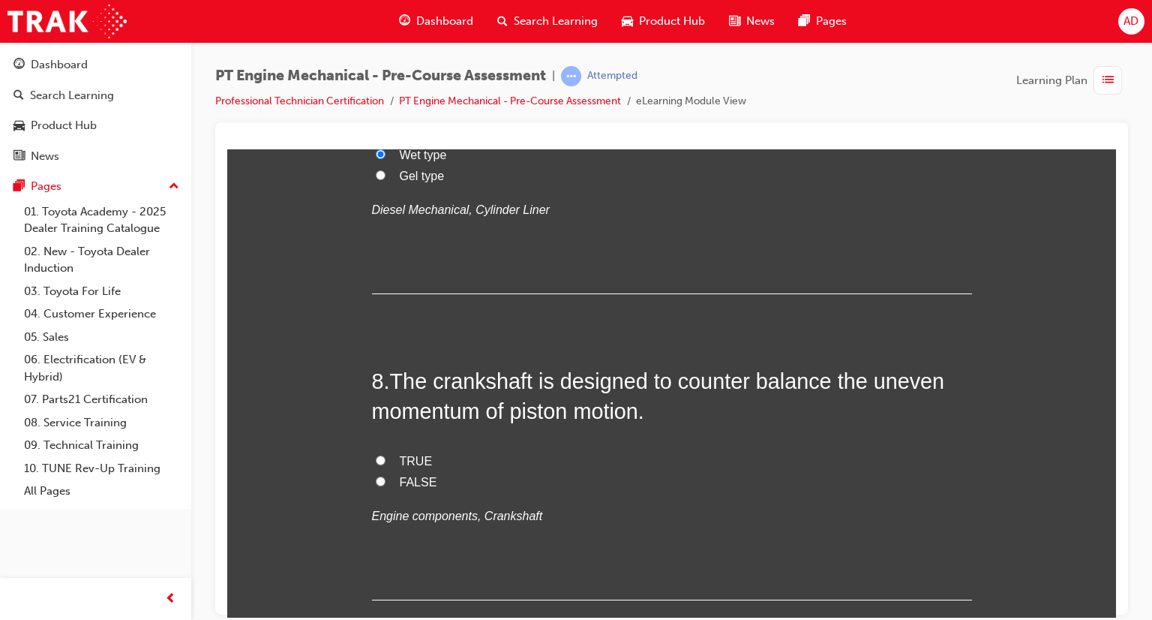
scroll to position [2130, 0]
click at [376, 456] on input "TRUE" at bounding box center [381, 457] width 10 height 10
radio input "true"
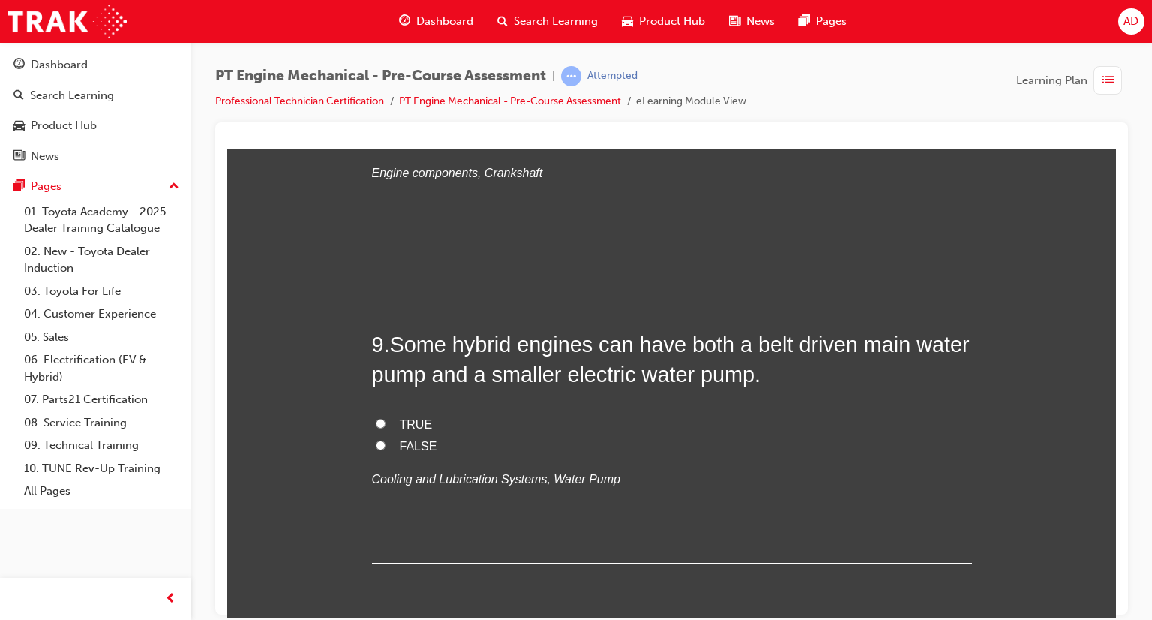
scroll to position [2490, 0]
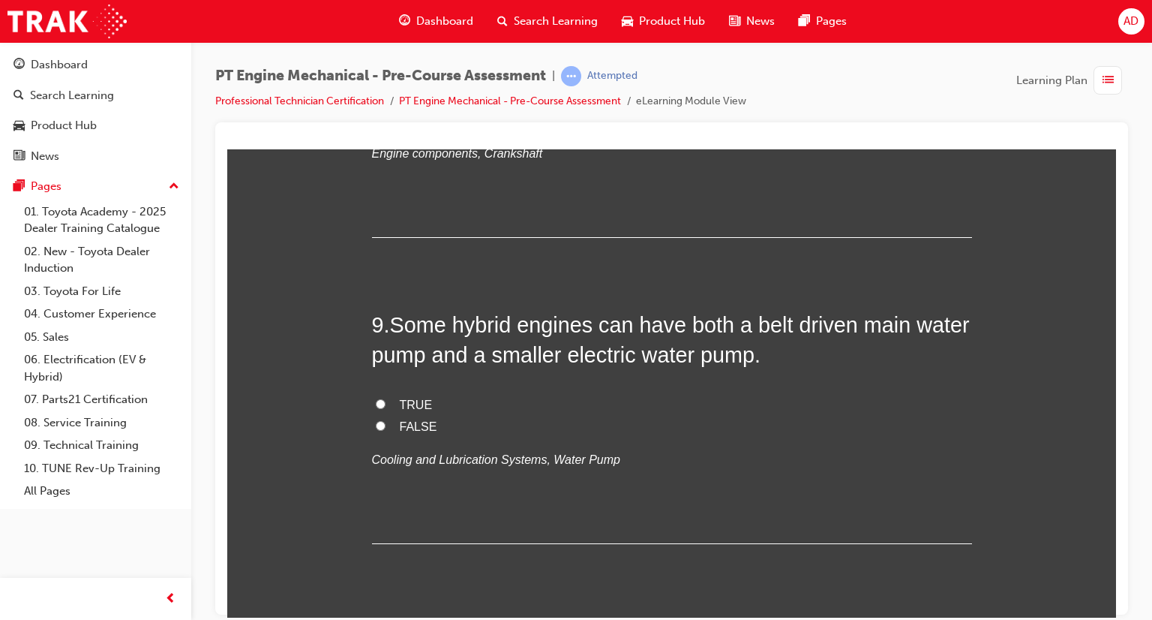
click at [376, 402] on input "TRUE" at bounding box center [381, 403] width 10 height 10
radio input "true"
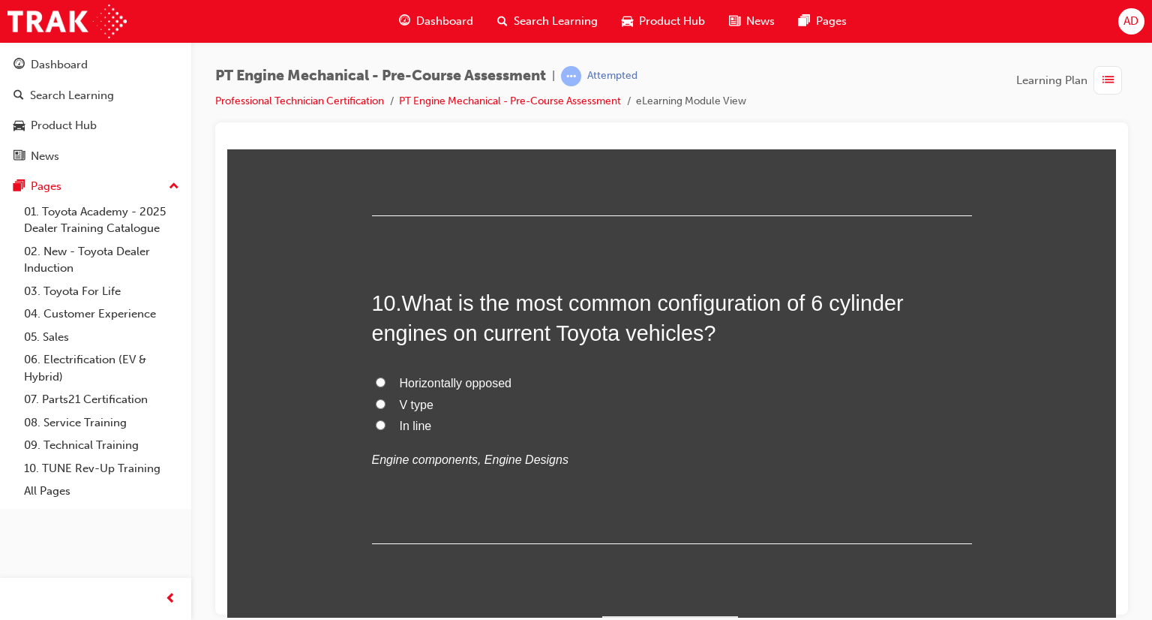
scroll to position [2820, 0]
click at [376, 397] on input "V type" at bounding box center [381, 401] width 10 height 10
radio input "true"
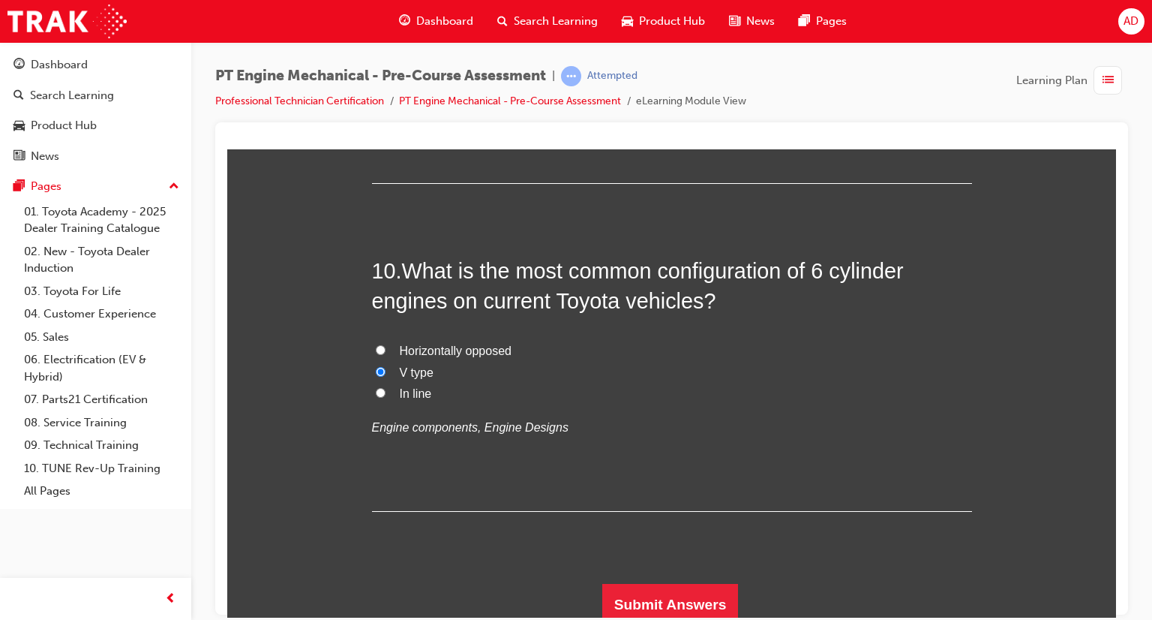
scroll to position [2856, 0]
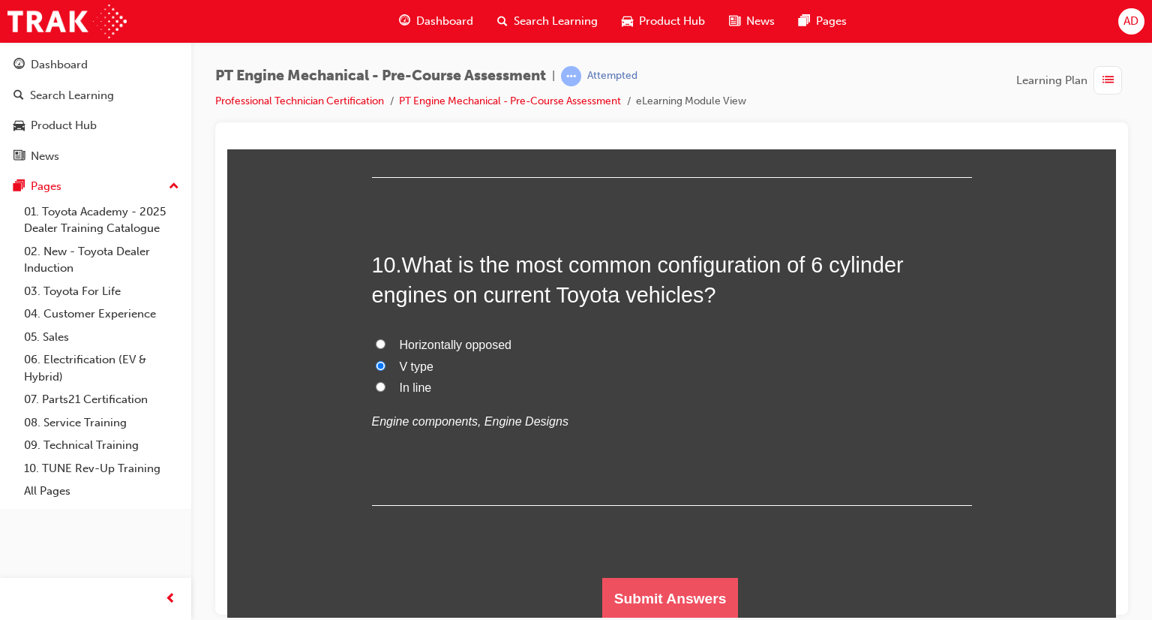
click at [669, 589] on button "Submit Answers" at bounding box center [670, 598] width 137 height 42
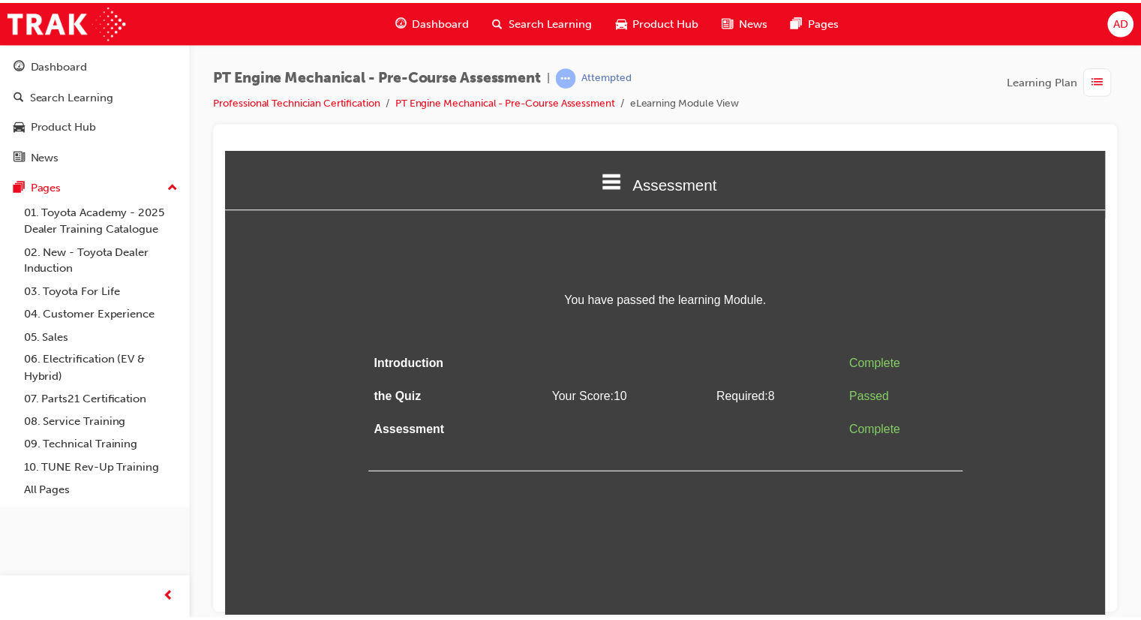
scroll to position [0, 0]
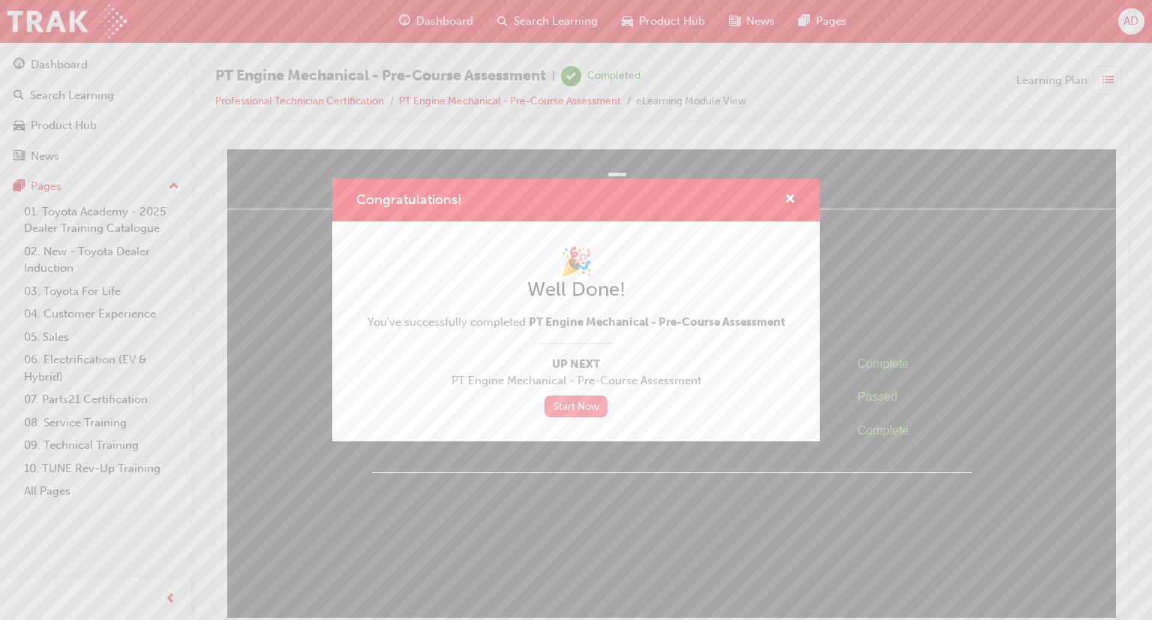
click at [586, 405] on link "Start Now" at bounding box center [576, 406] width 63 height 22
click at [787, 200] on span "cross-icon" at bounding box center [790, 201] width 11 height 14
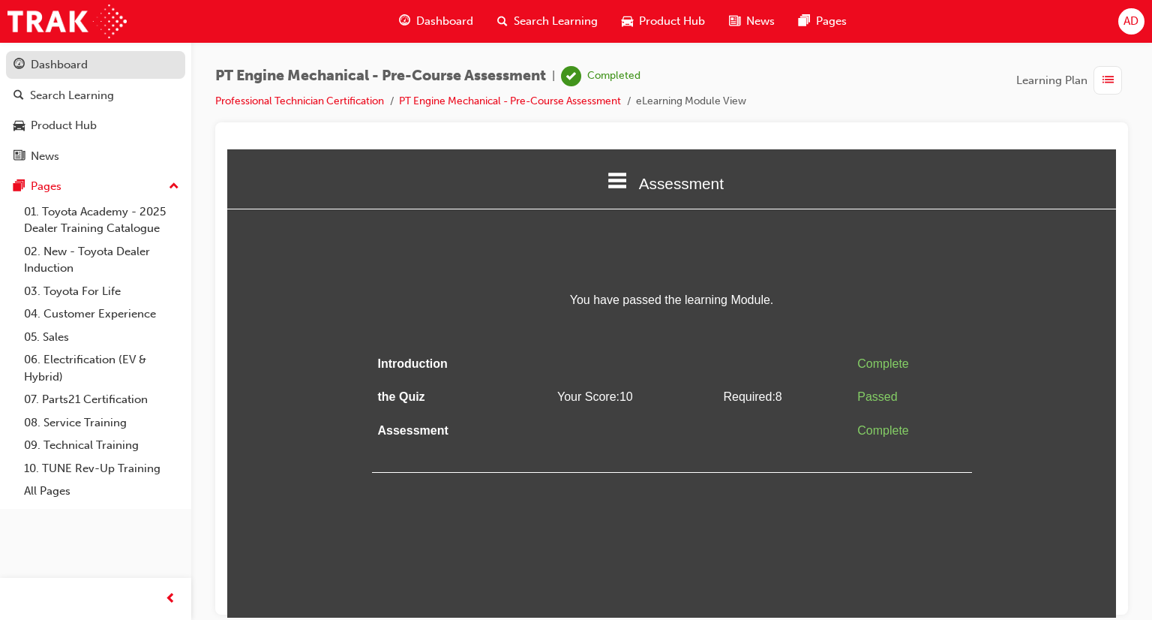
click at [66, 69] on div "Dashboard" at bounding box center [59, 64] width 57 height 17
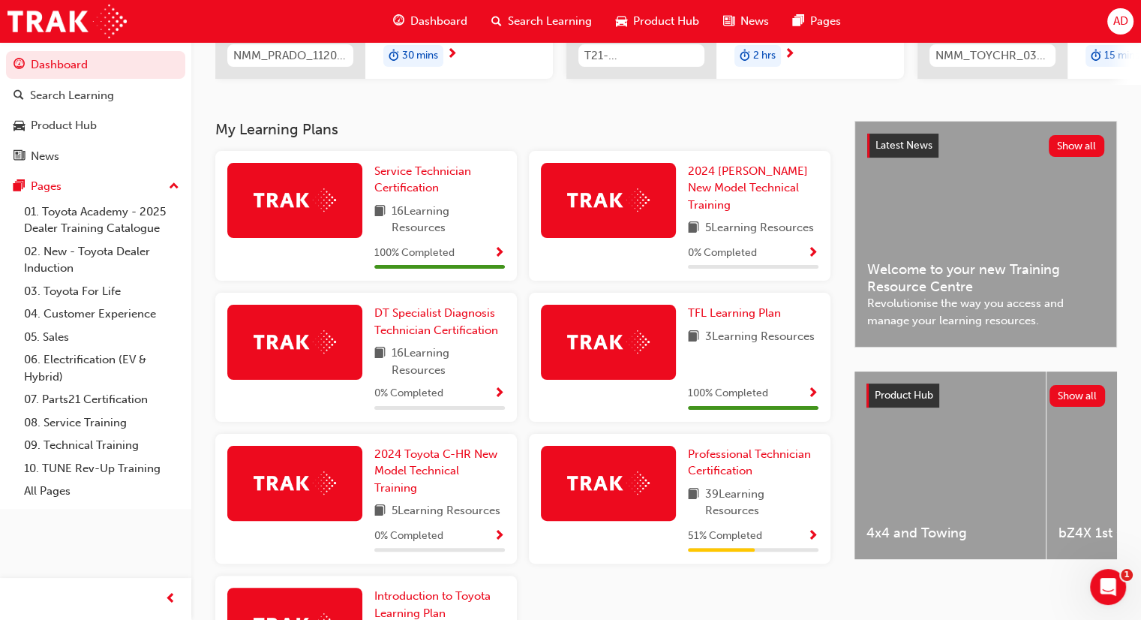
scroll to position [267, 0]
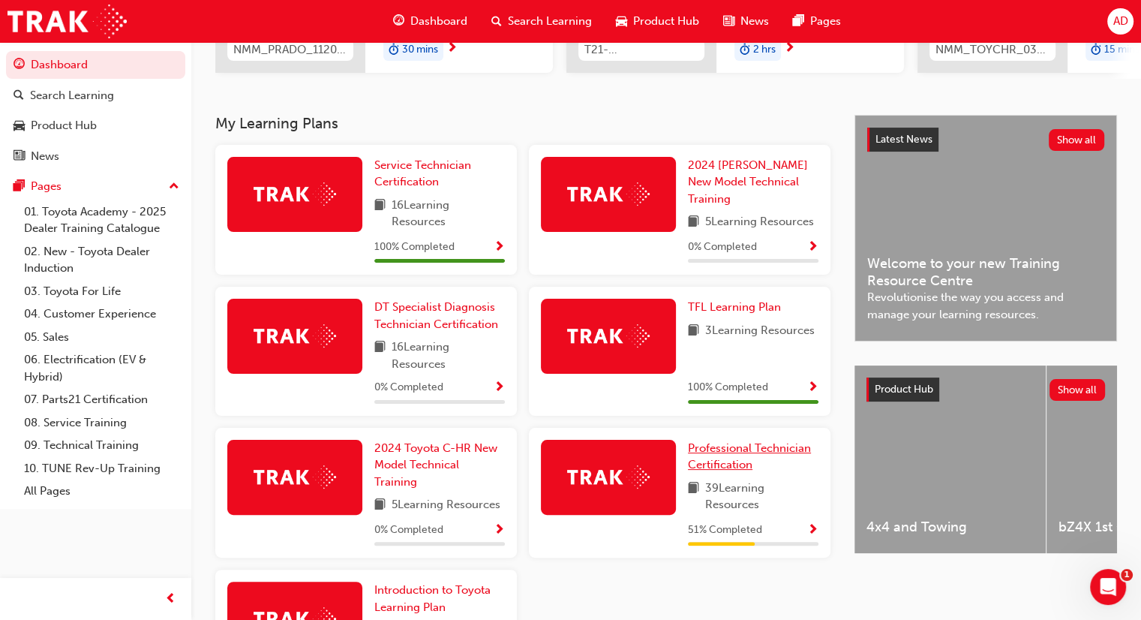
click at [728, 452] on span "Professional Technician Certification" at bounding box center [749, 456] width 123 height 31
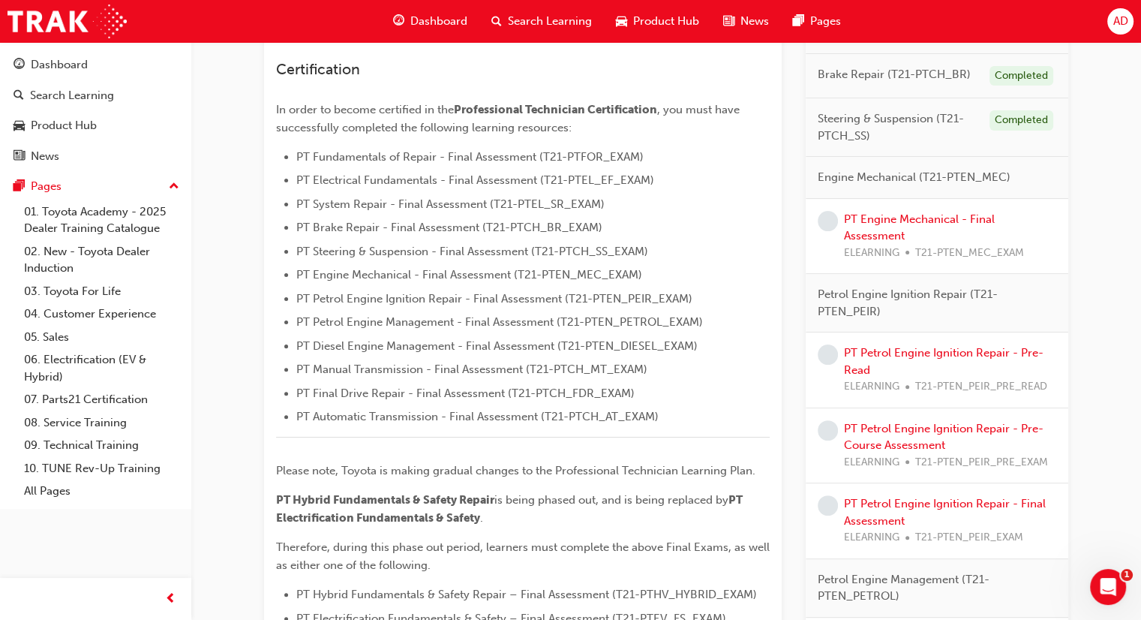
scroll to position [365, 0]
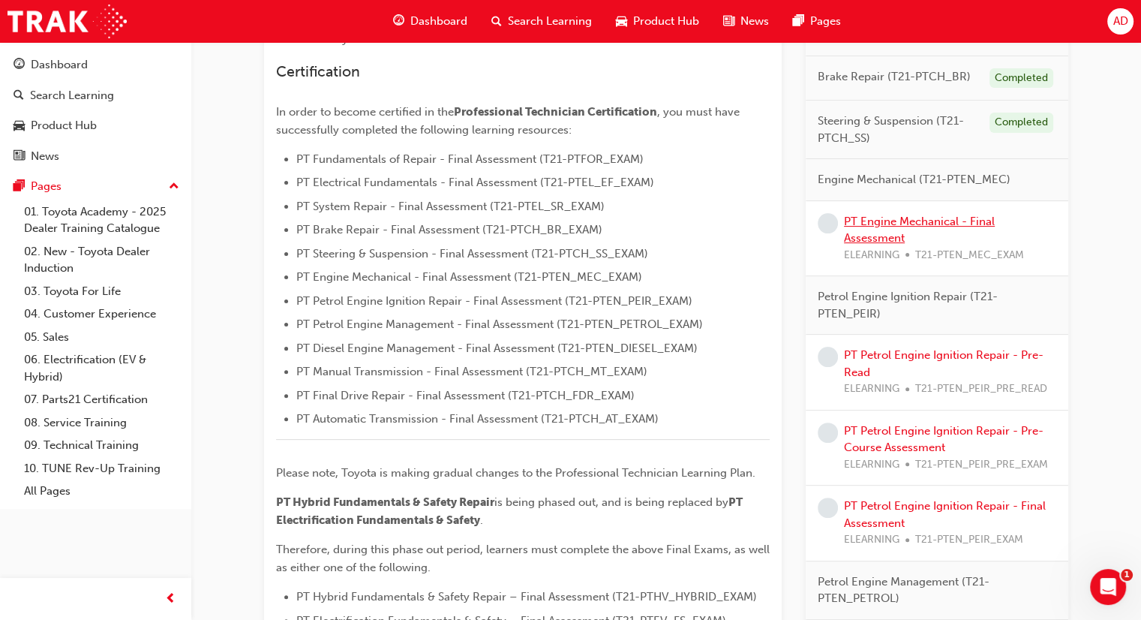
click at [894, 221] on link "PT Engine Mechanical - Final Assessment" at bounding box center [919, 230] width 151 height 31
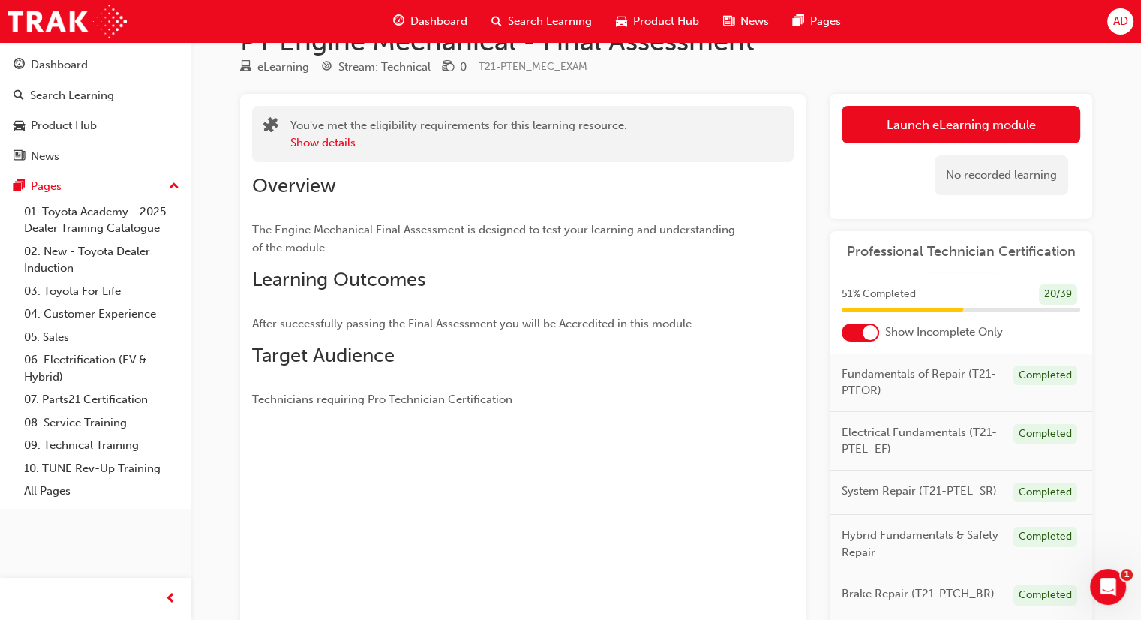
scroll to position [30, 0]
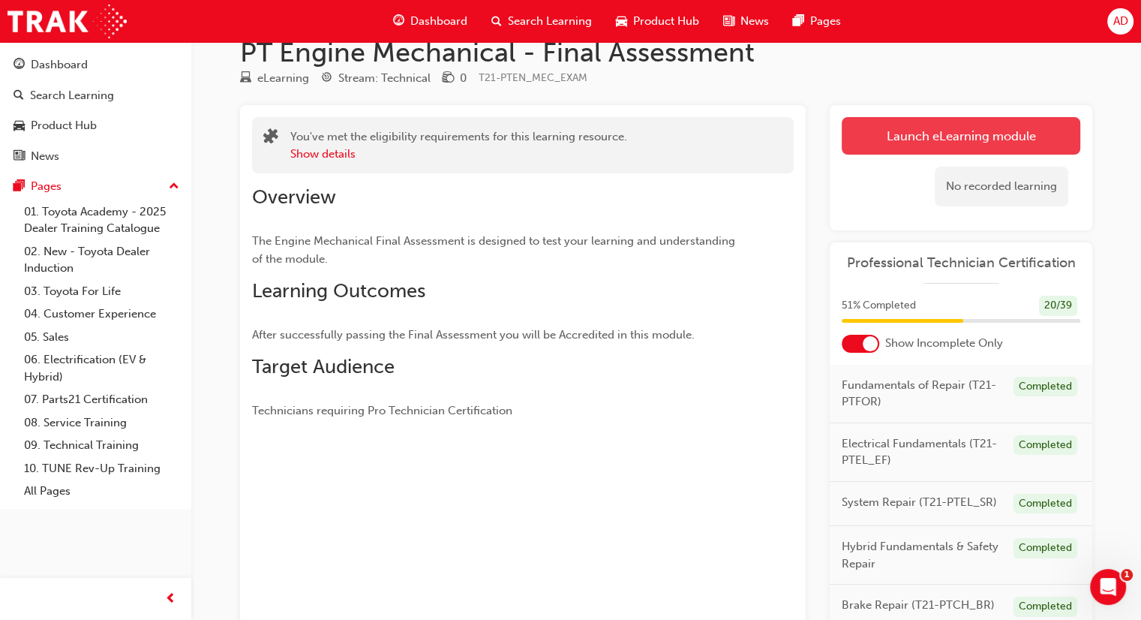
click at [962, 133] on link "Launch eLearning module" at bounding box center [961, 136] width 239 height 38
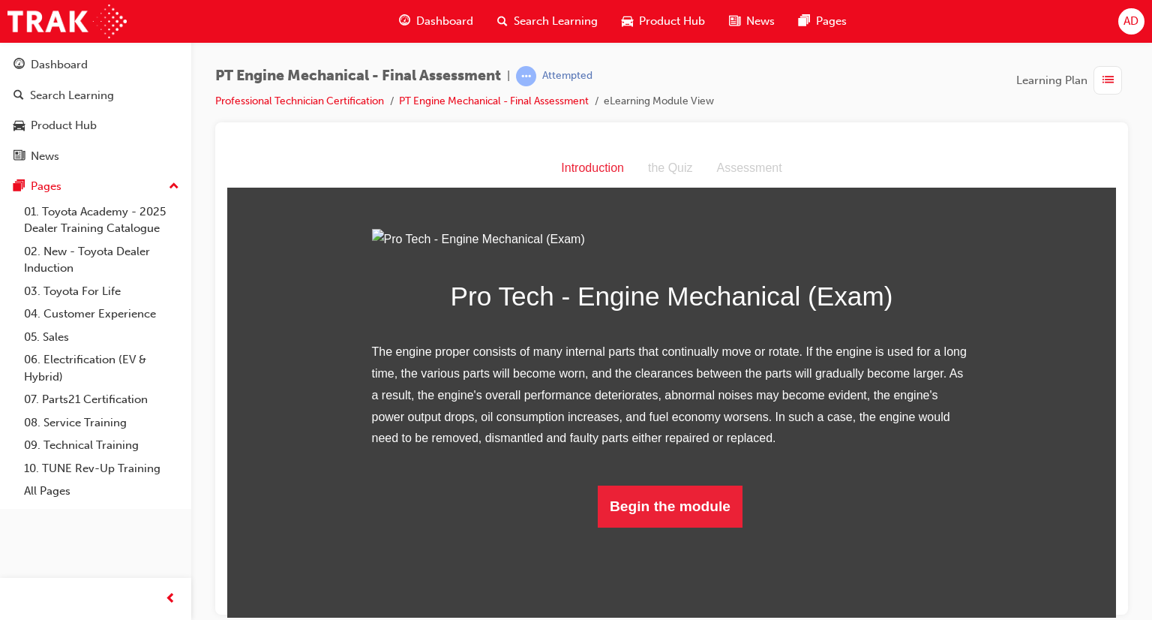
scroll to position [60, 0]
click at [703, 527] on button "Begin the module" at bounding box center [670, 506] width 145 height 42
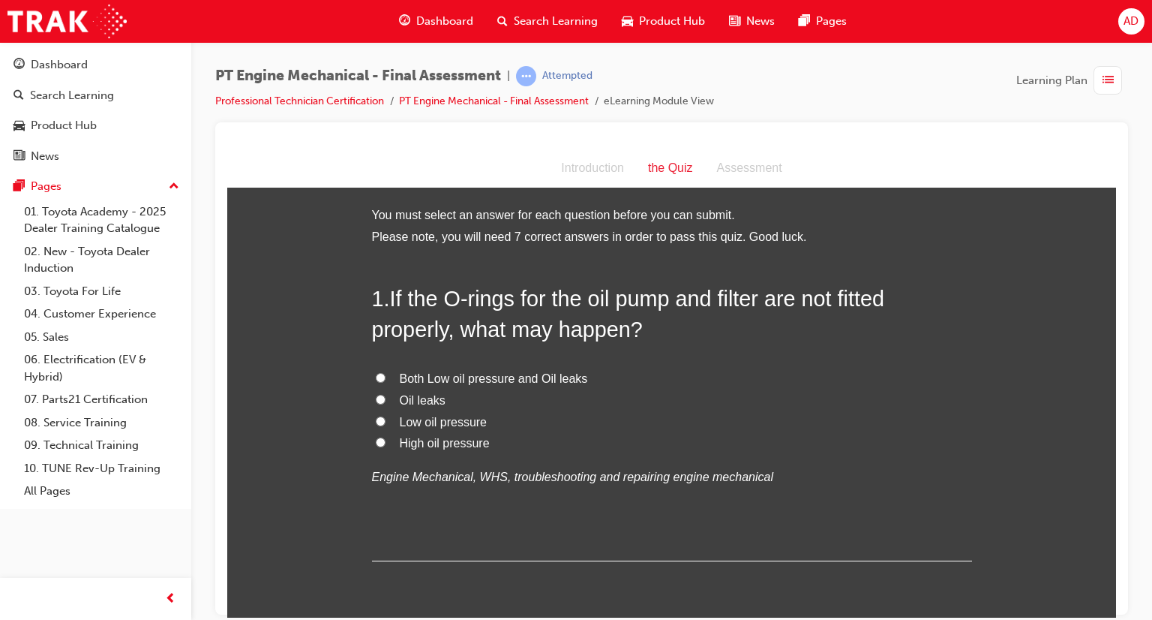
click at [376, 379] on input "Both Low oil pressure and Oil leaks" at bounding box center [381, 377] width 10 height 10
radio input "true"
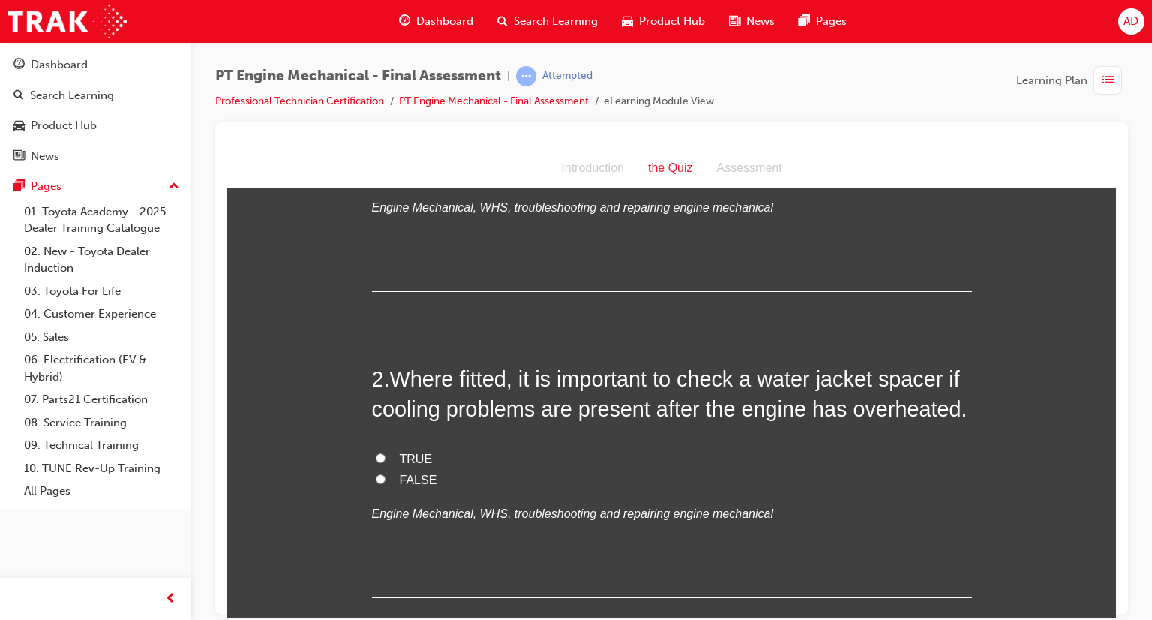
scroll to position [270, 0]
click at [376, 458] on input "TRUE" at bounding box center [381, 457] width 10 height 10
radio input "true"
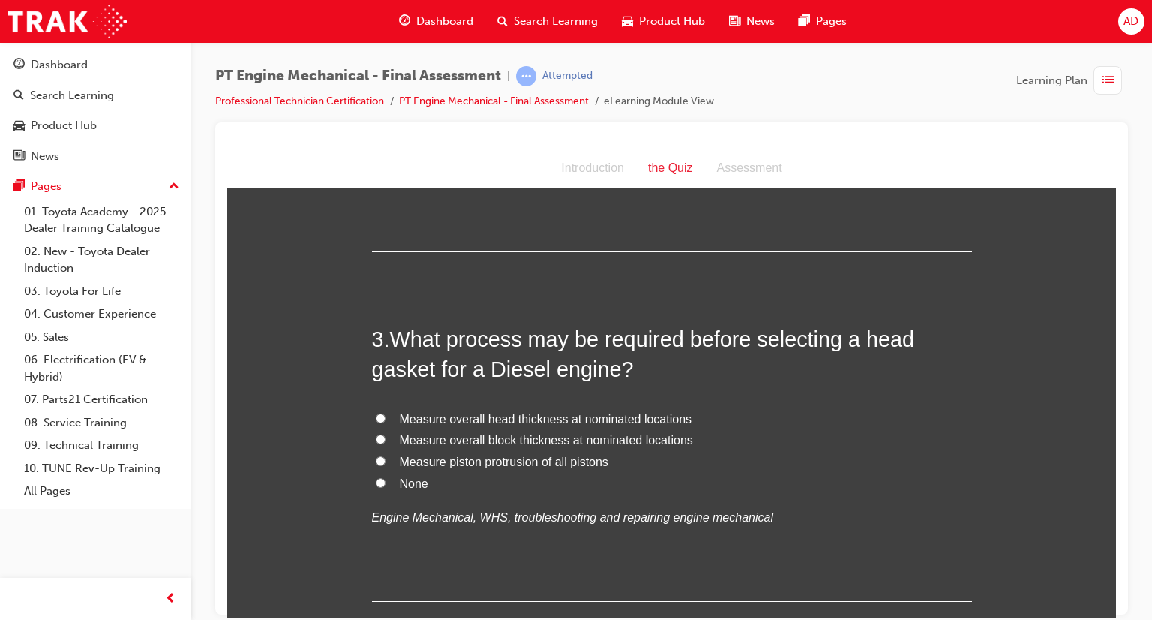
scroll to position [630, 0]
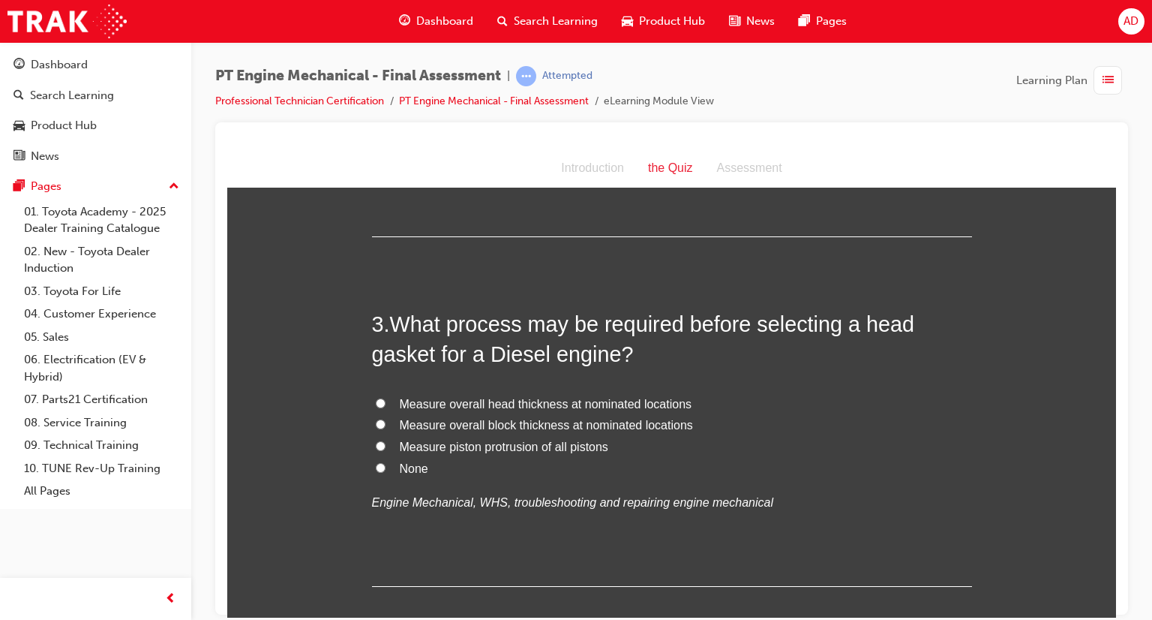
click at [376, 466] on input "None" at bounding box center [381, 467] width 10 height 10
radio input "true"
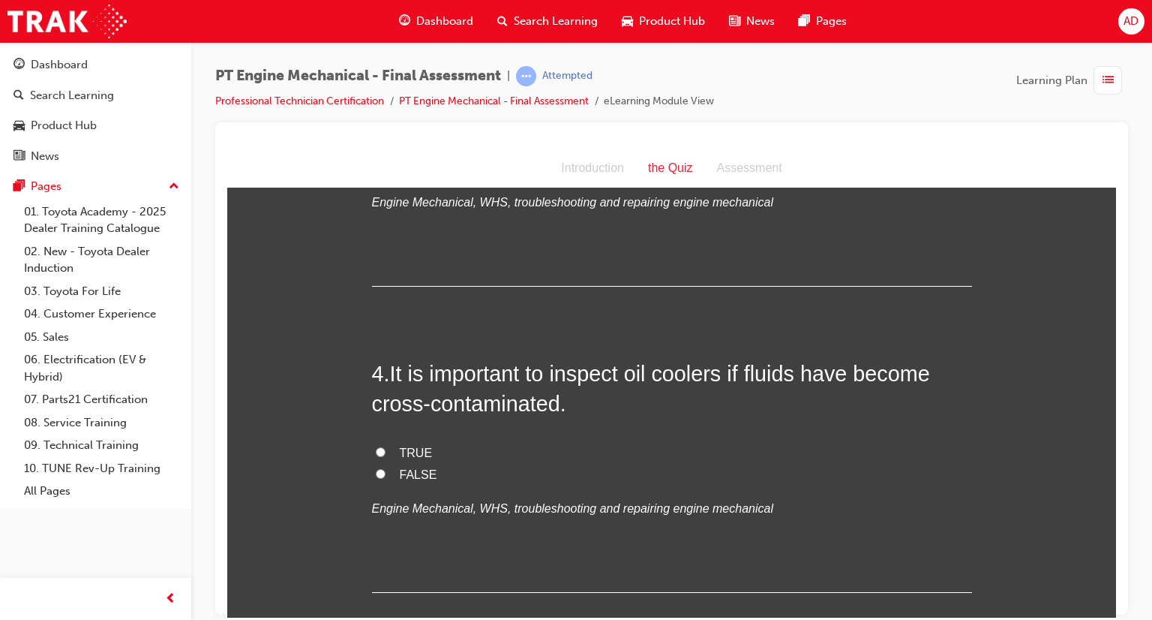
scroll to position [960, 0]
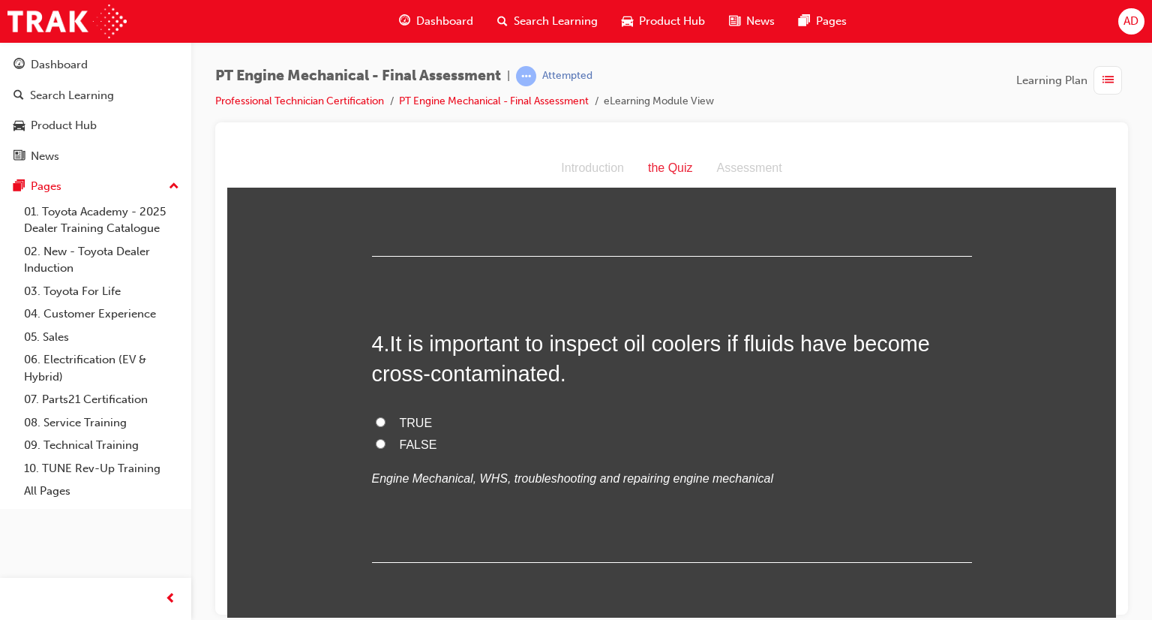
click at [376, 418] on input "TRUE" at bounding box center [381, 421] width 10 height 10
radio input "true"
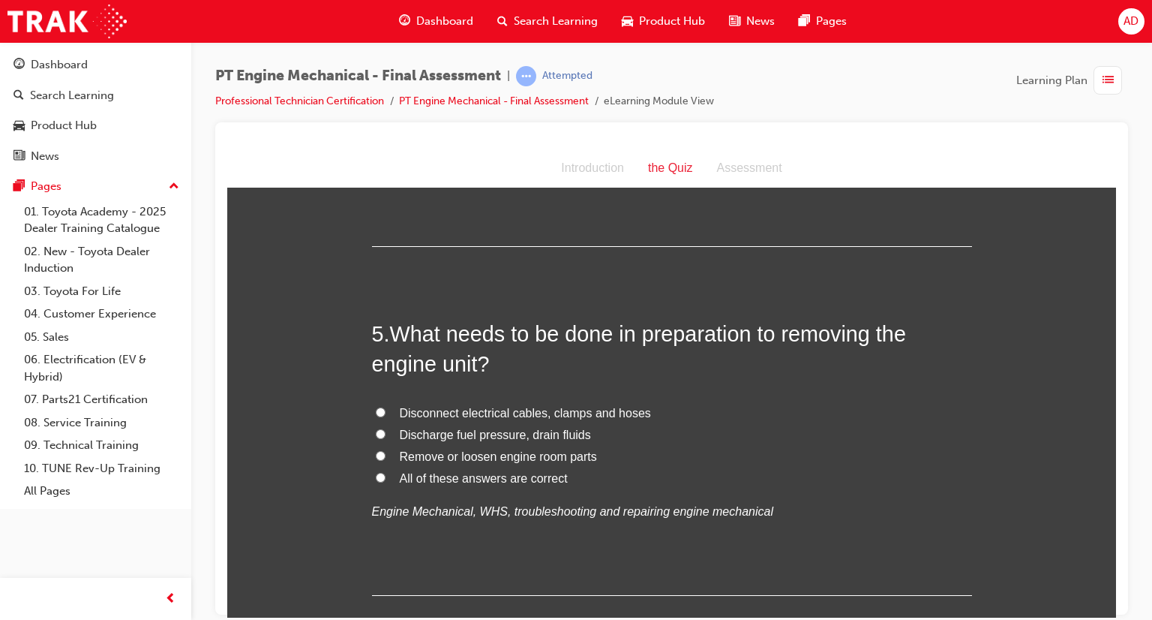
scroll to position [1290, 0]
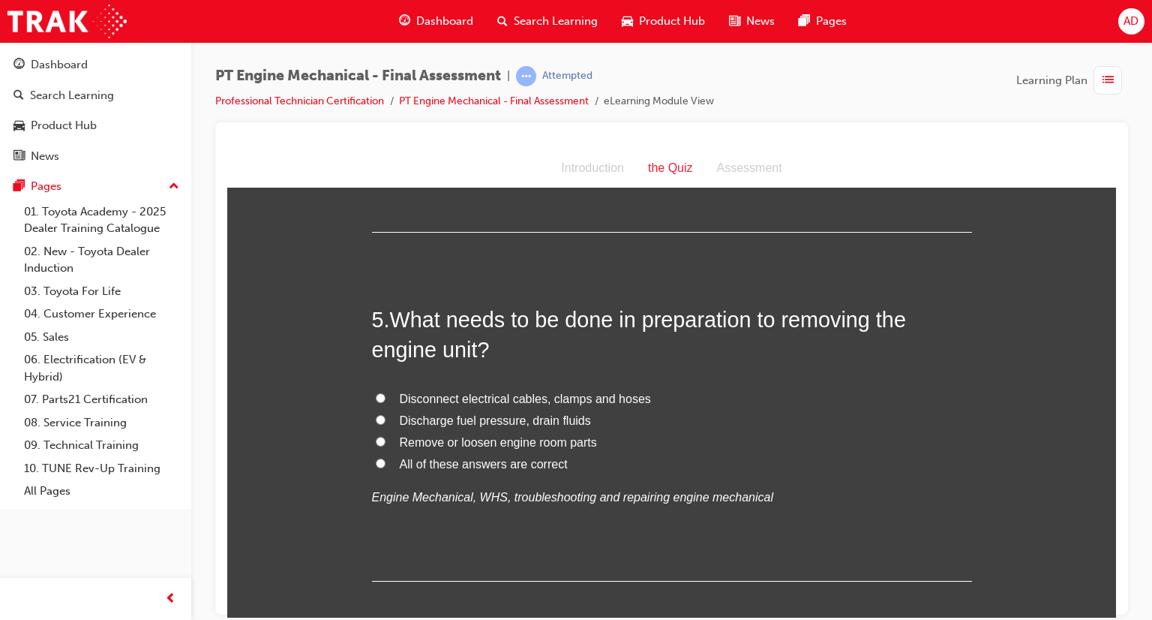
click at [376, 458] on input "All of these answers are correct" at bounding box center [381, 463] width 10 height 10
radio input "true"
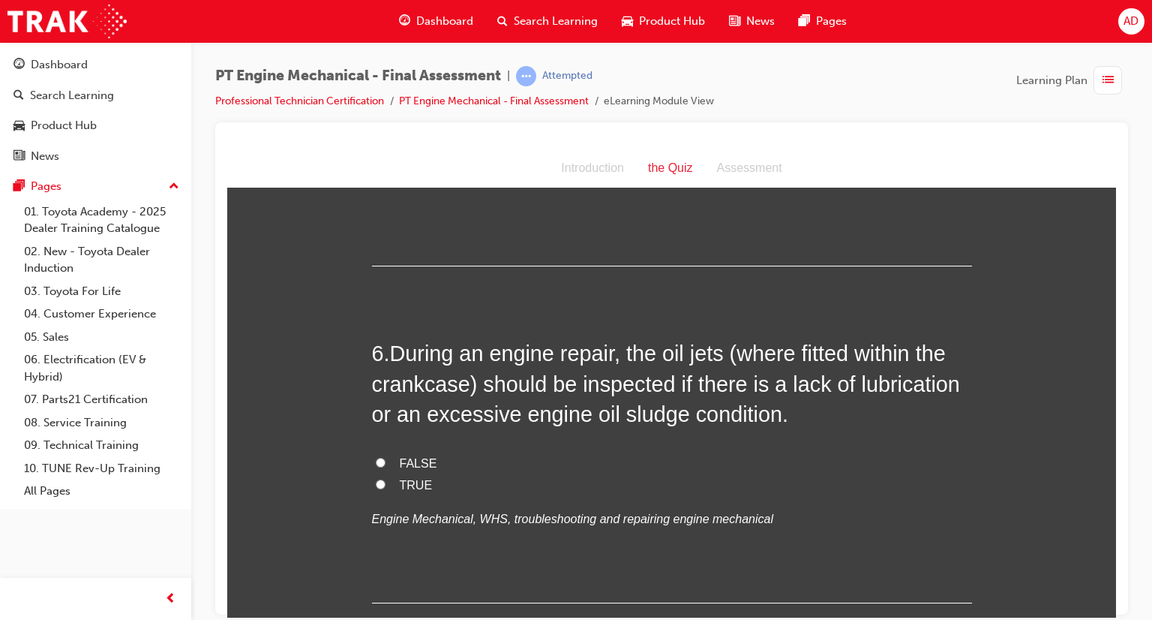
scroll to position [1620, 0]
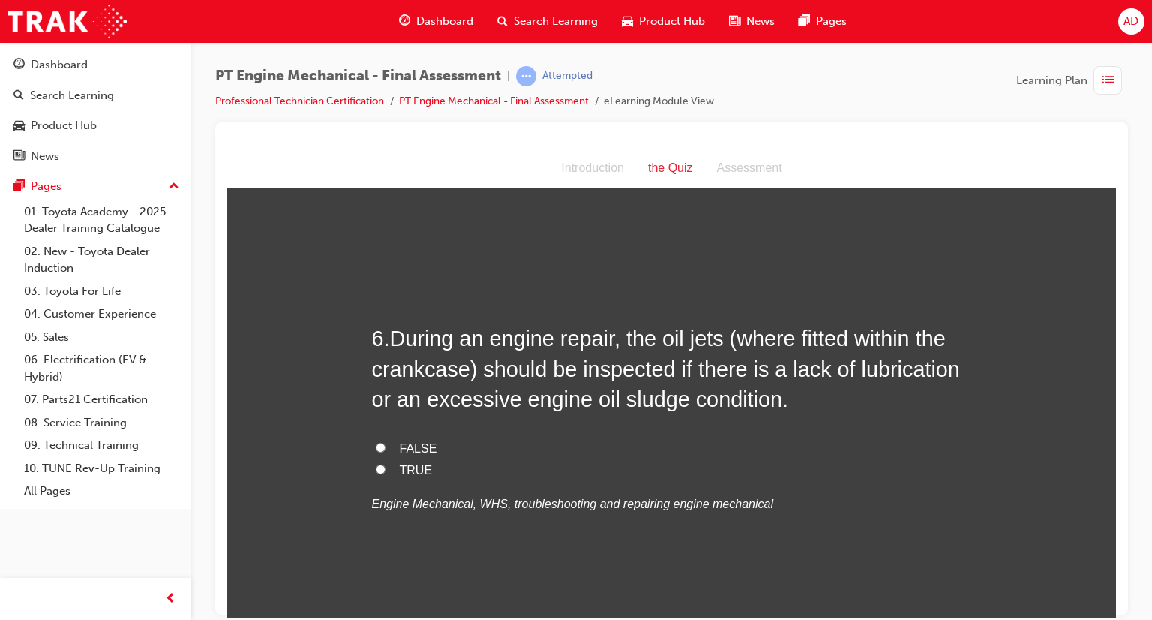
click at [376, 467] on input "TRUE" at bounding box center [381, 469] width 10 height 10
radio input "true"
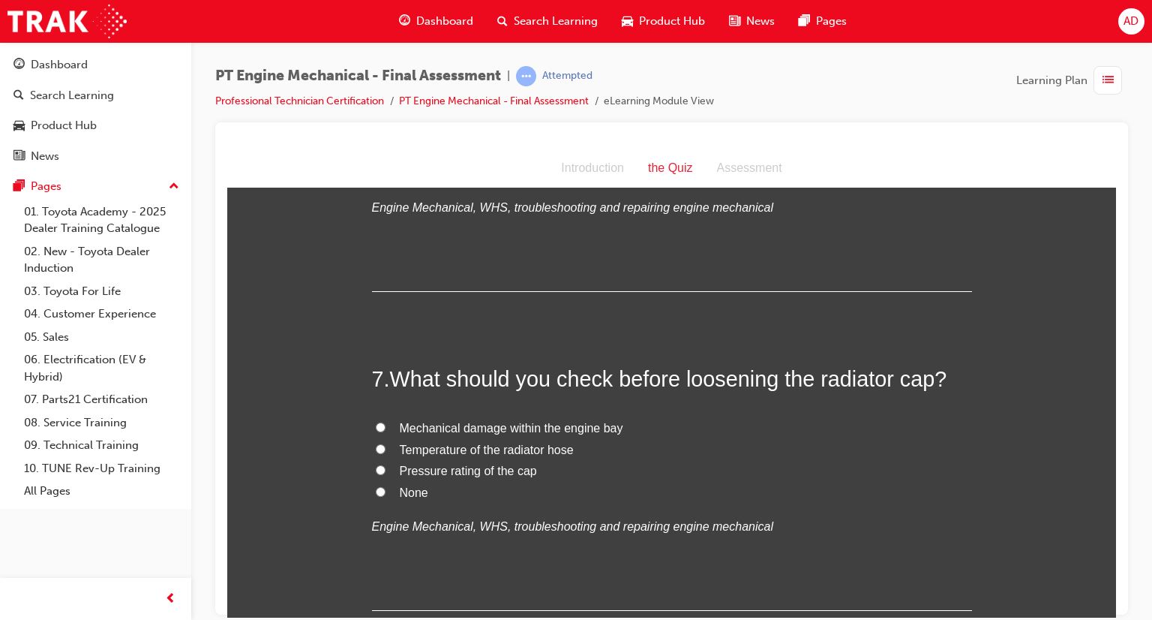
scroll to position [1920, 0]
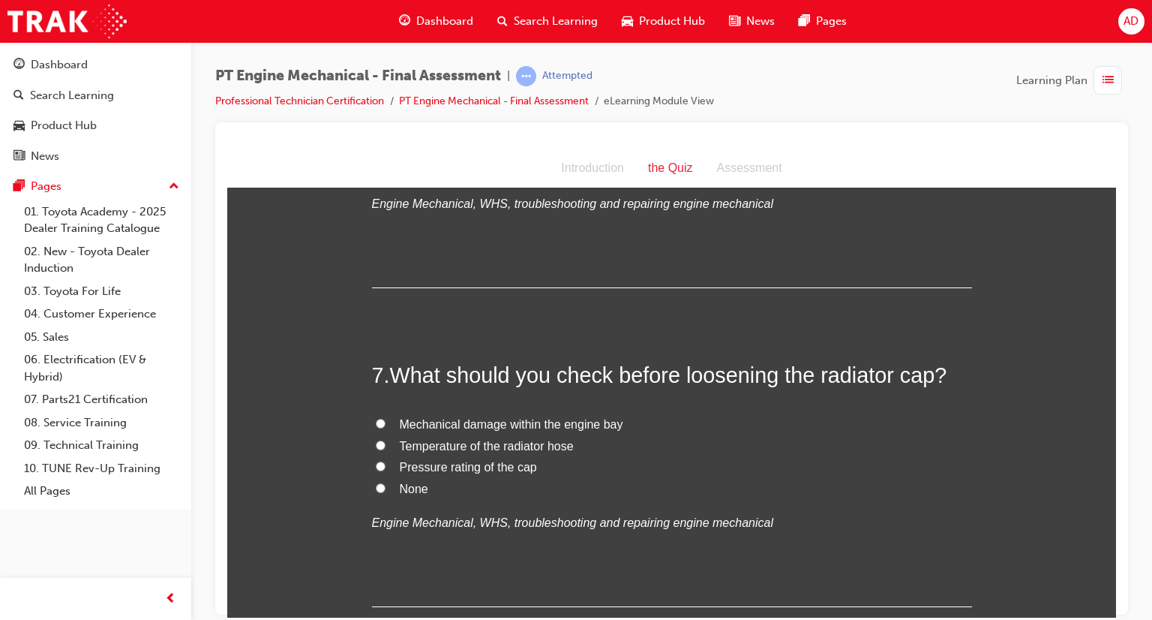
click at [376, 483] on input "None" at bounding box center [381, 487] width 10 height 10
radio input "true"
click at [376, 443] on input "Temperature of the radiator hose" at bounding box center [381, 445] width 10 height 10
radio input "true"
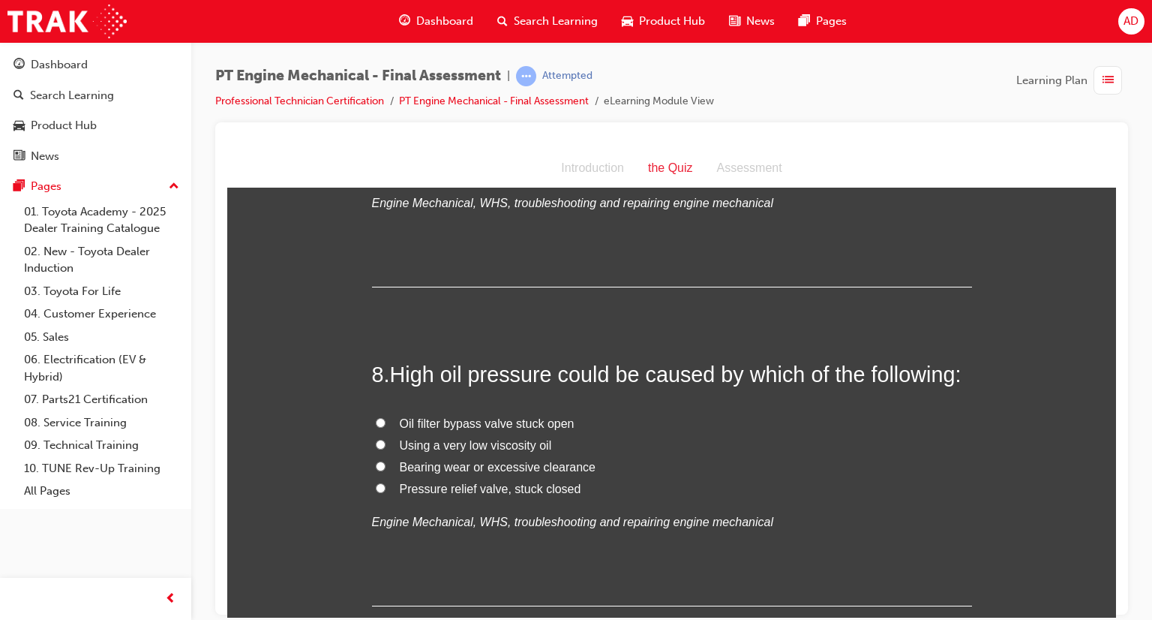
scroll to position [2250, 0]
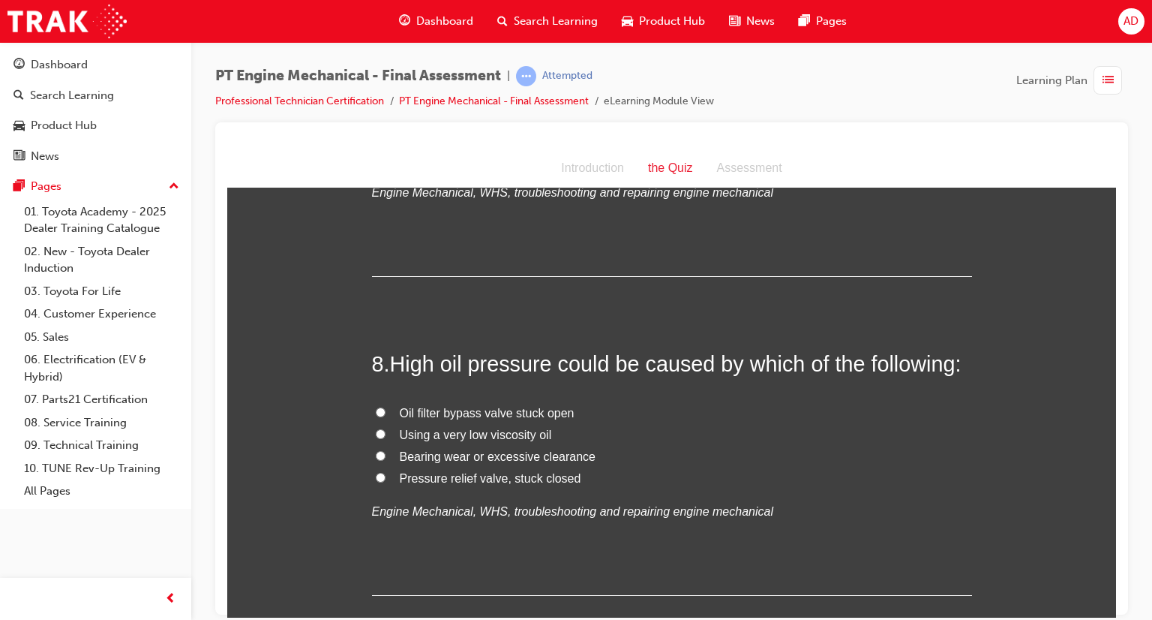
click at [376, 478] on input "Pressure relief valve, stuck closed" at bounding box center [381, 477] width 10 height 10
radio input "true"
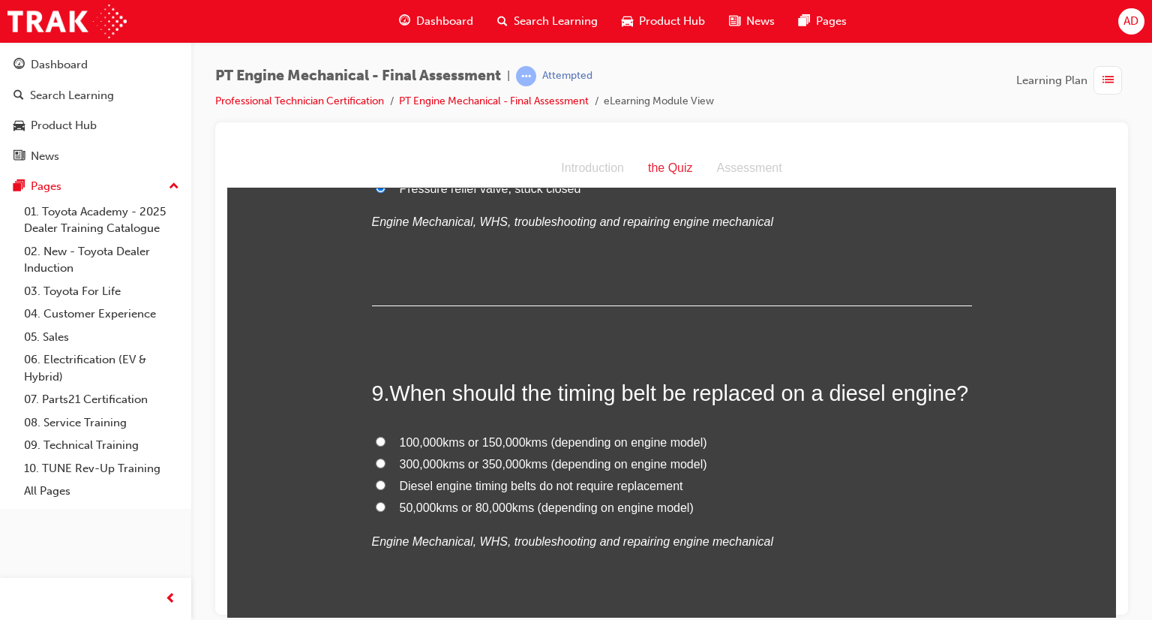
scroll to position [2550, 0]
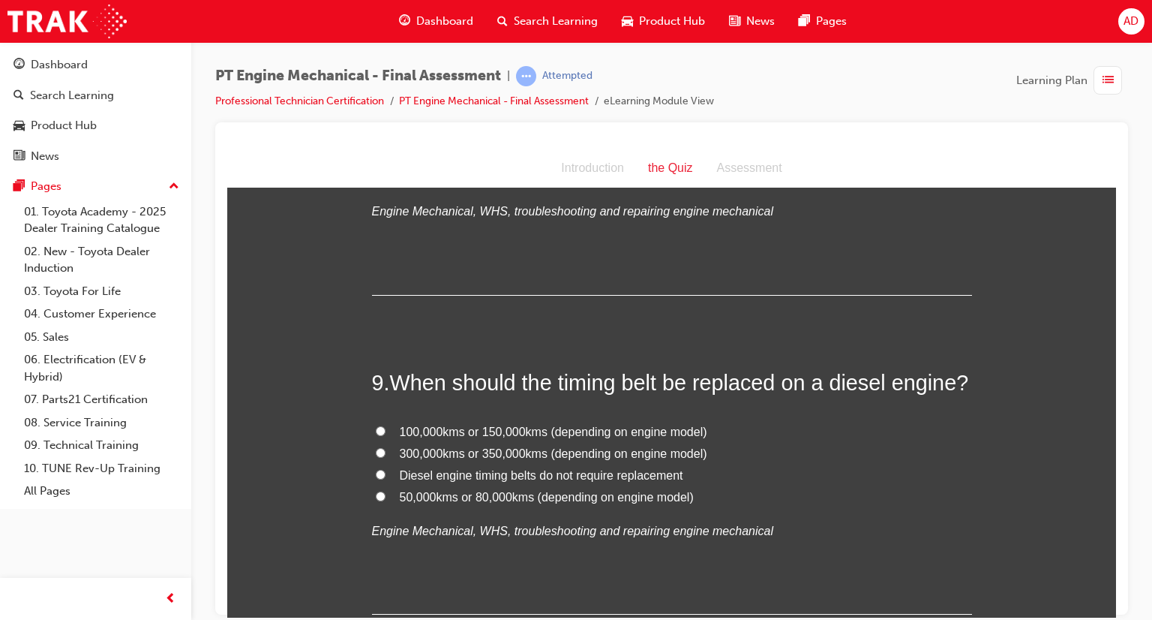
click at [377, 428] on input "100,000kms or 150,000kms (depending on engine model)" at bounding box center [381, 430] width 10 height 10
radio input "true"
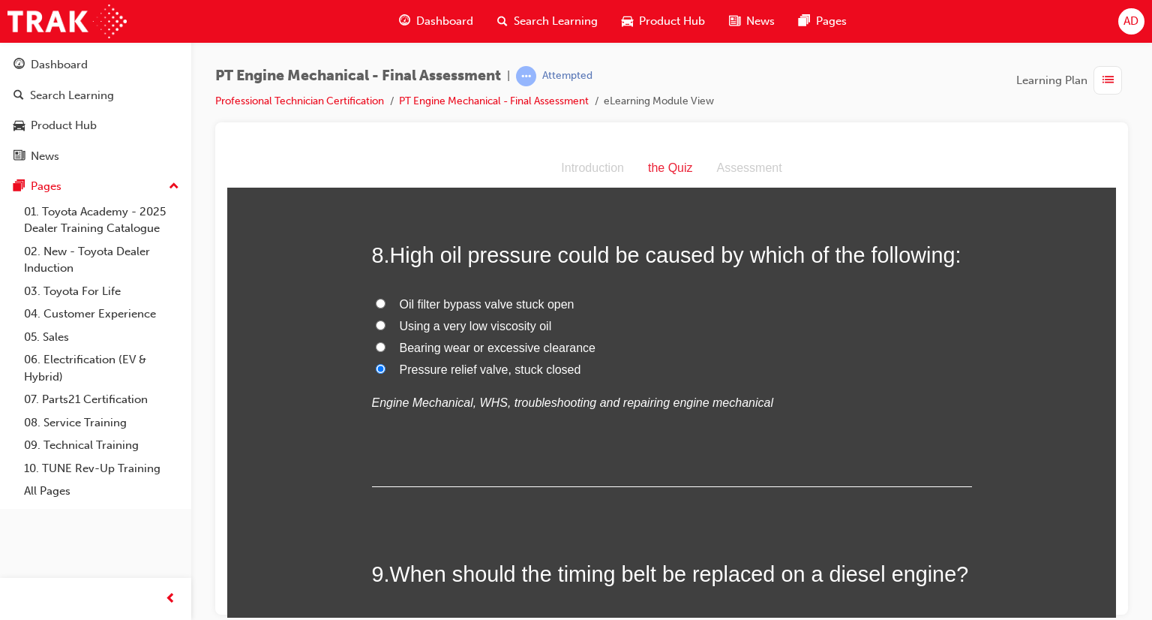
scroll to position [2659, 0]
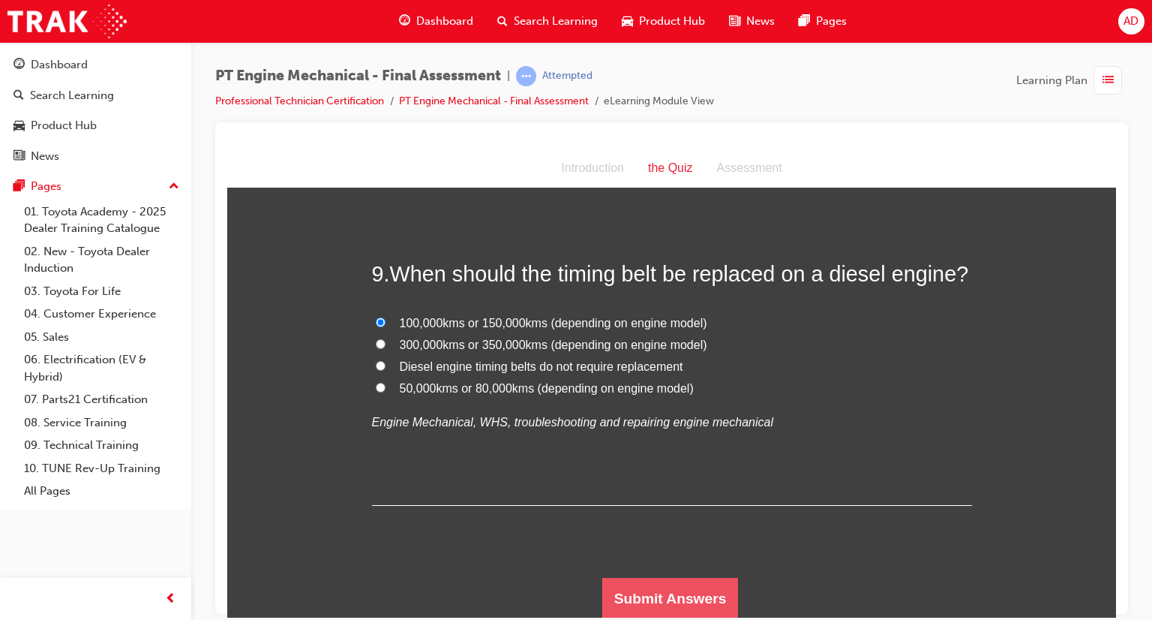
click at [689, 598] on button "Submit Answers" at bounding box center [670, 598] width 137 height 42
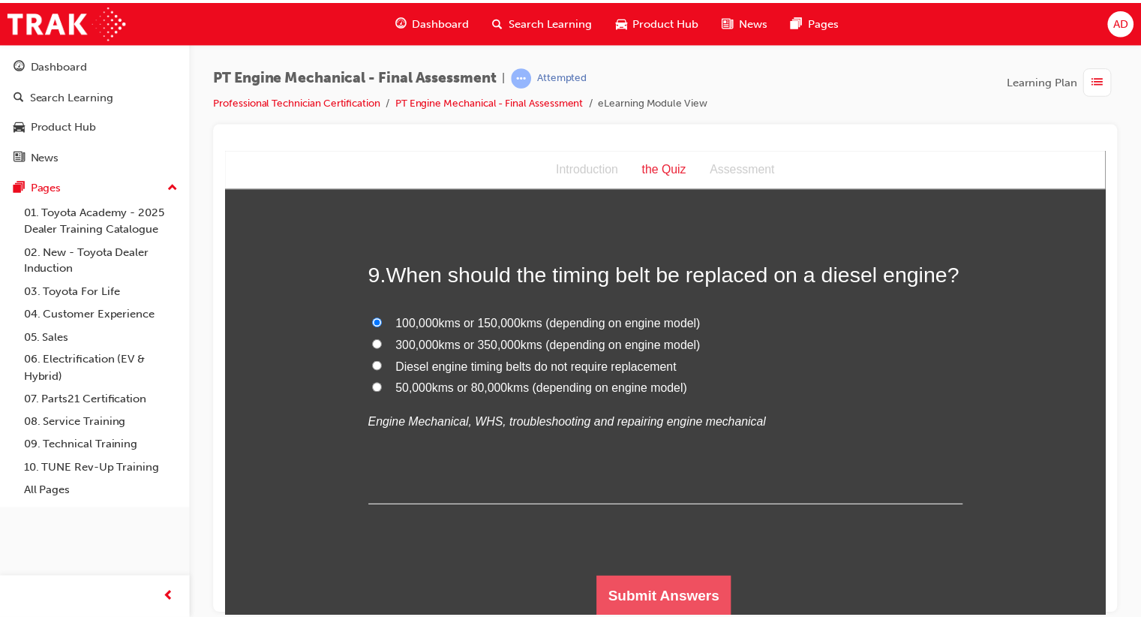
scroll to position [0, 0]
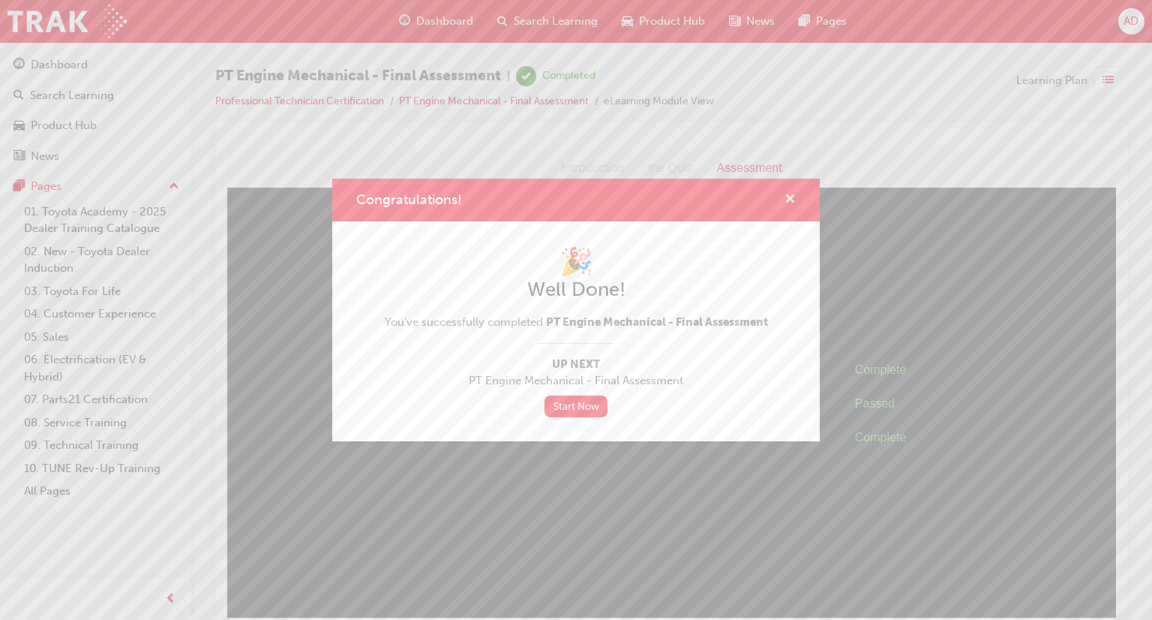
click at [791, 196] on span "cross-icon" at bounding box center [790, 201] width 11 height 14
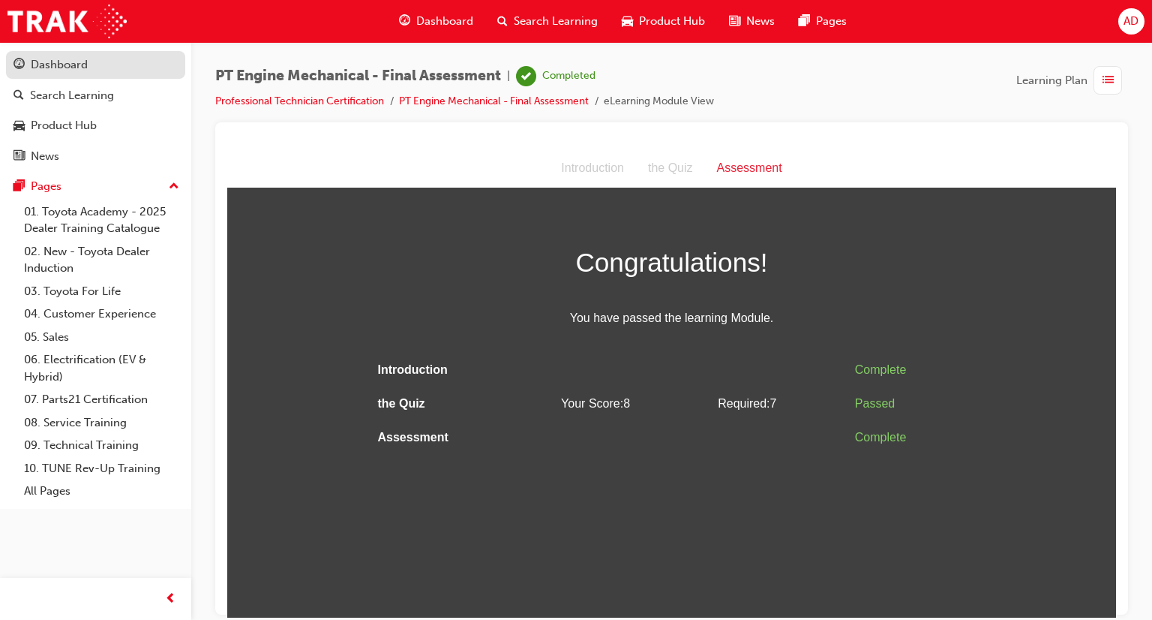
click at [56, 63] on div "Dashboard" at bounding box center [59, 64] width 57 height 17
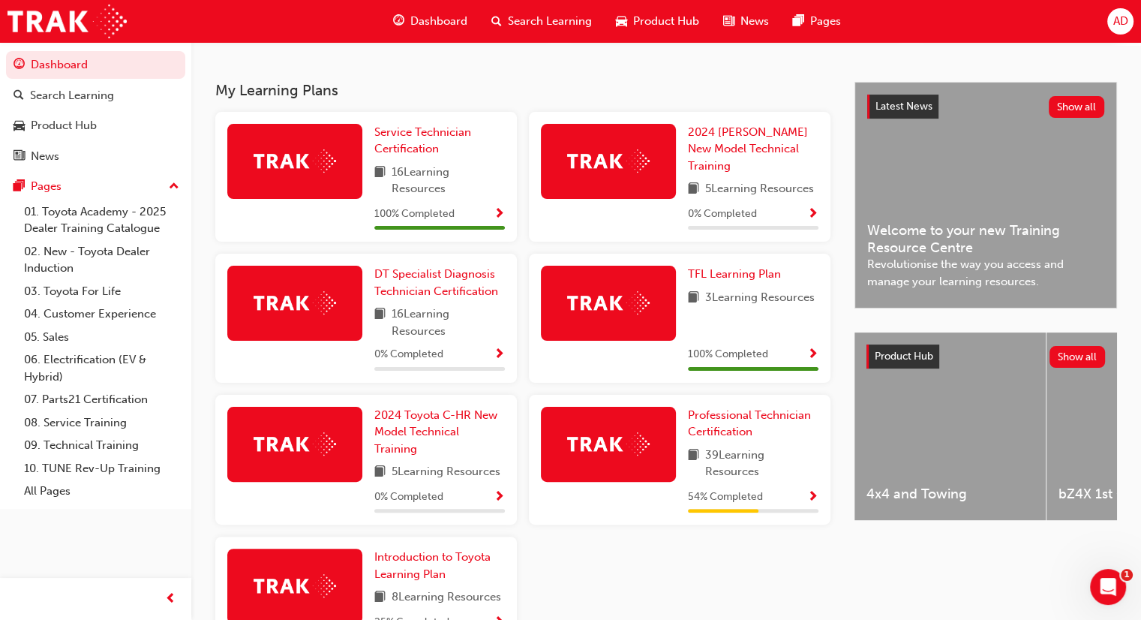
scroll to position [301, 0]
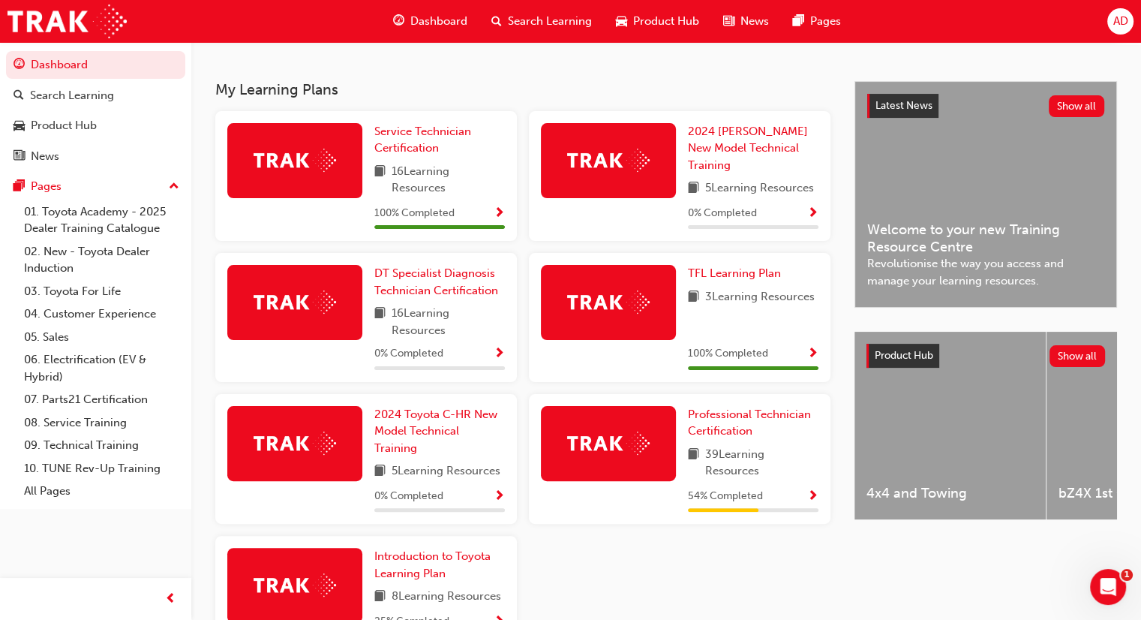
click at [1113, 23] on span "AD" at bounding box center [1119, 21] width 15 height 17
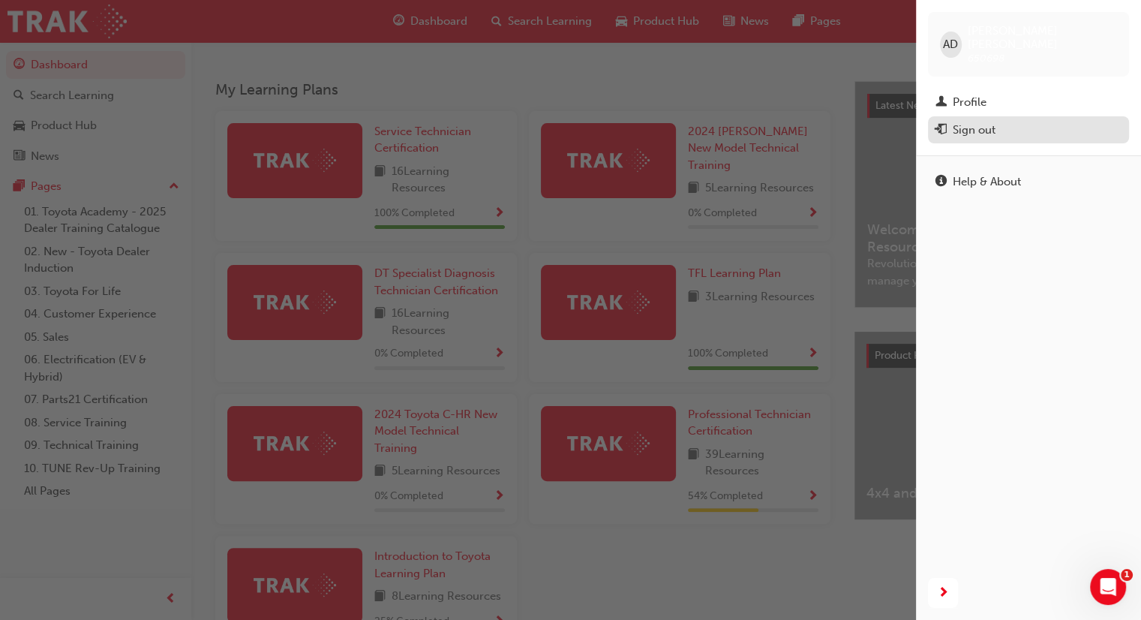
click at [983, 122] on div "Sign out" at bounding box center [974, 130] width 43 height 17
